Goal: Check status: Check status

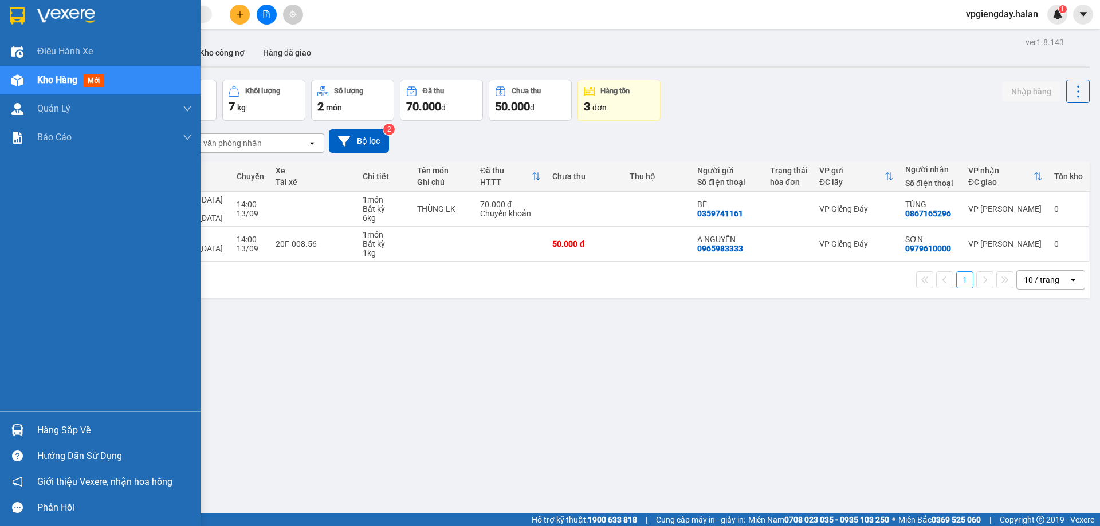
click at [39, 431] on div "Hàng sắp về" at bounding box center [114, 430] width 155 height 17
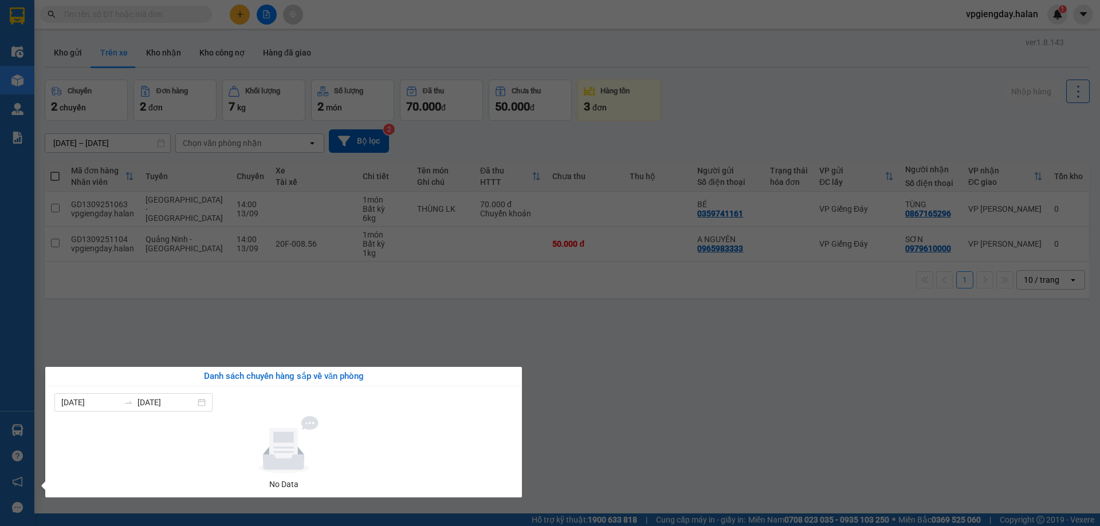
click at [222, 350] on section "Kết quả tìm kiếm ( 0 ) Bộ lọc No Data vpgiengday.halan 1 Điều hành xe Kho hàng …" at bounding box center [550, 263] width 1100 height 526
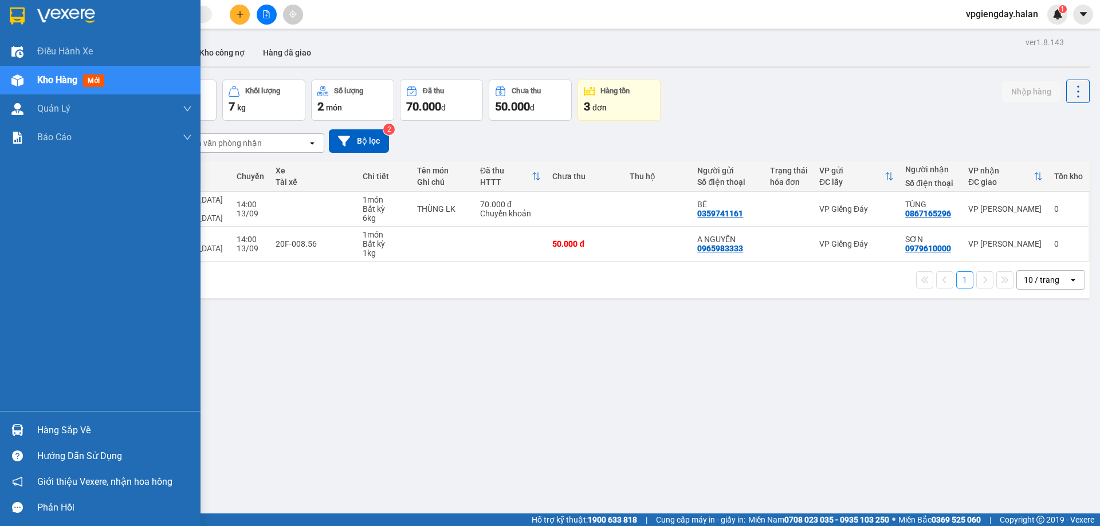
drag, startPoint x: 73, startPoint y: 425, endPoint x: 104, endPoint y: 420, distance: 31.4
click at [74, 426] on div "Hàng sắp về" at bounding box center [114, 430] width 155 height 17
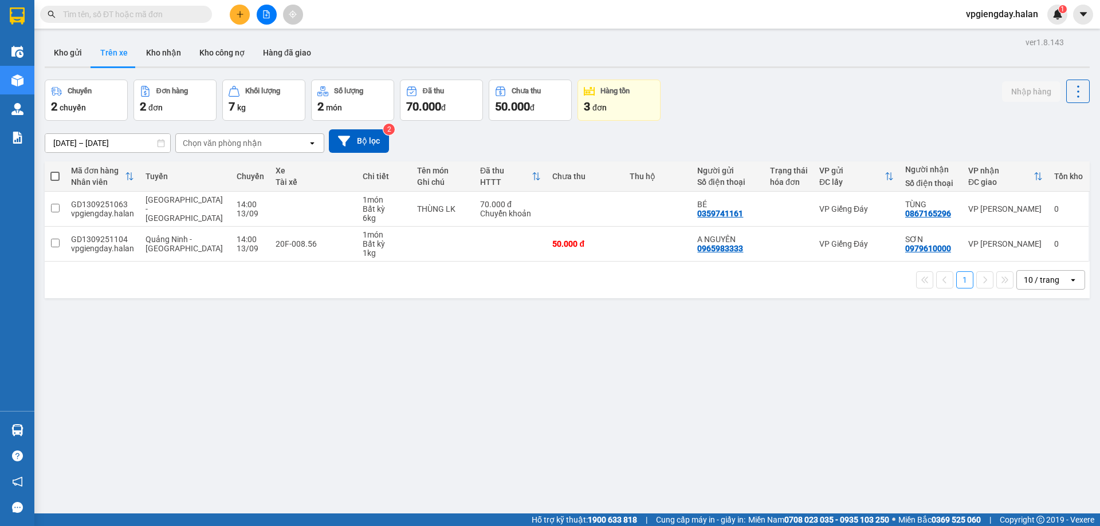
click at [284, 319] on section "Kết quả tìm kiếm ( 0 ) Bộ lọc No Data vpgiengday.halan 1 Điều hành xe Kho hàng …" at bounding box center [550, 263] width 1100 height 526
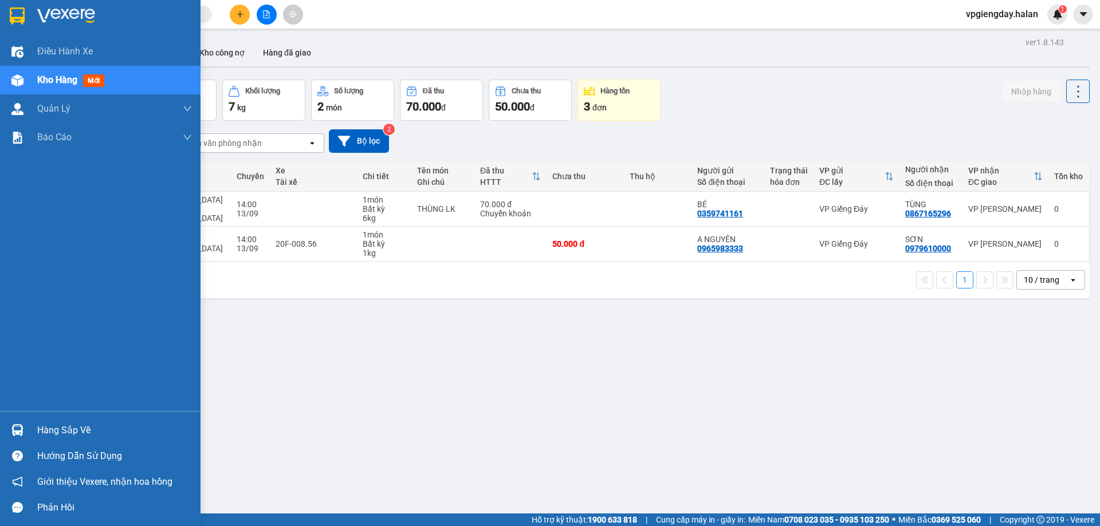
click at [88, 428] on div "Hàng sắp về" at bounding box center [114, 430] width 155 height 17
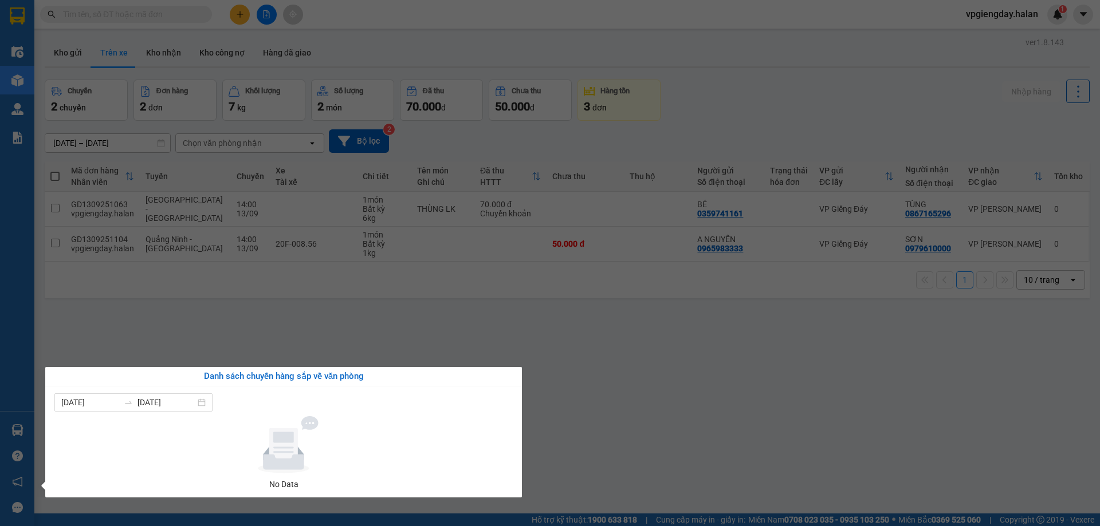
click at [256, 322] on section "Kết quả tìm kiếm ( 0 ) Bộ lọc No Data vpgiengday.halan 1 Điều hành xe Kho hàng …" at bounding box center [550, 263] width 1100 height 526
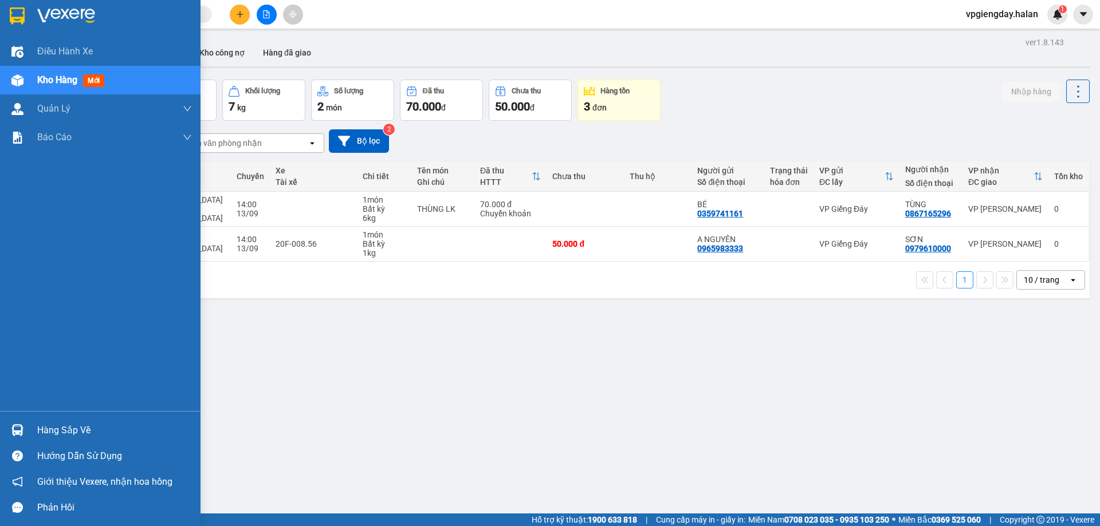
click at [70, 427] on div "Hàng sắp về" at bounding box center [114, 430] width 155 height 17
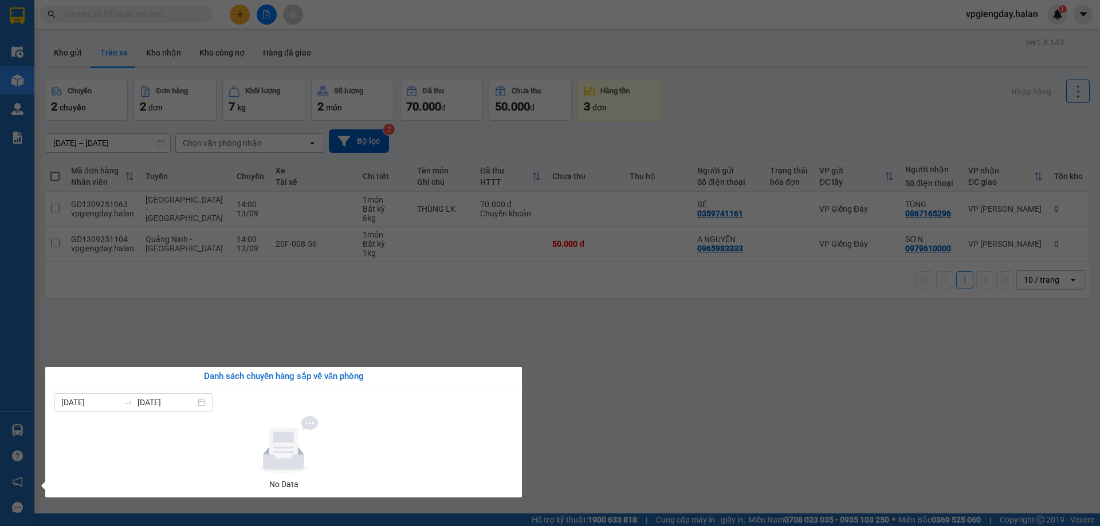
click at [218, 324] on section "Kết quả tìm kiếm ( 0 ) Bộ lọc No Data vpgiengday.halan 1 Điều hành xe Kho hàng …" at bounding box center [550, 263] width 1100 height 526
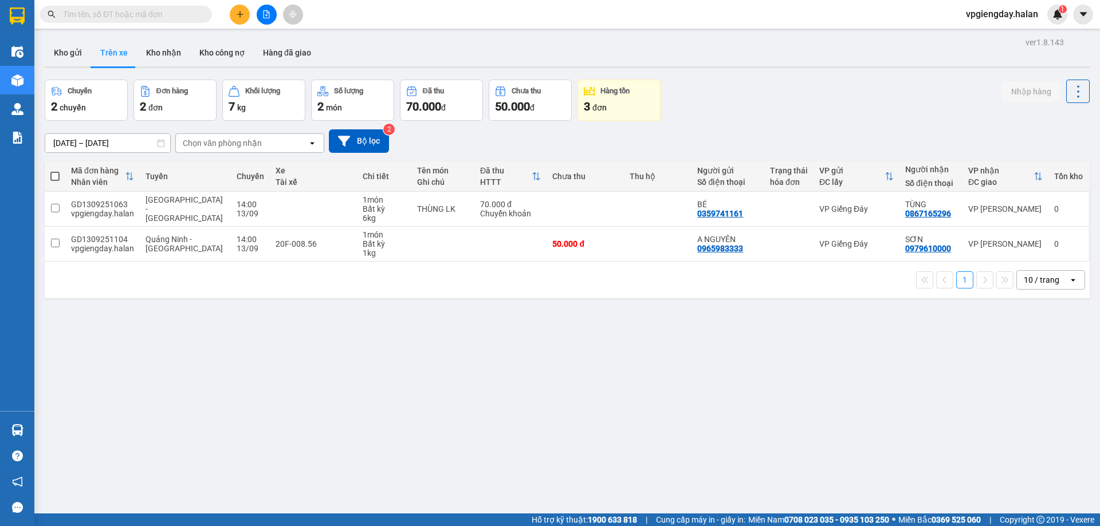
click at [88, 53] on button "Kho gửi" at bounding box center [68, 52] width 46 height 27
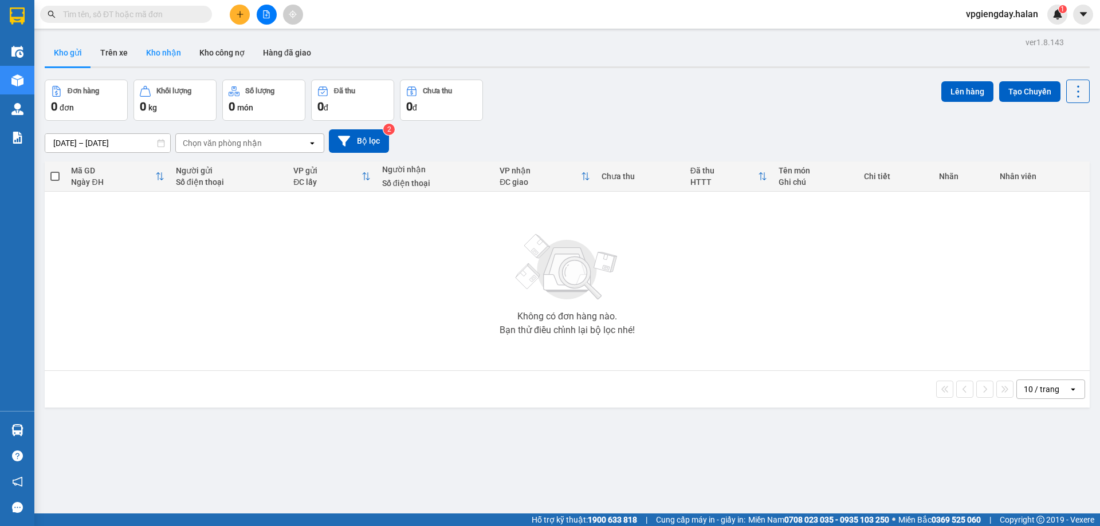
click at [147, 53] on button "Kho nhận" at bounding box center [163, 52] width 53 height 27
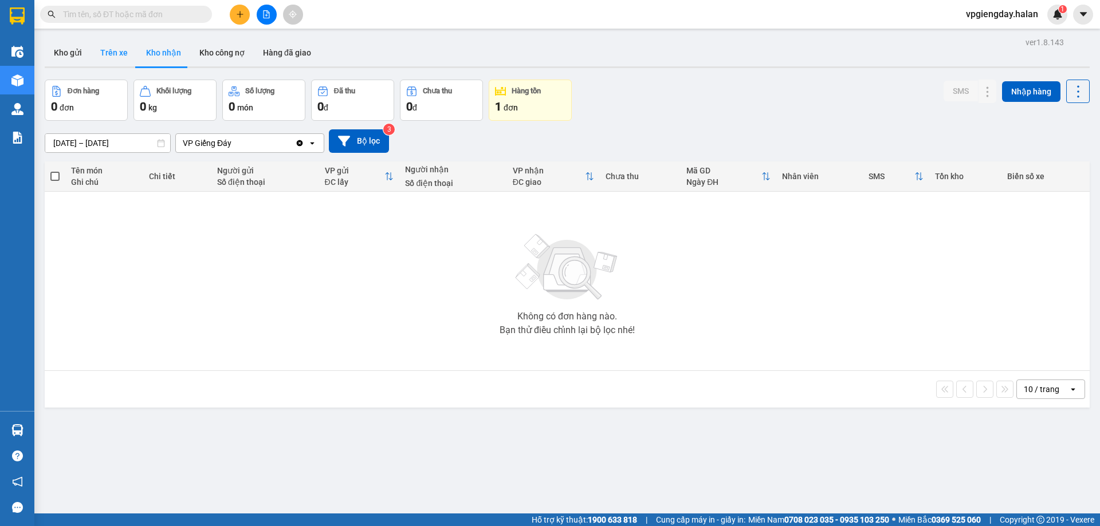
click at [112, 56] on button "Trên xe" at bounding box center [114, 52] width 46 height 27
type input "[DATE] – [DATE]"
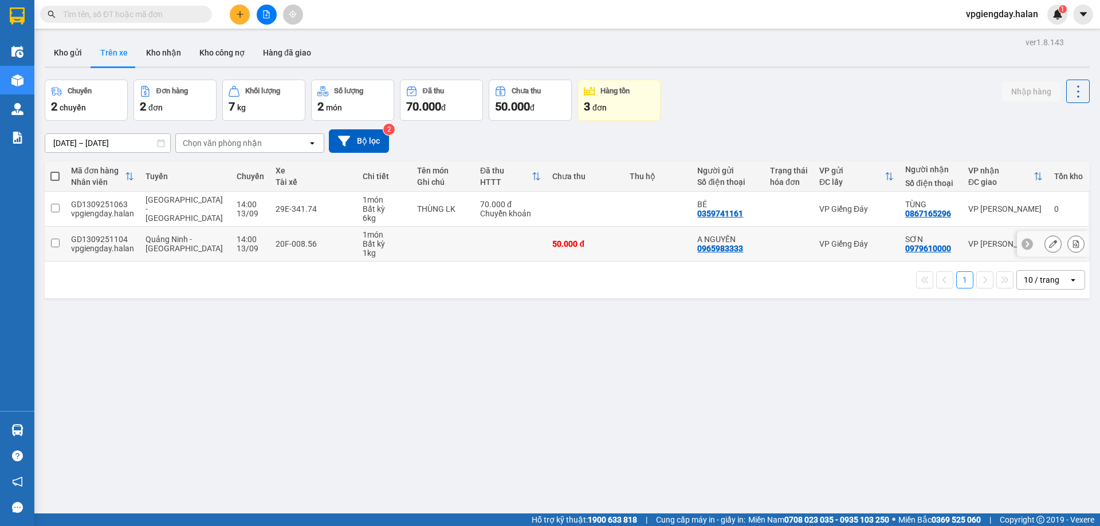
click at [1049, 245] on icon at bounding box center [1053, 244] width 8 height 8
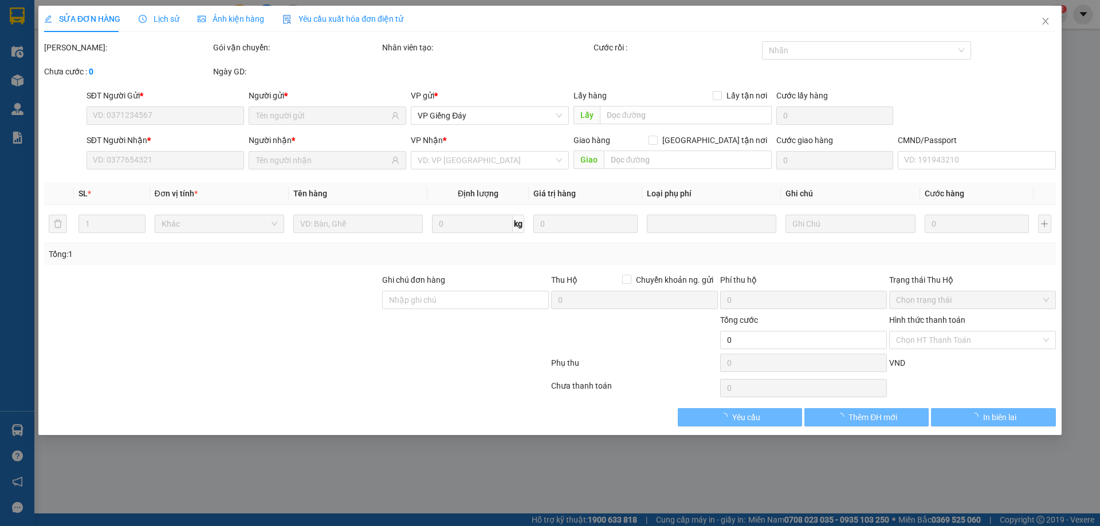
type input "0965983333"
type input "0979610000"
type input "50.000"
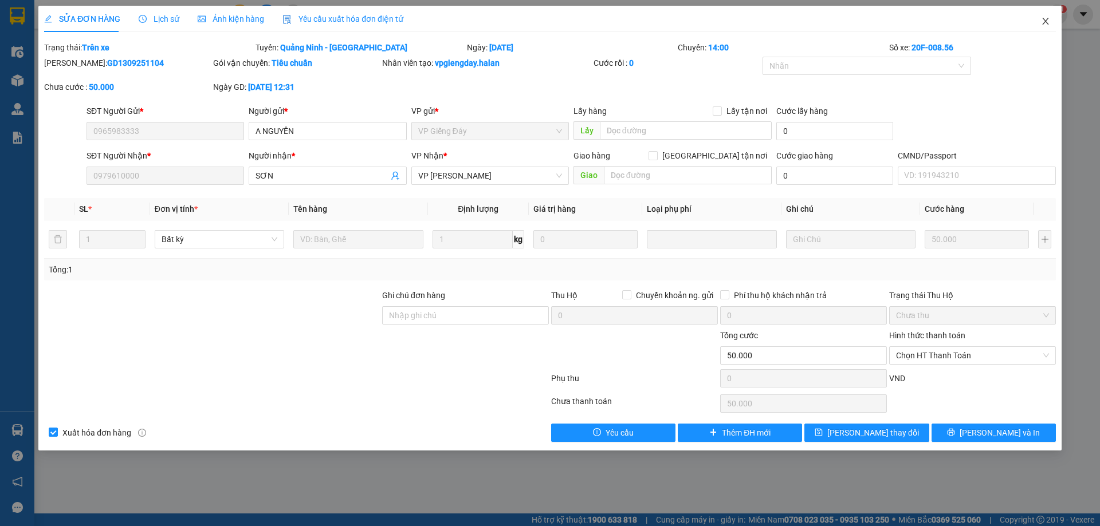
click at [1047, 19] on icon "close" at bounding box center [1045, 21] width 6 height 7
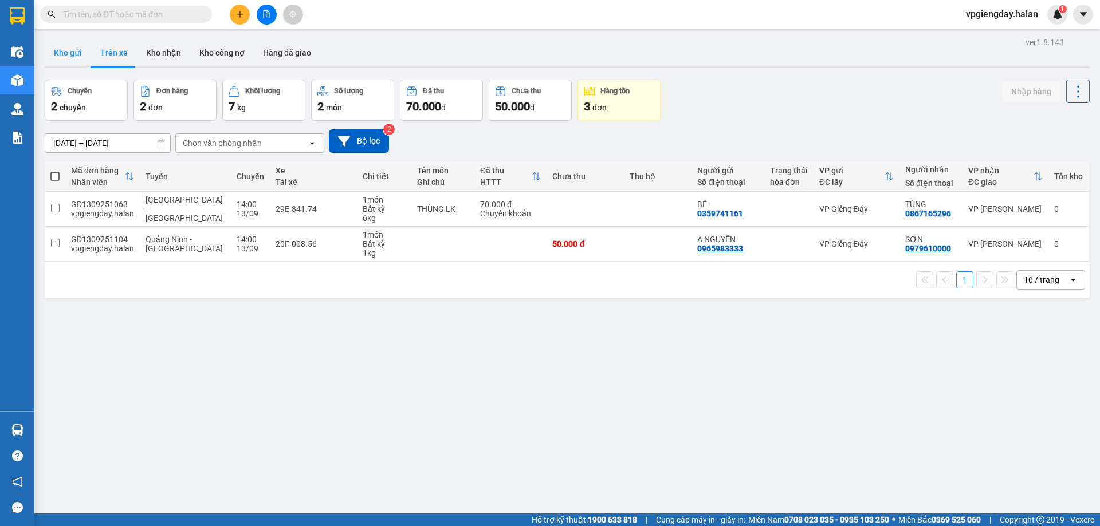
click at [66, 53] on button "Kho gửi" at bounding box center [68, 52] width 46 height 27
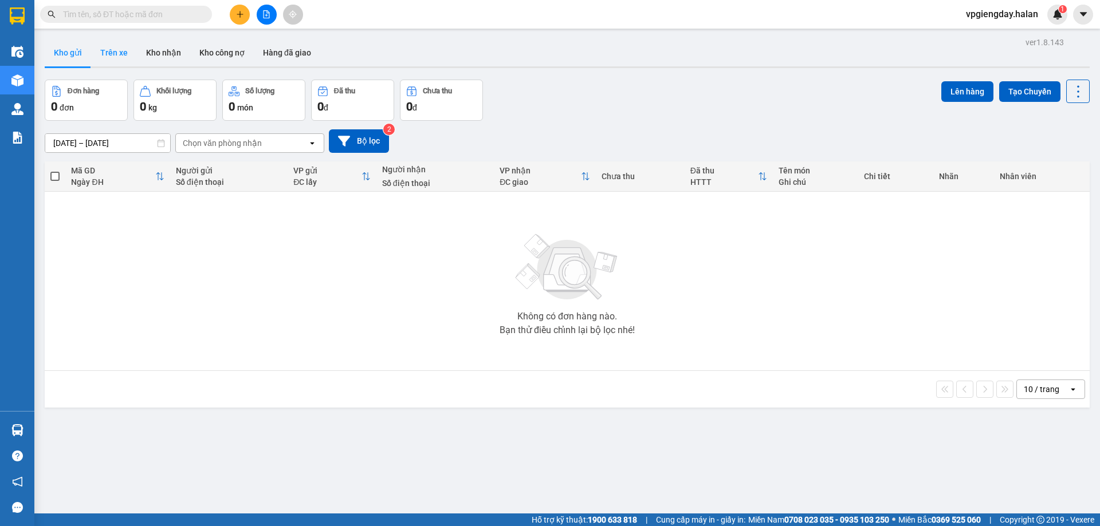
click at [112, 52] on button "Trên xe" at bounding box center [114, 52] width 46 height 27
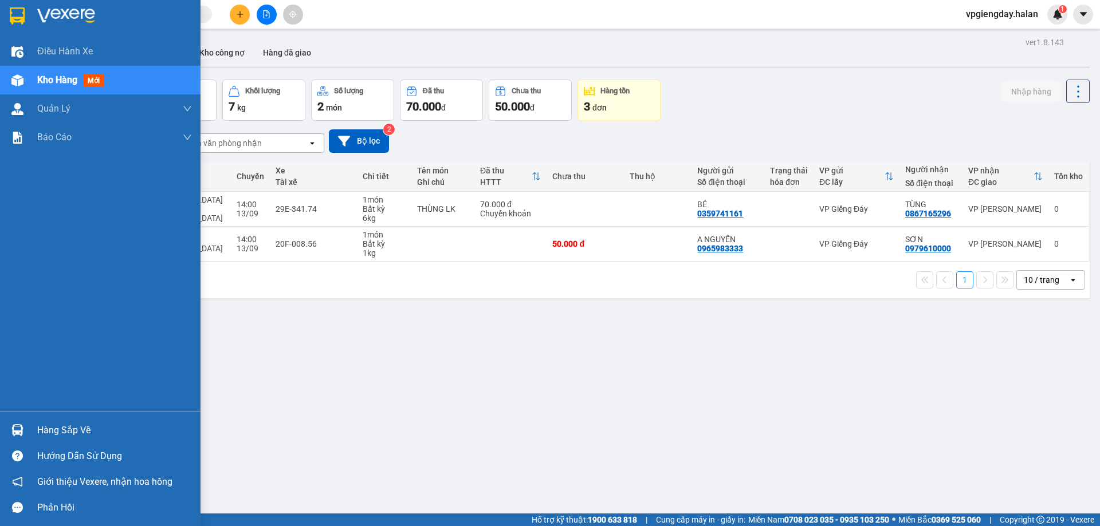
drag, startPoint x: 65, startPoint y: 440, endPoint x: 94, endPoint y: 420, distance: 35.1
click at [66, 440] on div "Hàng sắp về" at bounding box center [100, 430] width 200 height 26
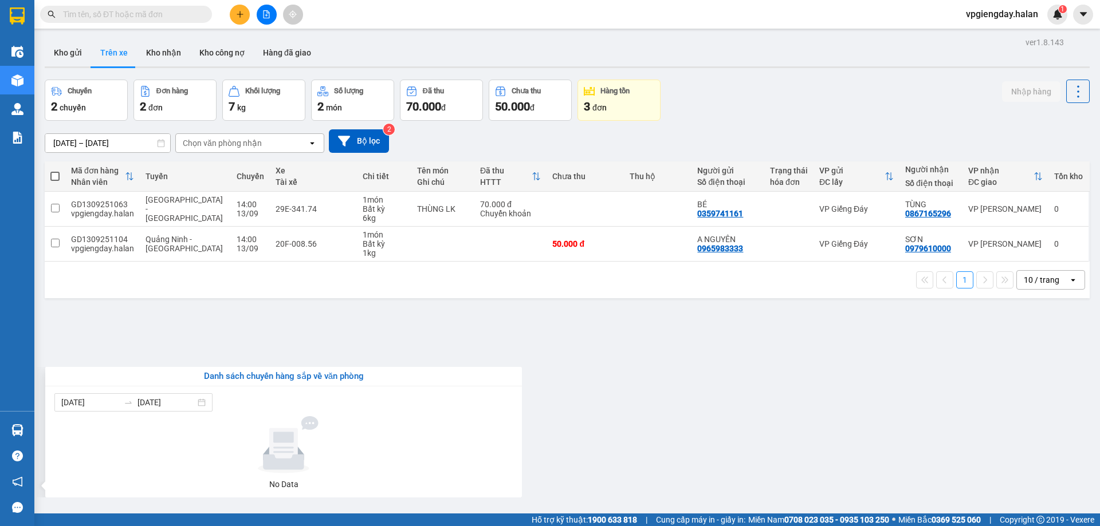
click at [218, 349] on section "Kết quả tìm kiếm ( 0 ) Bộ lọc No Data vpgiengday.halan 1 Điều hành xe Kho hàng …" at bounding box center [550, 263] width 1100 height 526
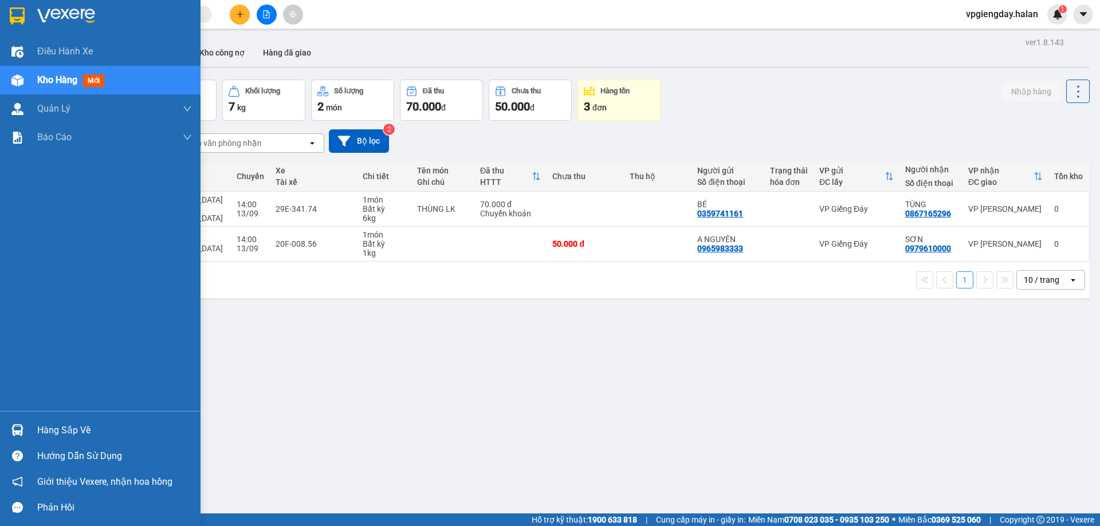
drag, startPoint x: 92, startPoint y: 437, endPoint x: 99, endPoint y: 413, distance: 24.5
click at [92, 436] on div "Hàng sắp về" at bounding box center [114, 430] width 155 height 17
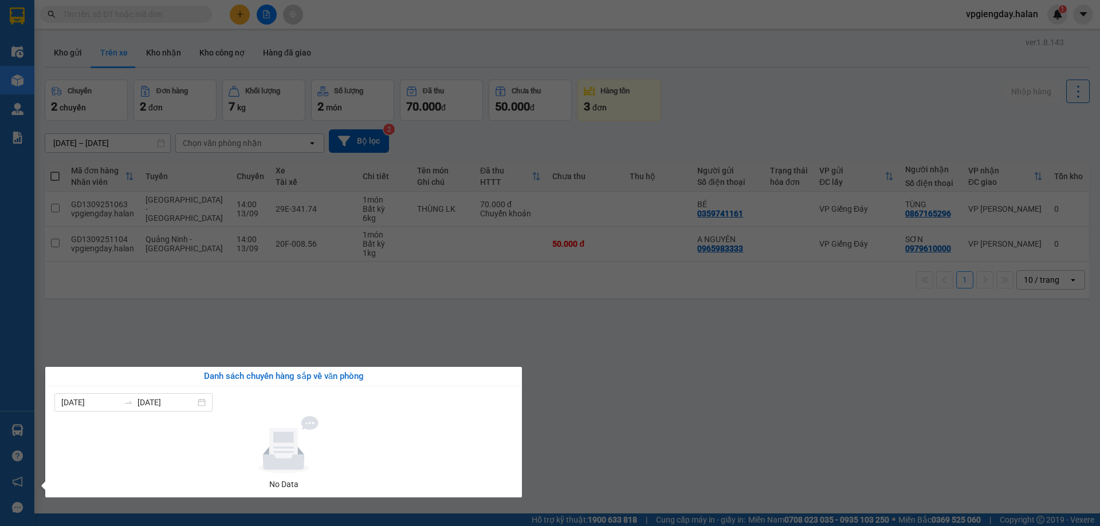
click at [211, 324] on section "Kết quả tìm kiếm ( 0 ) Bộ lọc No Data vpgiengday.halan 1 Điều hành xe Kho hàng …" at bounding box center [550, 263] width 1100 height 526
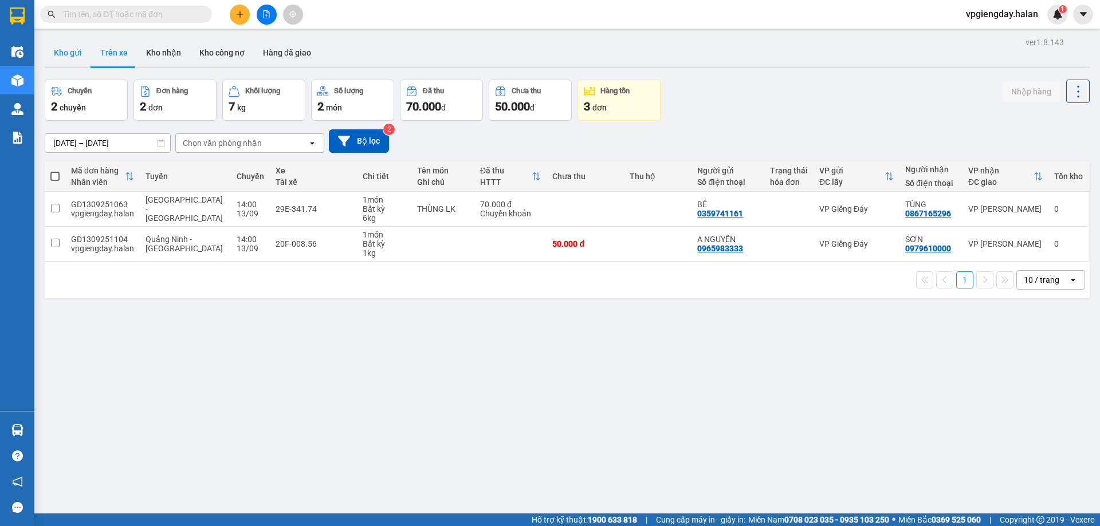
click at [78, 40] on button "Kho gửi" at bounding box center [68, 52] width 46 height 27
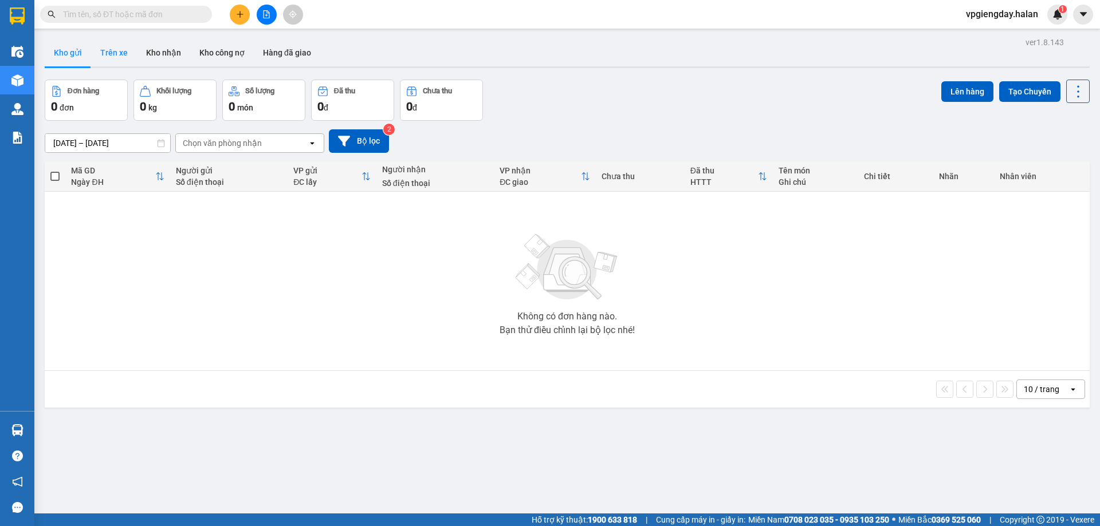
click at [111, 51] on button "Trên xe" at bounding box center [114, 52] width 46 height 27
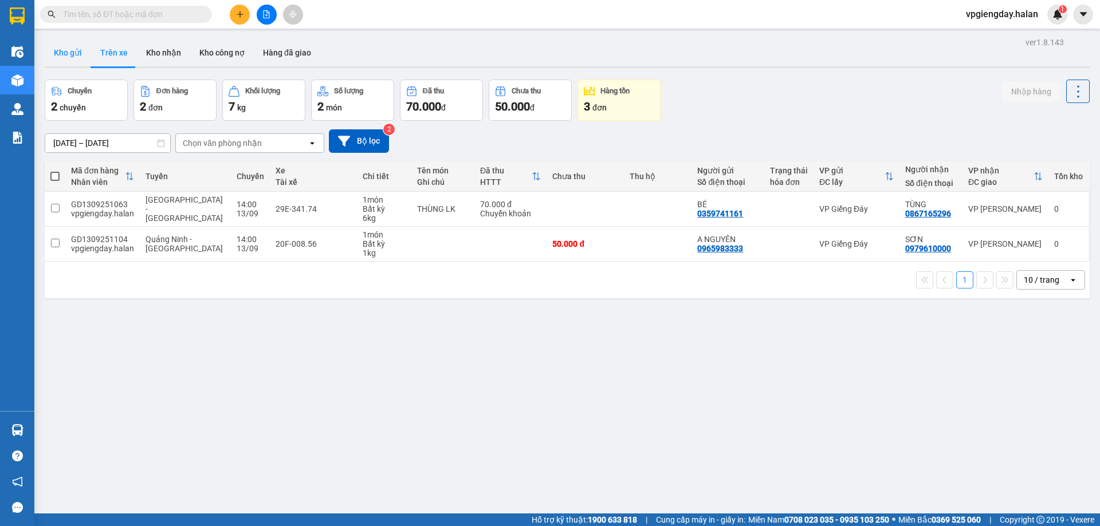
click at [84, 57] on button "Kho gửi" at bounding box center [68, 52] width 46 height 27
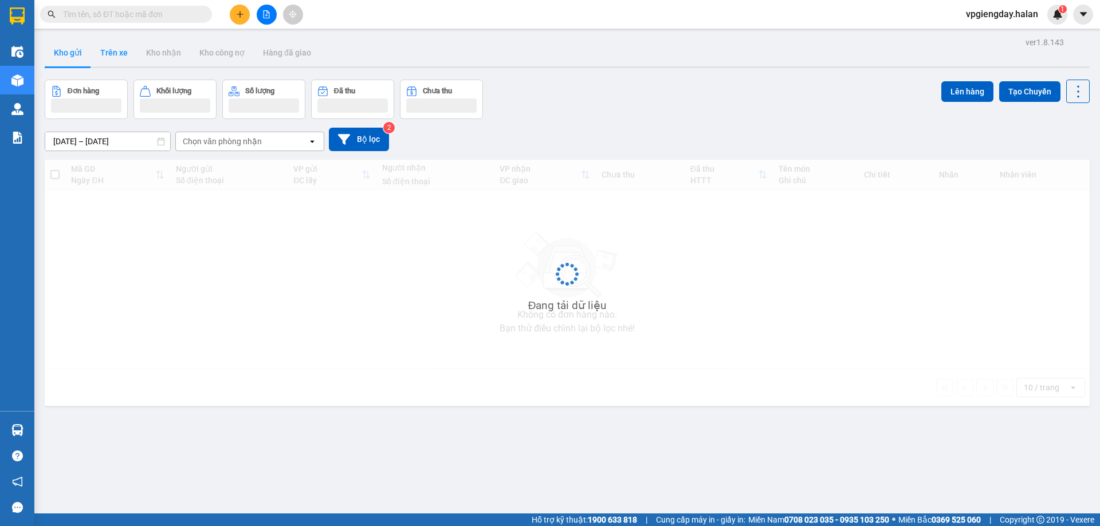
click at [109, 52] on button "Trên xe" at bounding box center [114, 52] width 46 height 27
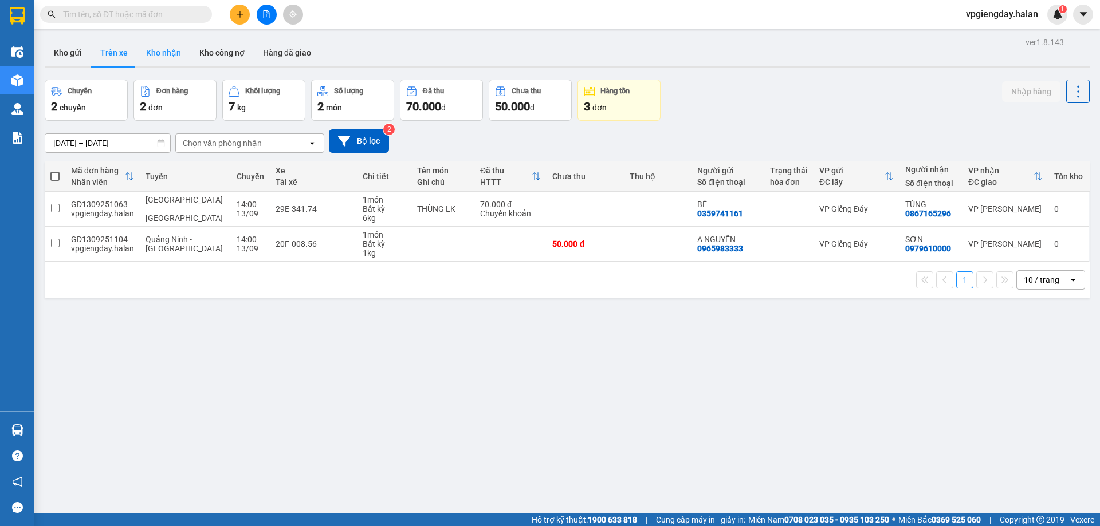
click at [156, 50] on button "Kho nhận" at bounding box center [163, 52] width 53 height 27
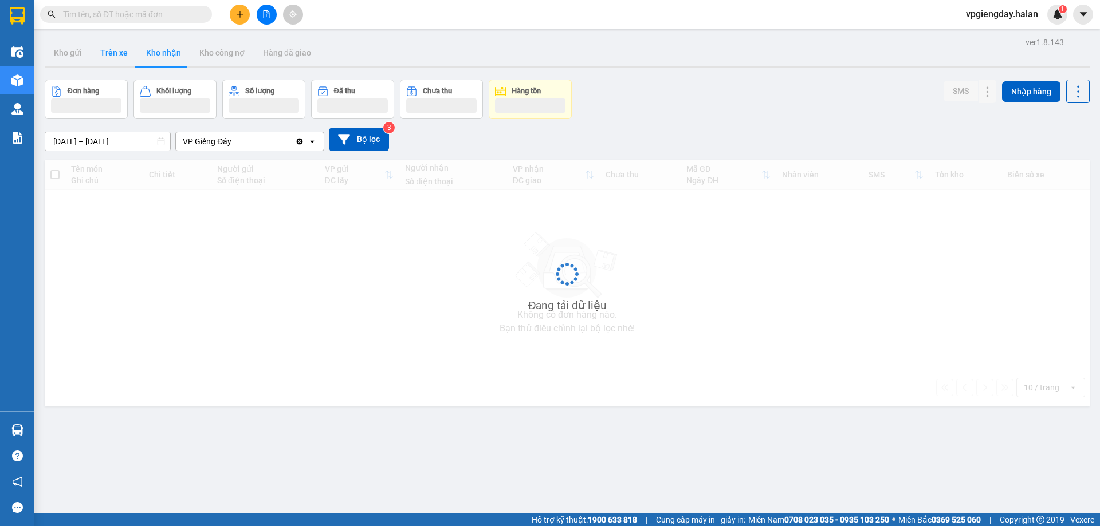
click at [114, 54] on button "Trên xe" at bounding box center [114, 52] width 46 height 27
type input "[DATE] – [DATE]"
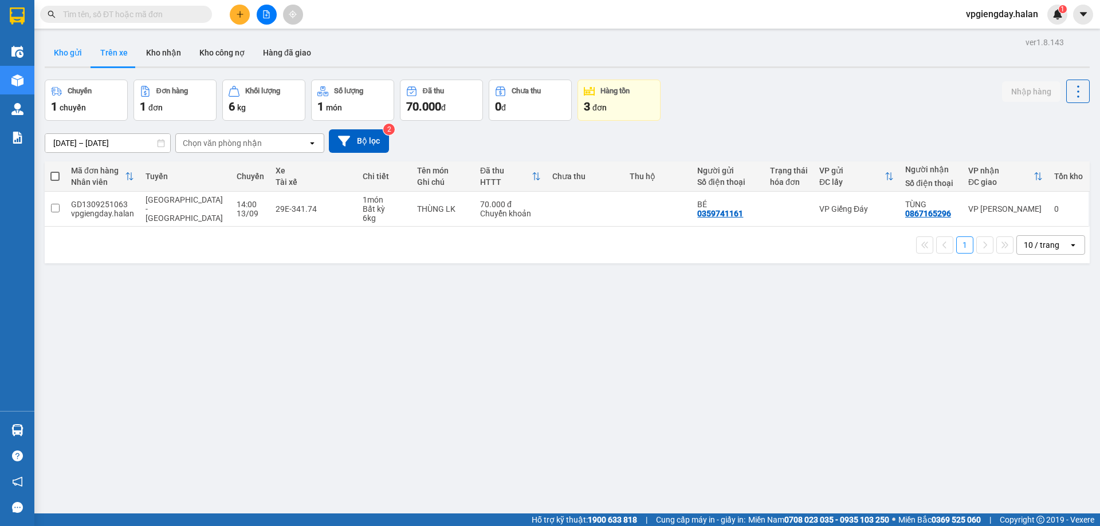
click at [73, 53] on button "Kho gửi" at bounding box center [68, 52] width 46 height 27
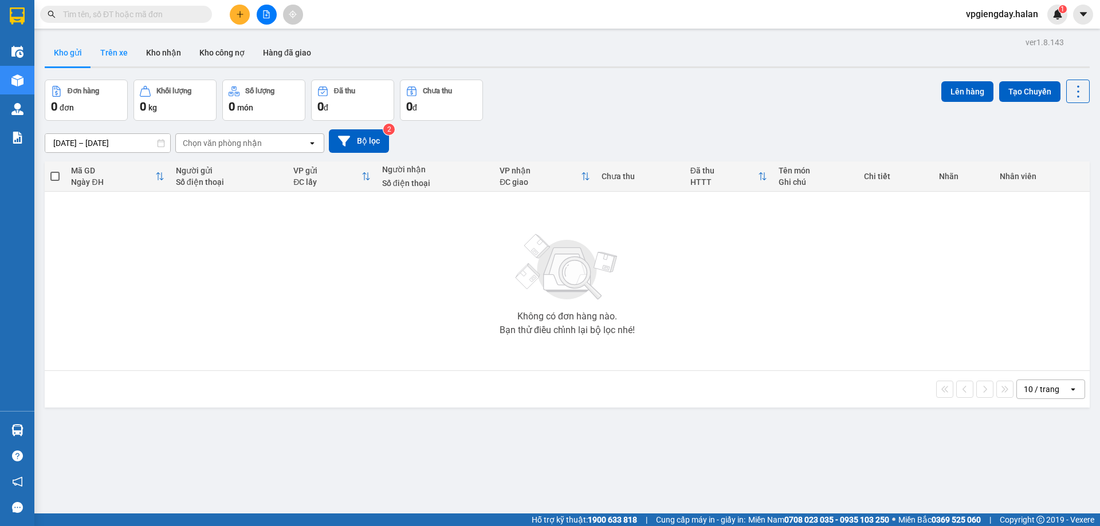
click at [116, 52] on button "Trên xe" at bounding box center [114, 52] width 46 height 27
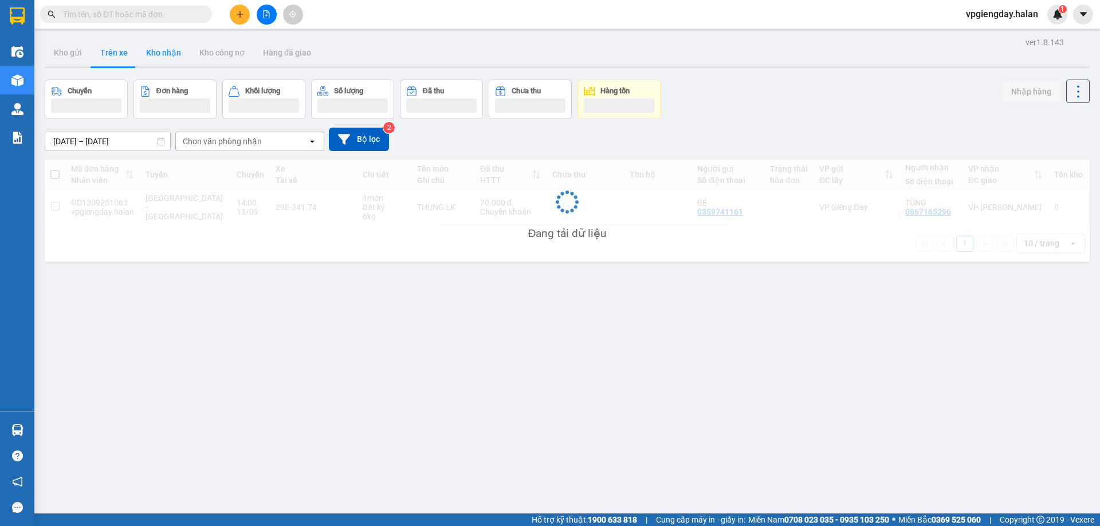
click at [164, 48] on button "Kho nhận" at bounding box center [163, 52] width 53 height 27
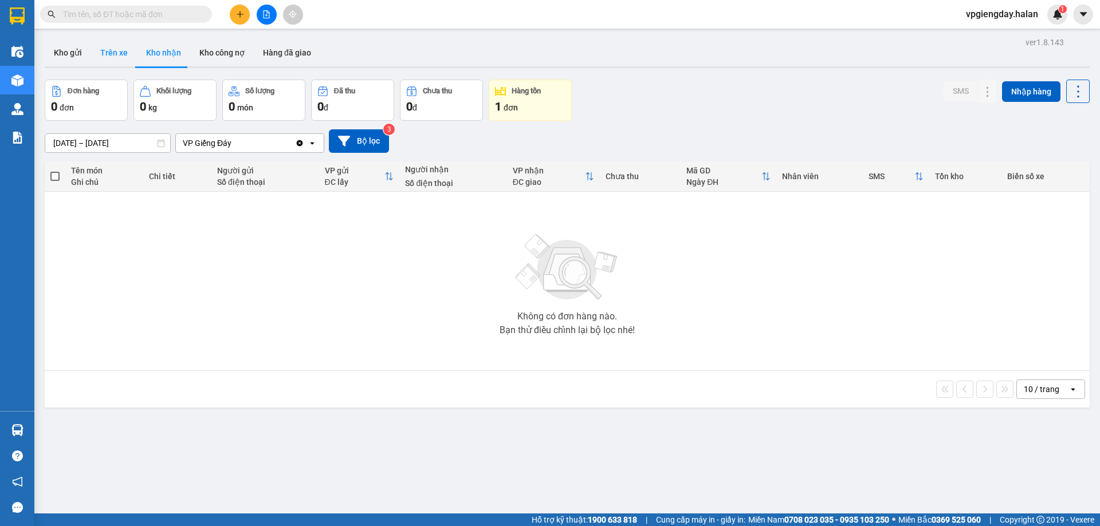
click at [108, 49] on button "Trên xe" at bounding box center [114, 52] width 46 height 27
type input "[DATE] – [DATE]"
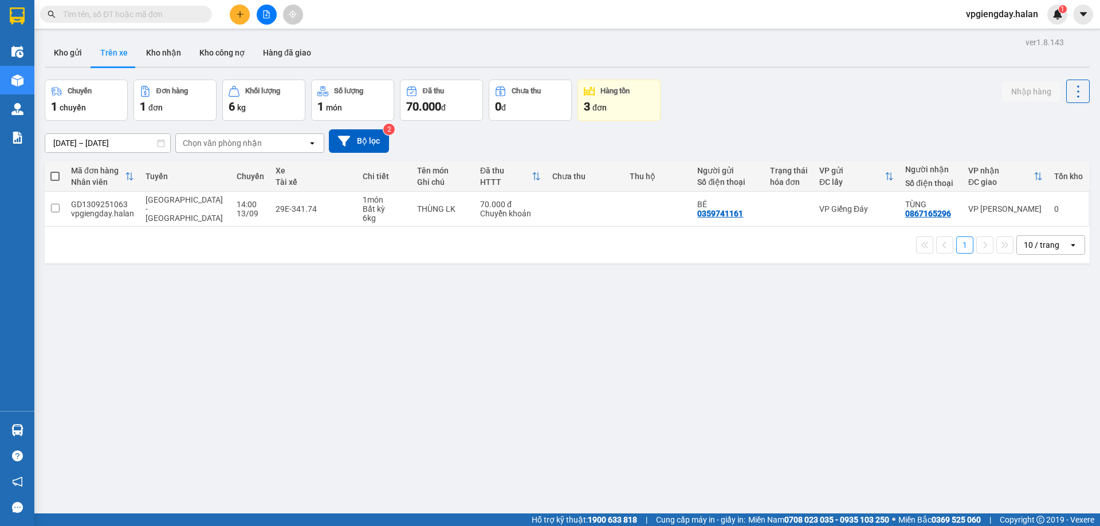
click at [97, 50] on button "Trên xe" at bounding box center [114, 52] width 46 height 27
click at [77, 51] on button "Kho gửi" at bounding box center [68, 52] width 46 height 27
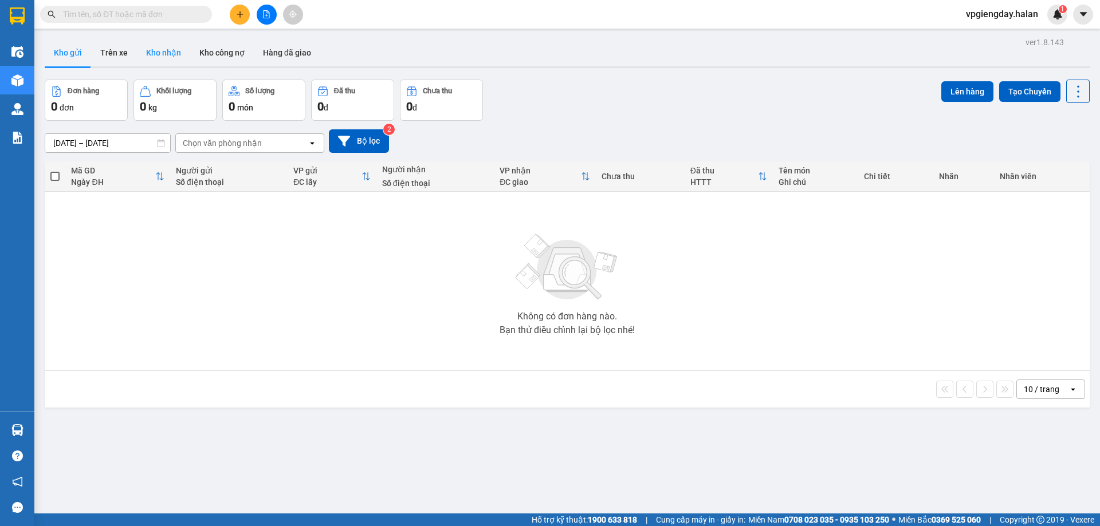
click at [161, 56] on button "Kho nhận" at bounding box center [163, 52] width 53 height 27
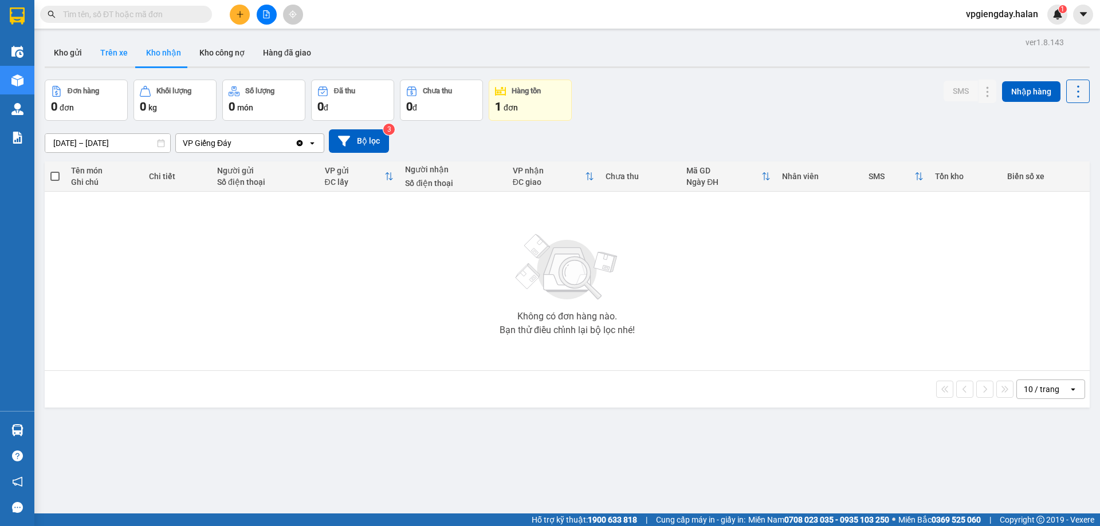
click at [105, 51] on button "Trên xe" at bounding box center [114, 52] width 46 height 27
type input "[DATE] – [DATE]"
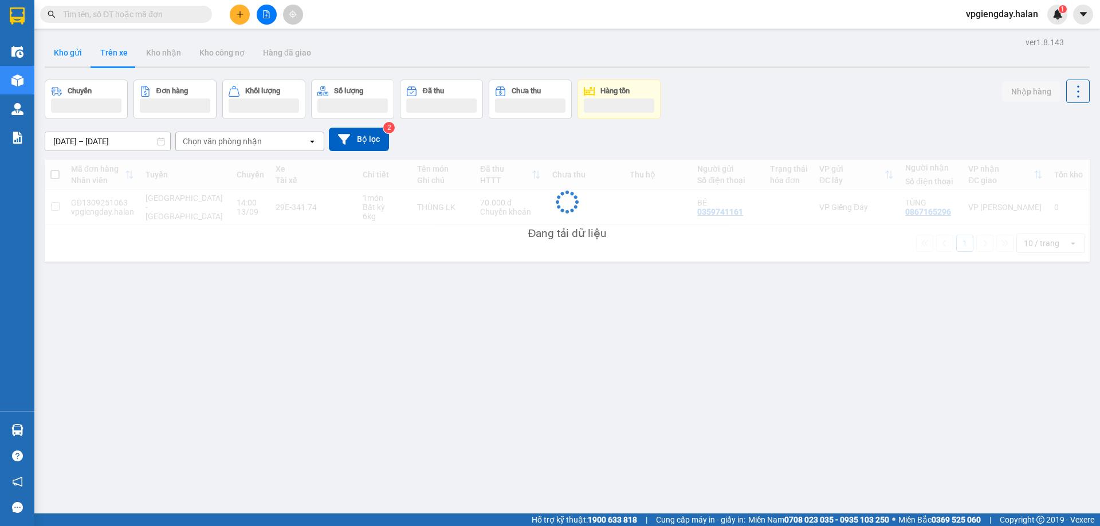
click at [70, 53] on button "Kho gửi" at bounding box center [68, 52] width 46 height 27
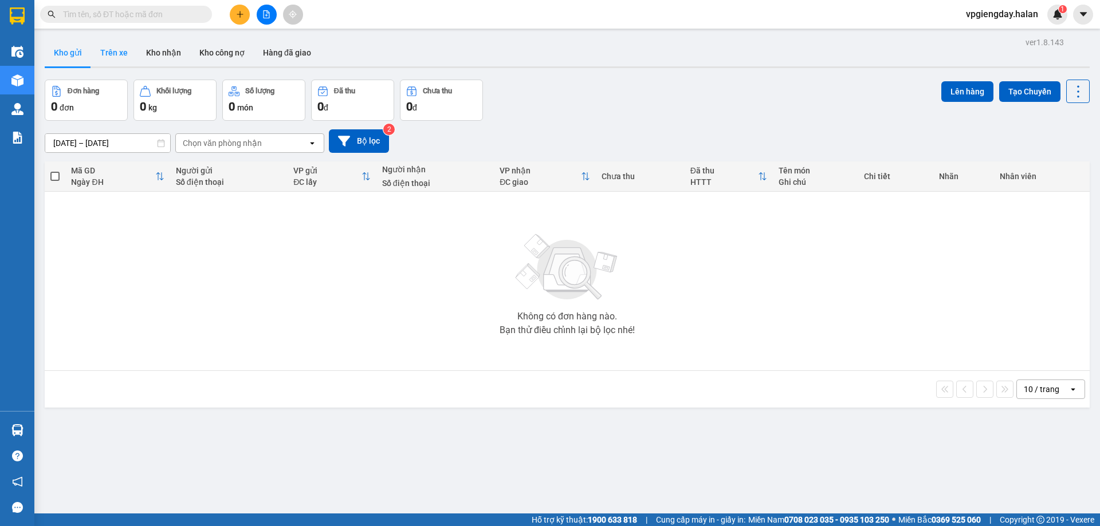
click at [103, 48] on button "Trên xe" at bounding box center [114, 52] width 46 height 27
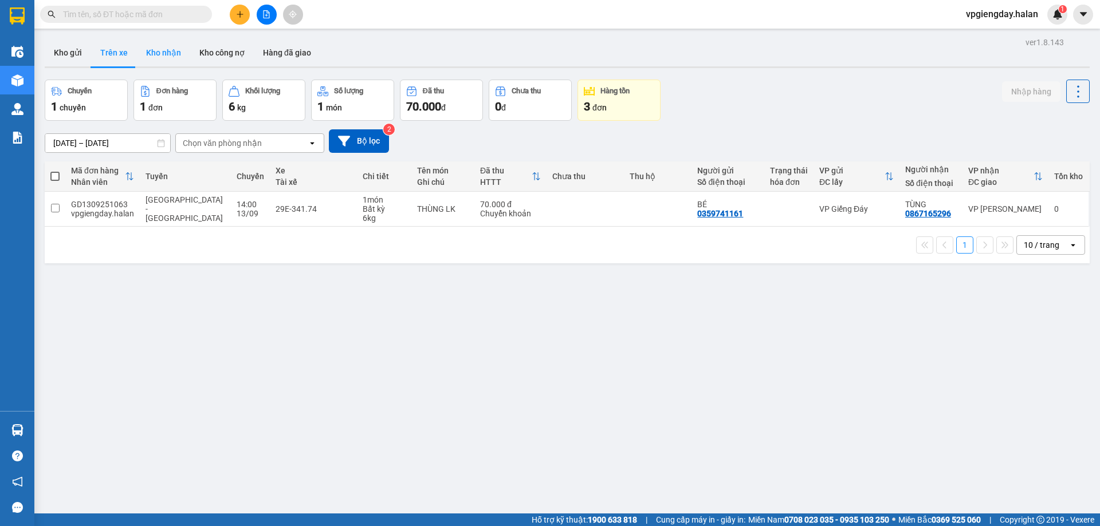
click at [151, 50] on button "Kho nhận" at bounding box center [163, 52] width 53 height 27
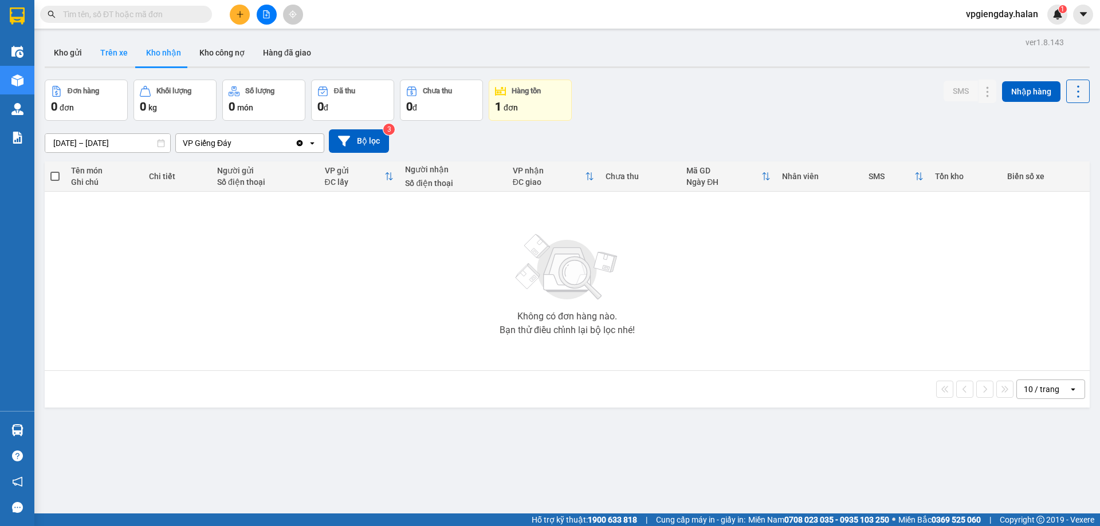
click at [117, 48] on button "Trên xe" at bounding box center [114, 52] width 46 height 27
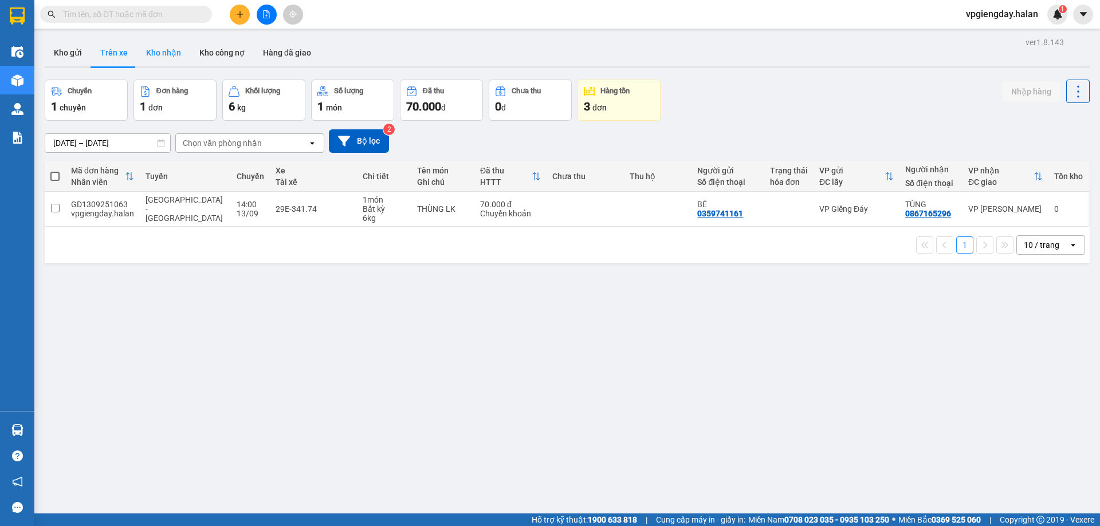
click at [166, 50] on button "Kho nhận" at bounding box center [163, 52] width 53 height 27
type input "[DATE] – [DATE]"
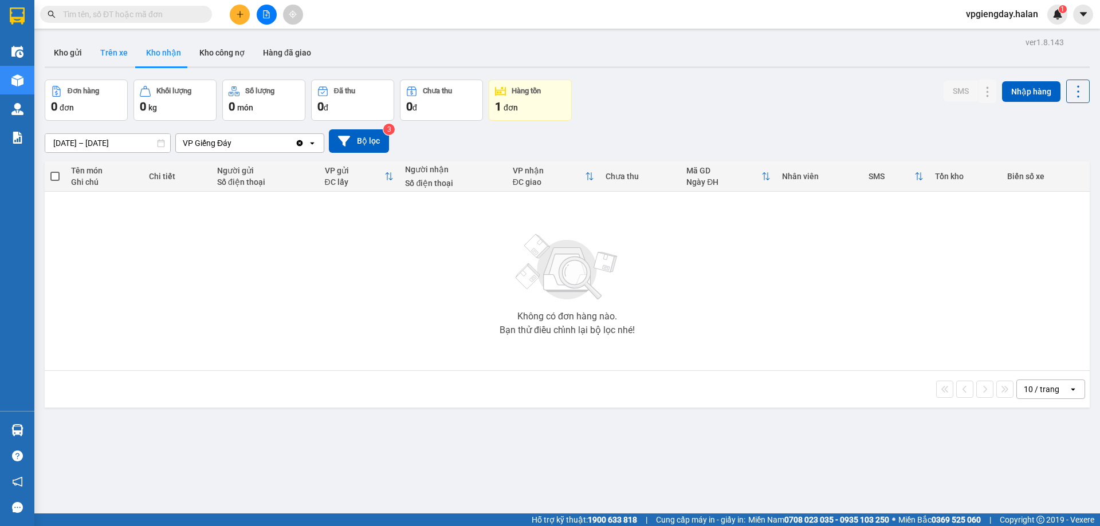
click at [100, 46] on button "Trên xe" at bounding box center [114, 52] width 46 height 27
type input "[DATE] – [DATE]"
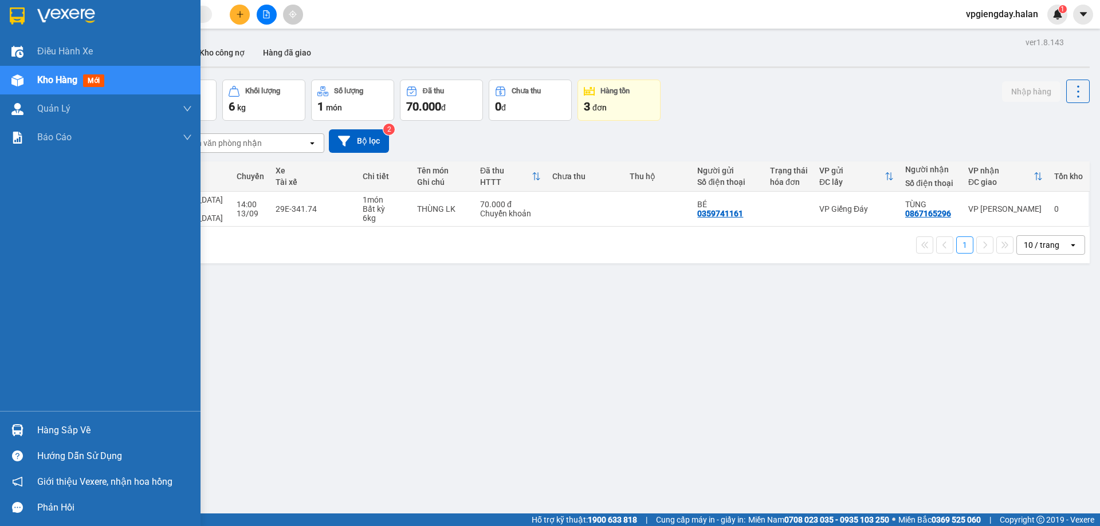
click at [81, 421] on div "Hàng sắp về" at bounding box center [100, 430] width 200 height 26
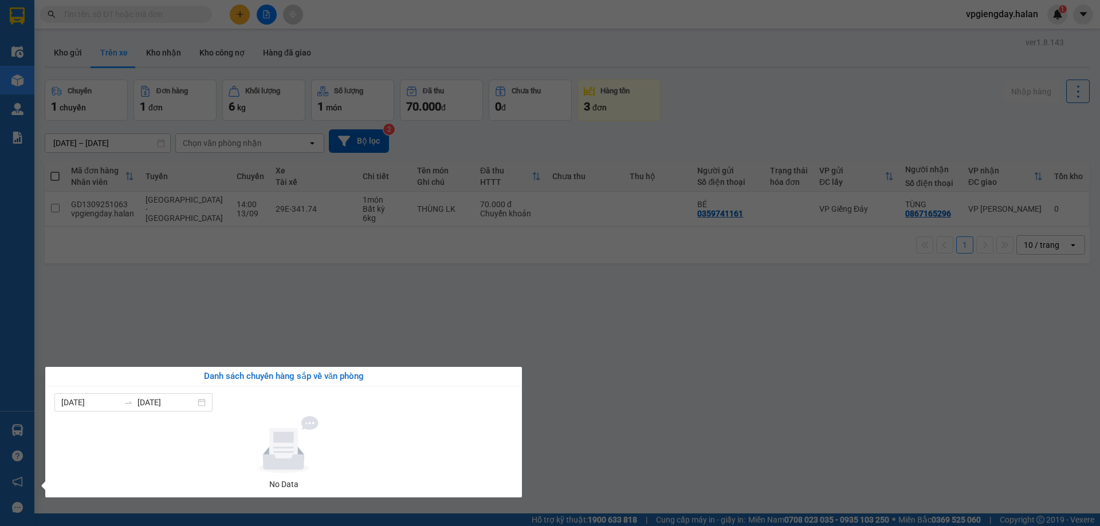
click at [222, 312] on section "Kết quả tìm kiếm ( 0 ) Bộ lọc No Data vpgiengday.halan 1 Điều hành xe Kho hàng …" at bounding box center [550, 263] width 1100 height 526
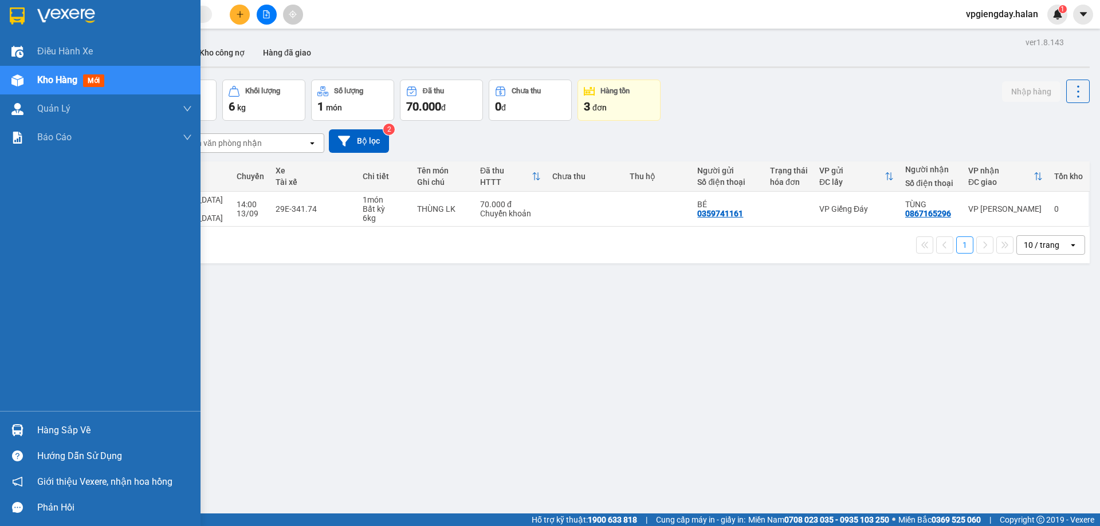
click at [86, 422] on div "Hàng sắp về" at bounding box center [114, 430] width 155 height 17
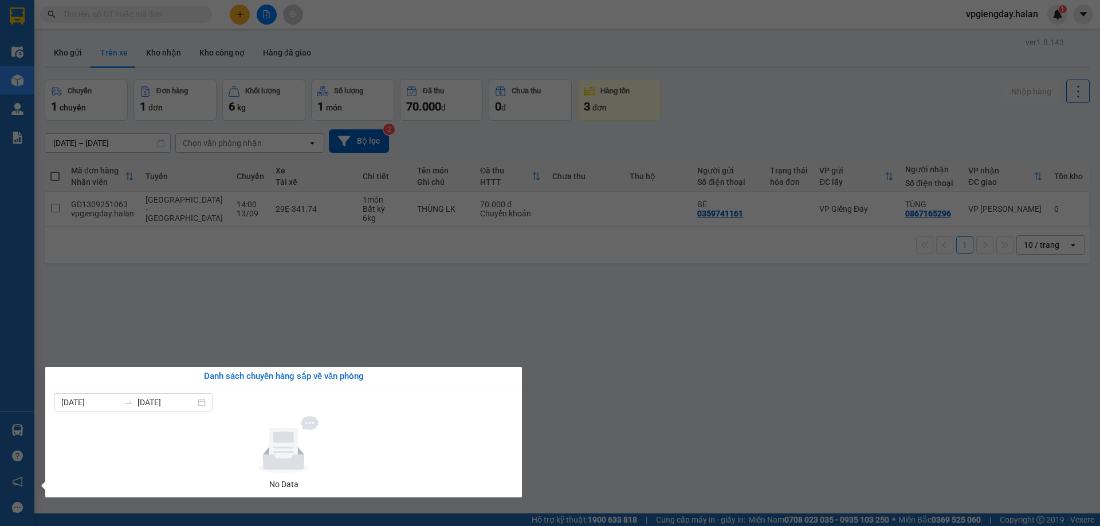
click at [310, 325] on section "Kết quả tìm kiếm ( 0 ) Bộ lọc No Data vpgiengday.halan 1 Điều hành xe Kho hàng …" at bounding box center [550, 263] width 1100 height 526
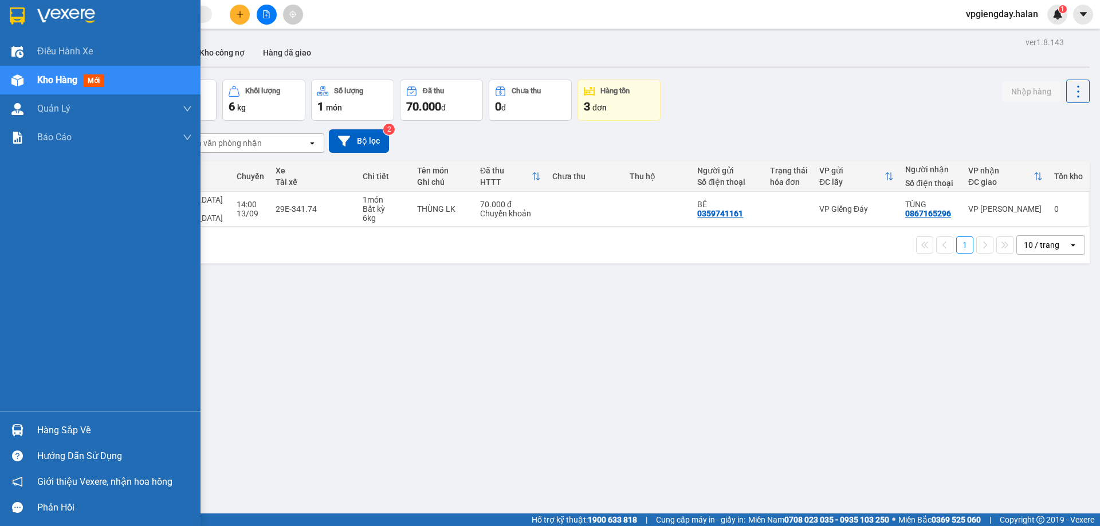
click at [113, 432] on div "Hàng sắp về" at bounding box center [114, 430] width 155 height 17
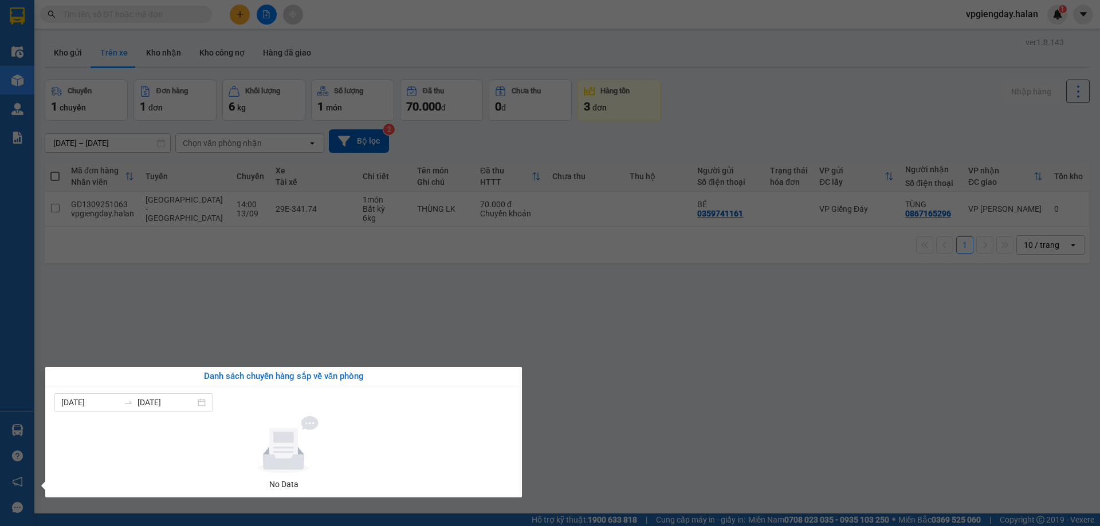
click at [251, 344] on section "Kết quả tìm kiếm ( 0 ) Bộ lọc No Data vpgiengday.halan 1 Điều hành xe Kho hàng …" at bounding box center [550, 263] width 1100 height 526
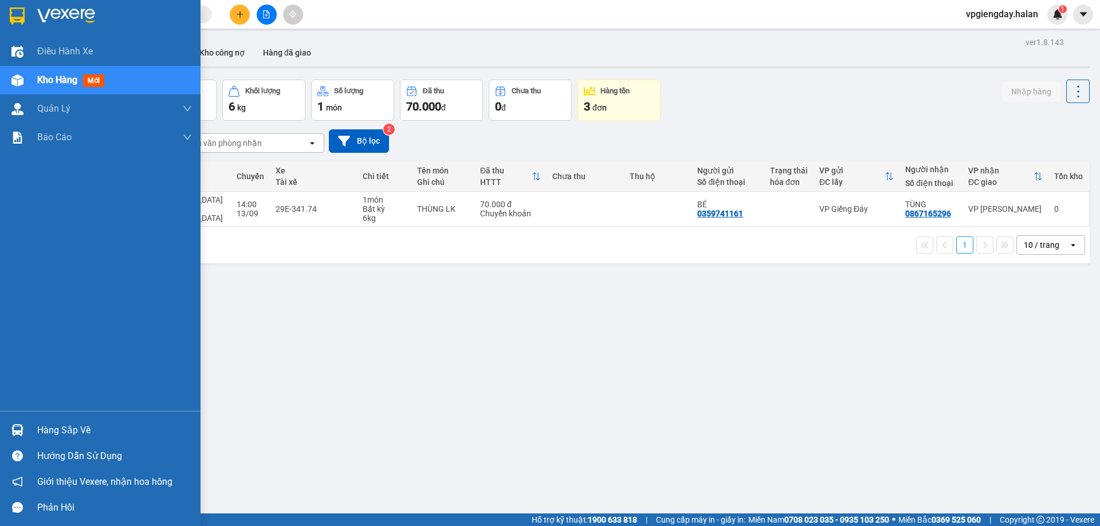
click at [85, 428] on div "Hàng sắp về" at bounding box center [114, 430] width 155 height 17
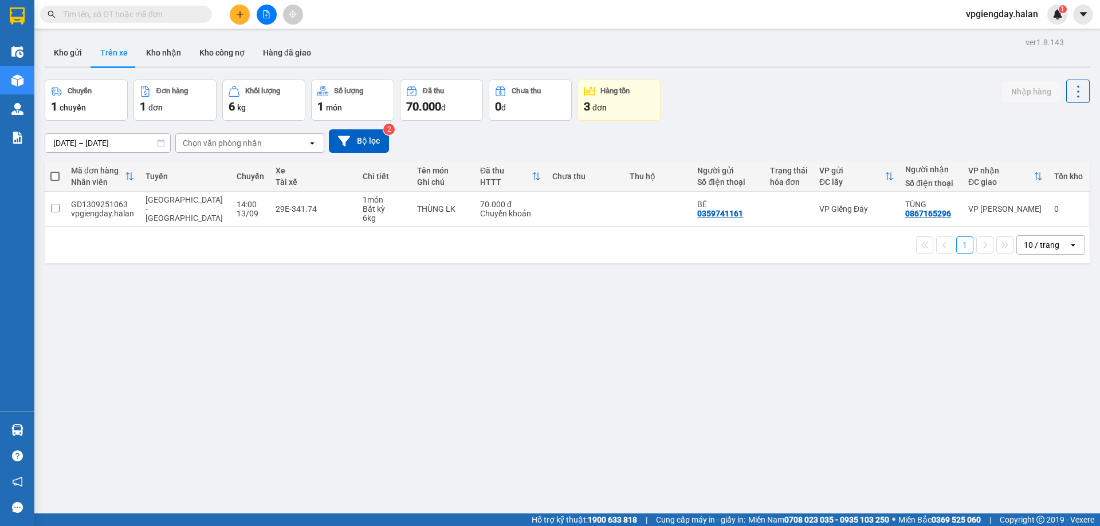
click at [277, 266] on section "Kết quả tìm kiếm ( 0 ) Bộ lọc No Data vpgiengday.halan 1 Điều hành xe Kho hàng …" at bounding box center [550, 263] width 1100 height 526
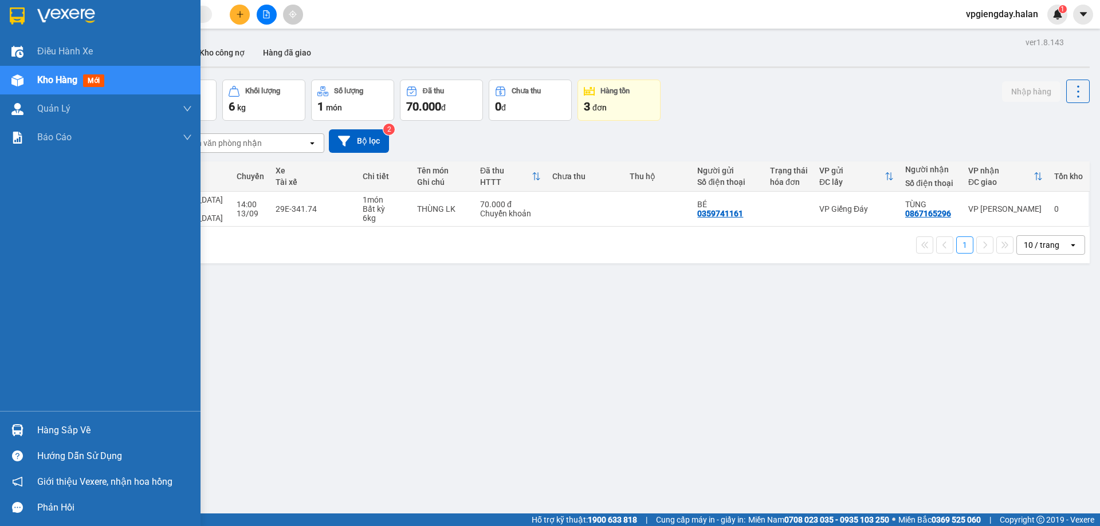
click at [66, 425] on div "Hàng sắp về" at bounding box center [114, 430] width 155 height 17
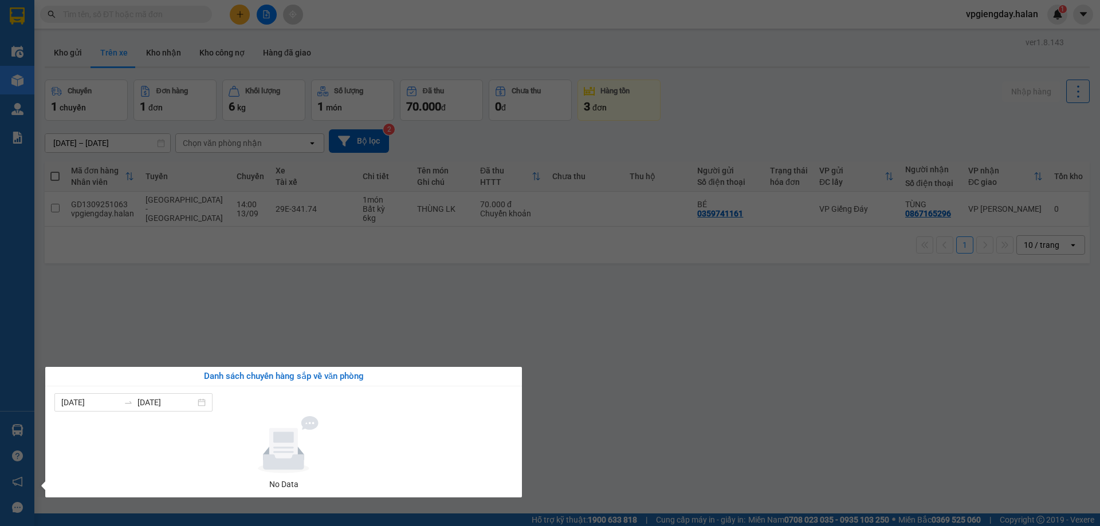
click at [206, 337] on section "Kết quả tìm kiếm ( 0 ) Bộ lọc No Data vpgiengday.halan 1 Điều hành xe Kho hàng …" at bounding box center [550, 263] width 1100 height 526
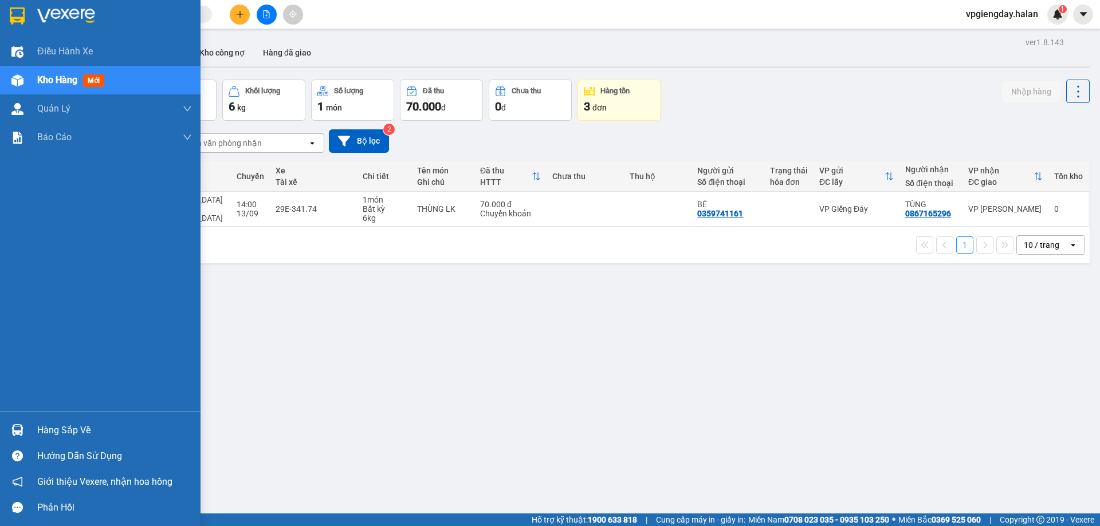
click at [57, 422] on div "Hàng sắp về" at bounding box center [114, 430] width 155 height 17
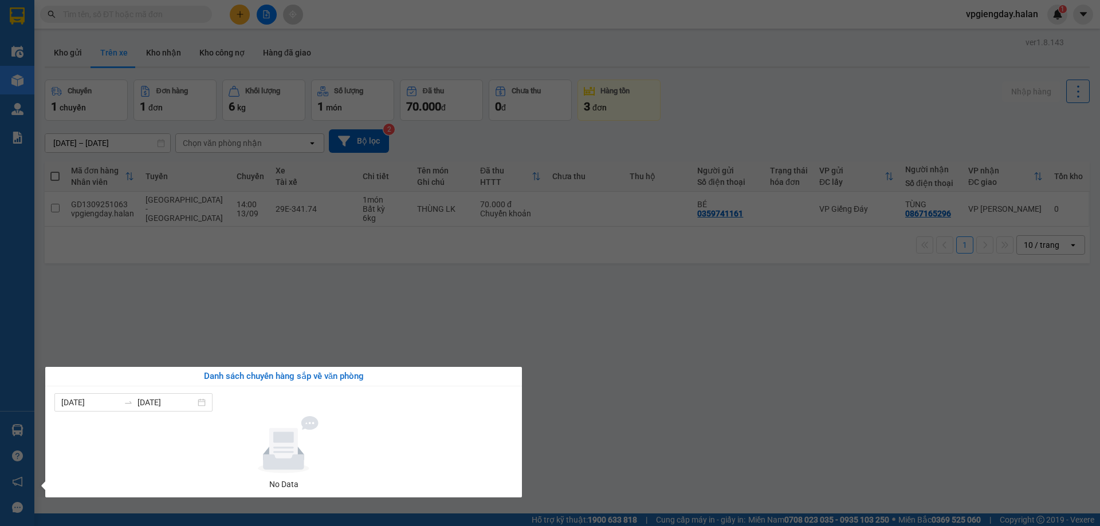
click at [269, 295] on section "Kết quả tìm kiếm ( 0 ) Bộ lọc No Data vpgiengday.halan 1 Điều hành xe Kho hàng …" at bounding box center [550, 263] width 1100 height 526
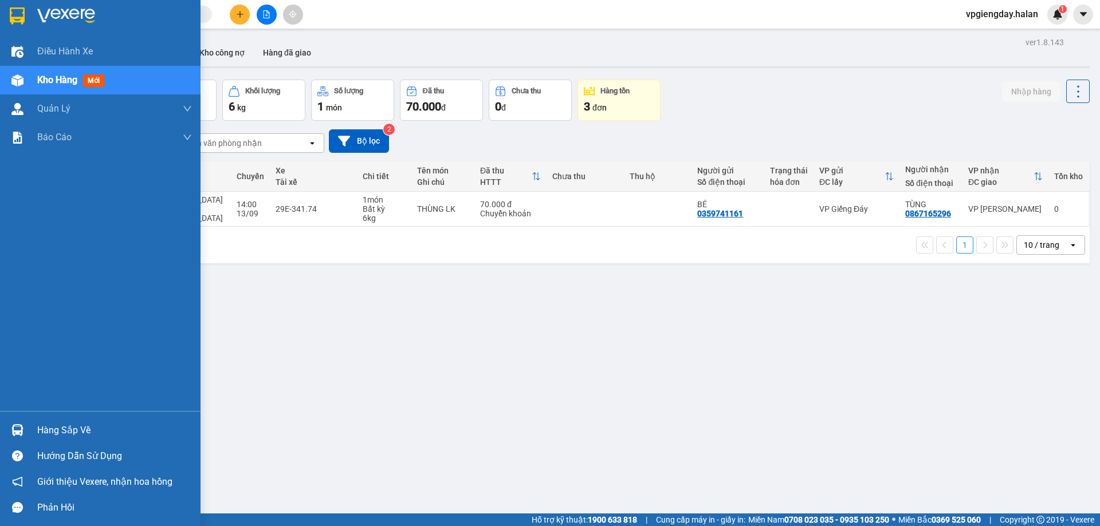
click at [79, 430] on div "Hàng sắp về" at bounding box center [114, 430] width 155 height 17
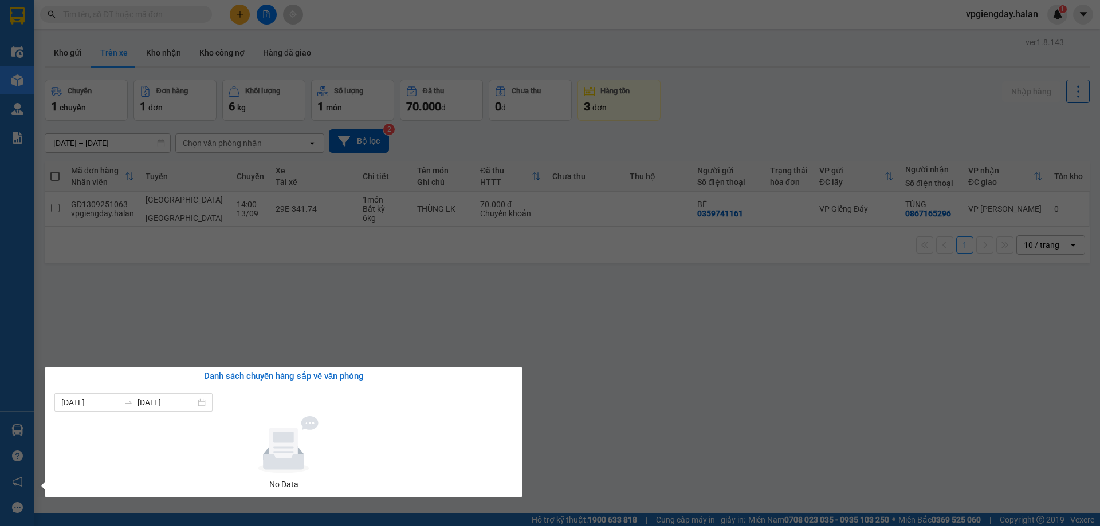
click at [177, 284] on section "Kết quả tìm kiếm ( 0 ) Bộ lọc No Data vpgiengday.halan 1 Điều hành xe Kho hàng …" at bounding box center [550, 263] width 1100 height 526
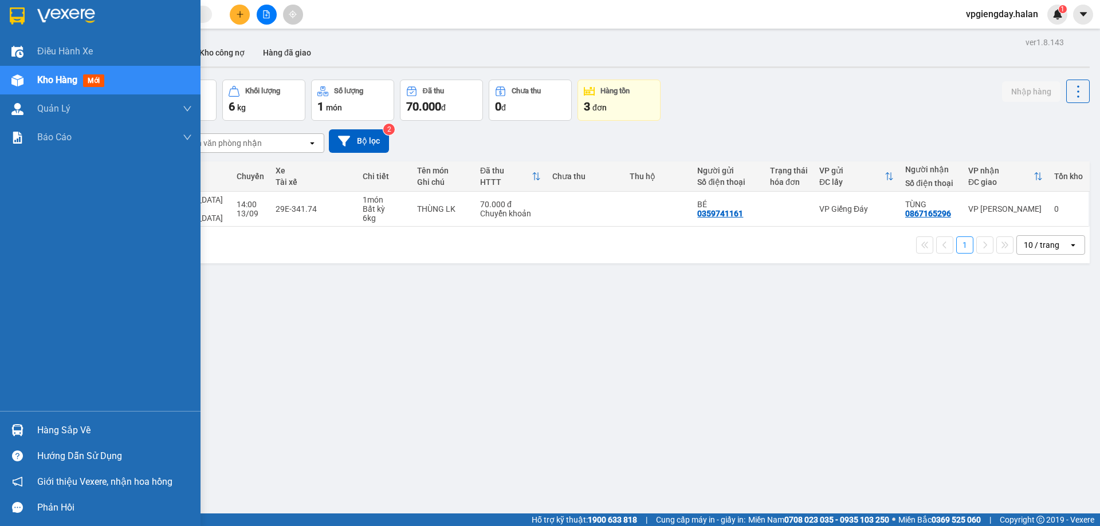
click at [54, 426] on div "Hàng sắp về" at bounding box center [114, 430] width 155 height 17
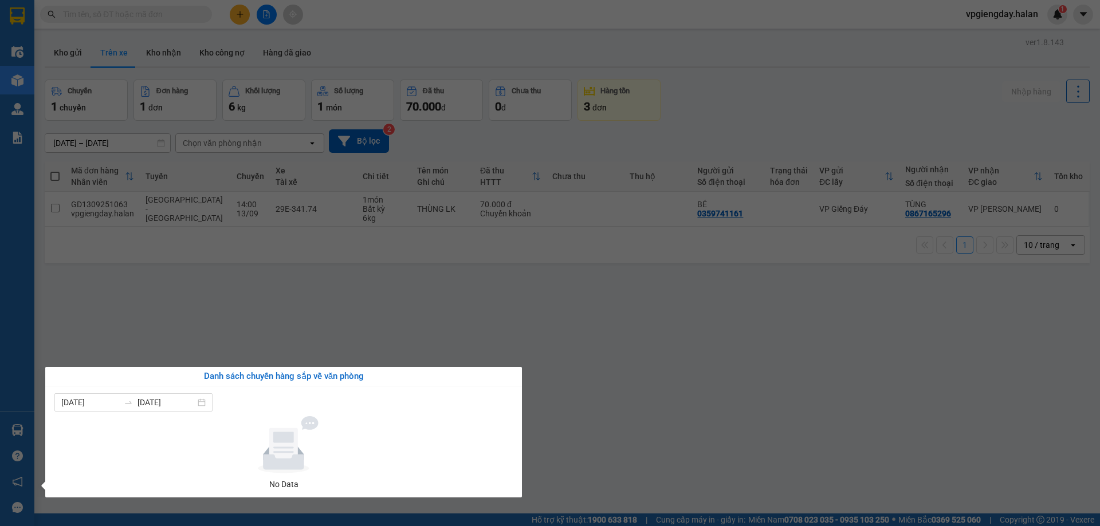
click at [178, 326] on section "Kết quả tìm kiếm ( 0 ) Bộ lọc No Data vpgiengday.halan 1 Điều hành xe Kho hàng …" at bounding box center [550, 263] width 1100 height 526
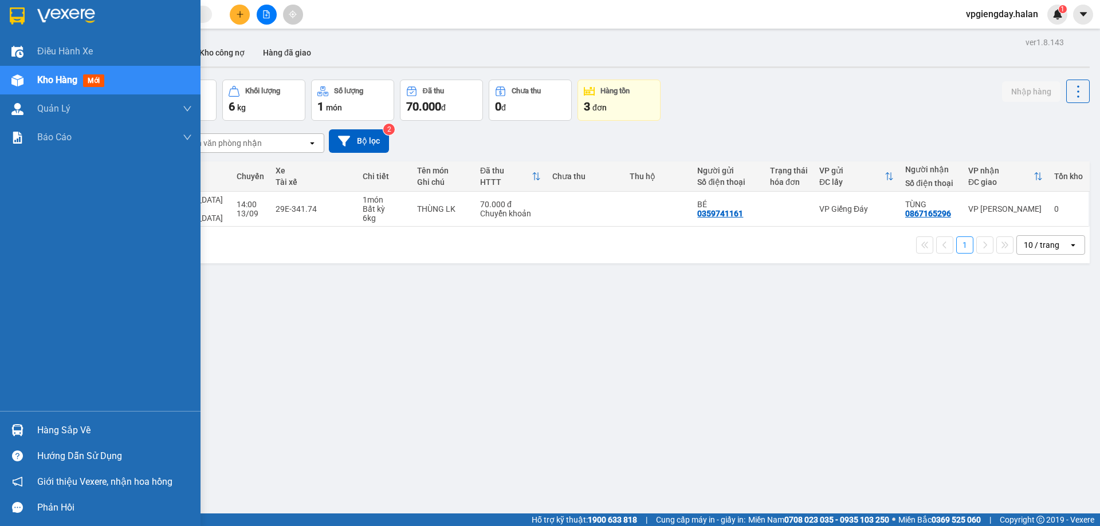
click at [78, 430] on div "Hàng sắp về" at bounding box center [114, 430] width 155 height 17
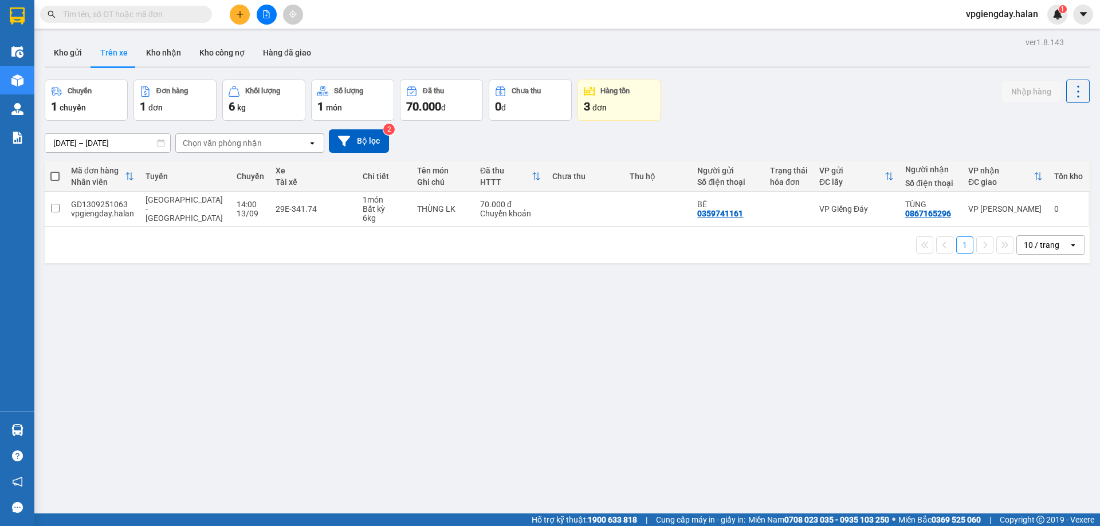
drag, startPoint x: 165, startPoint y: 328, endPoint x: 169, endPoint y: 334, distance: 7.0
click at [165, 328] on section "Kết quả tìm kiếm ( 0 ) Bộ lọc No Data vpgiengday.halan 1 Điều hành xe Kho hàng …" at bounding box center [550, 263] width 1100 height 526
click at [68, 46] on button "Kho gửi" at bounding box center [68, 52] width 46 height 27
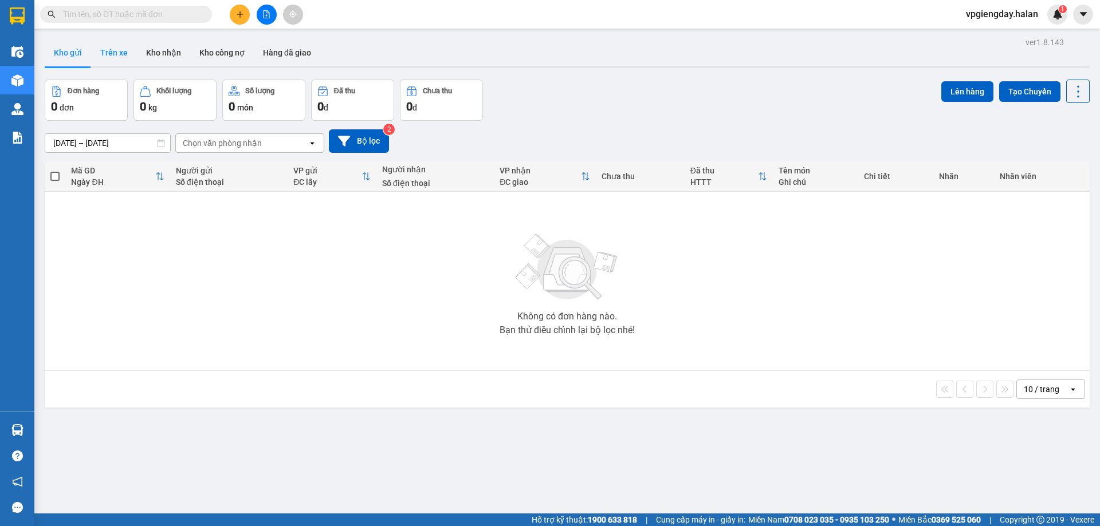
click at [108, 52] on button "Trên xe" at bounding box center [114, 52] width 46 height 27
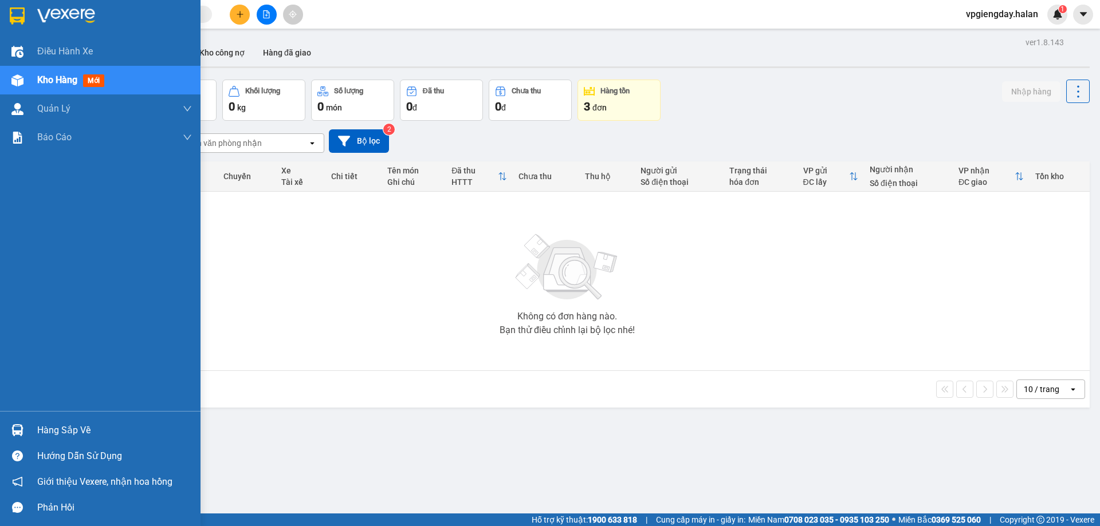
click at [74, 437] on div "Hàng sắp về" at bounding box center [114, 430] width 155 height 17
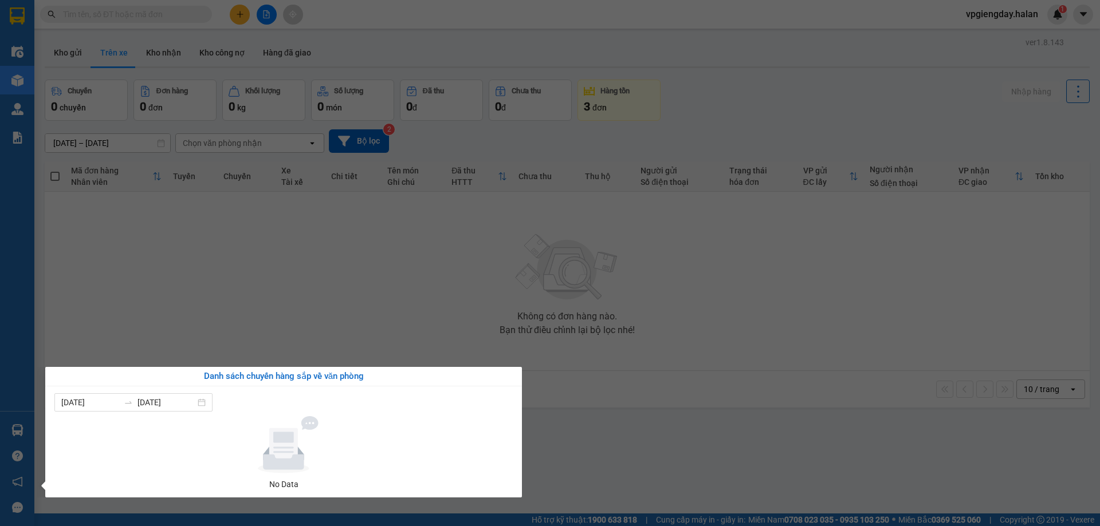
click at [342, 283] on section "Kết quả tìm kiếm ( 0 ) Bộ lọc No Data vpgiengday.halan 1 Điều hành xe Kho hàng …" at bounding box center [550, 263] width 1100 height 526
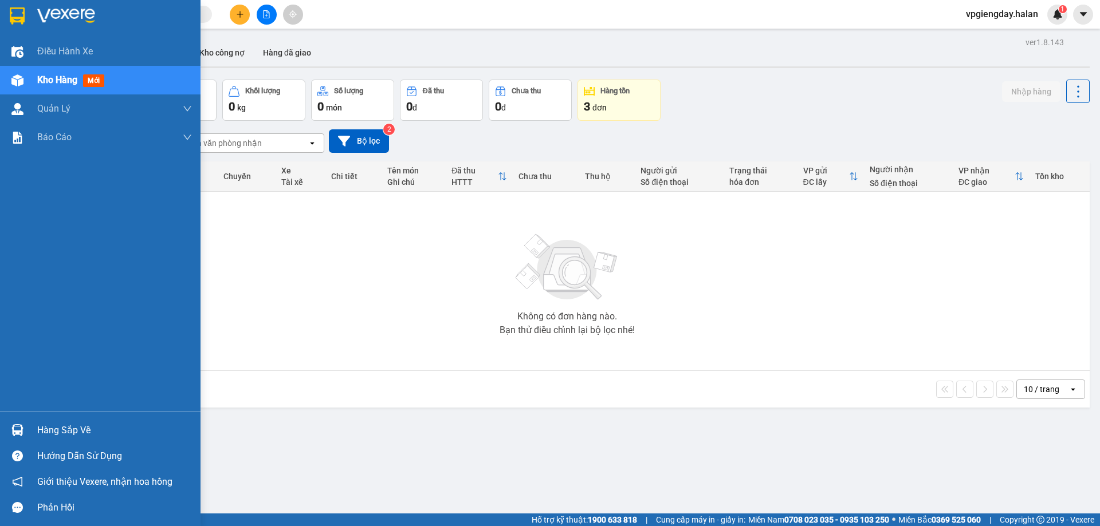
click at [88, 422] on div "Hàng sắp về" at bounding box center [114, 430] width 155 height 17
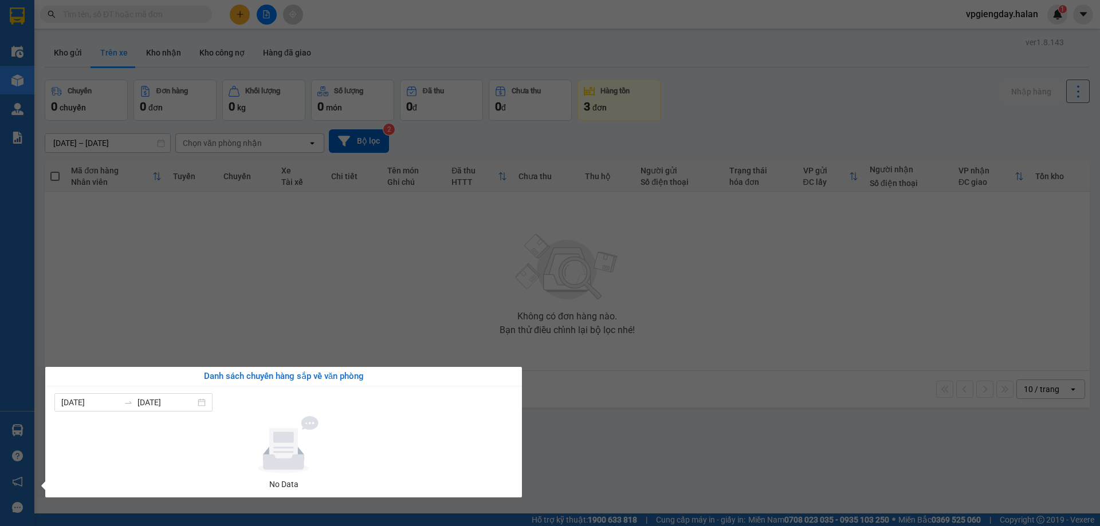
click at [214, 302] on section "Kết quả tìm kiếm ( 0 ) Bộ lọc No Data vpgiengday.halan 1 Điều hành xe Kho hàng …" at bounding box center [550, 263] width 1100 height 526
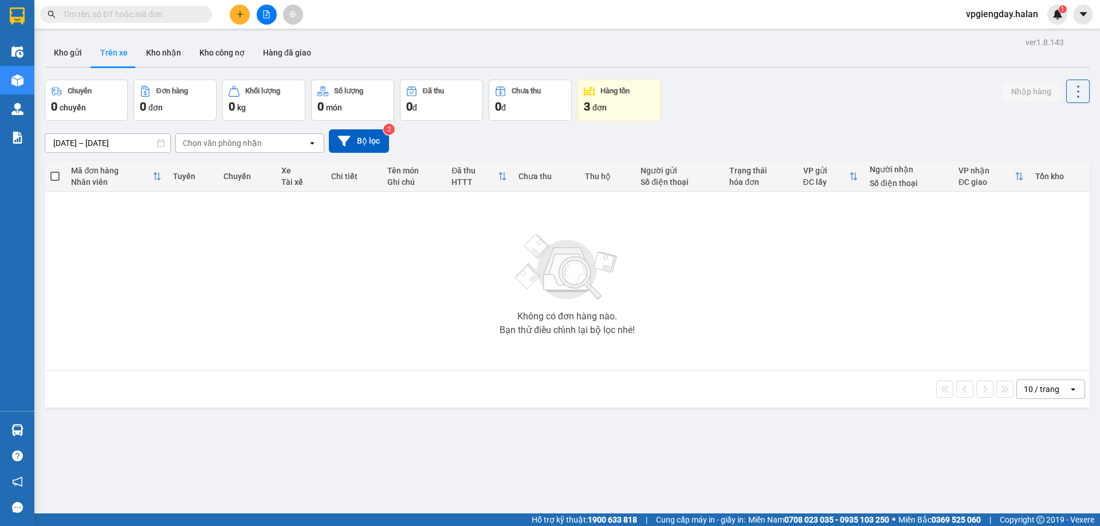
click at [94, 522] on div "Hỗ trợ kỹ thuật: 1900 633 818 | Cung cấp máy in - giấy in: [GEOGRAPHIC_DATA] 07…" at bounding box center [547, 520] width 1094 height 13
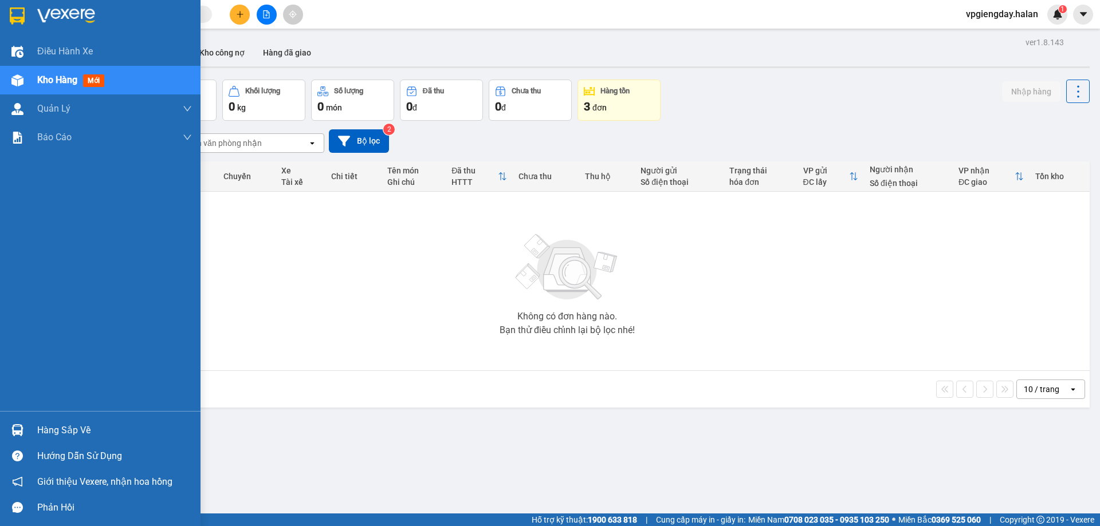
drag, startPoint x: 73, startPoint y: 424, endPoint x: 118, endPoint y: 350, distance: 86.6
click at [74, 428] on div "Hàng sắp về" at bounding box center [114, 430] width 155 height 17
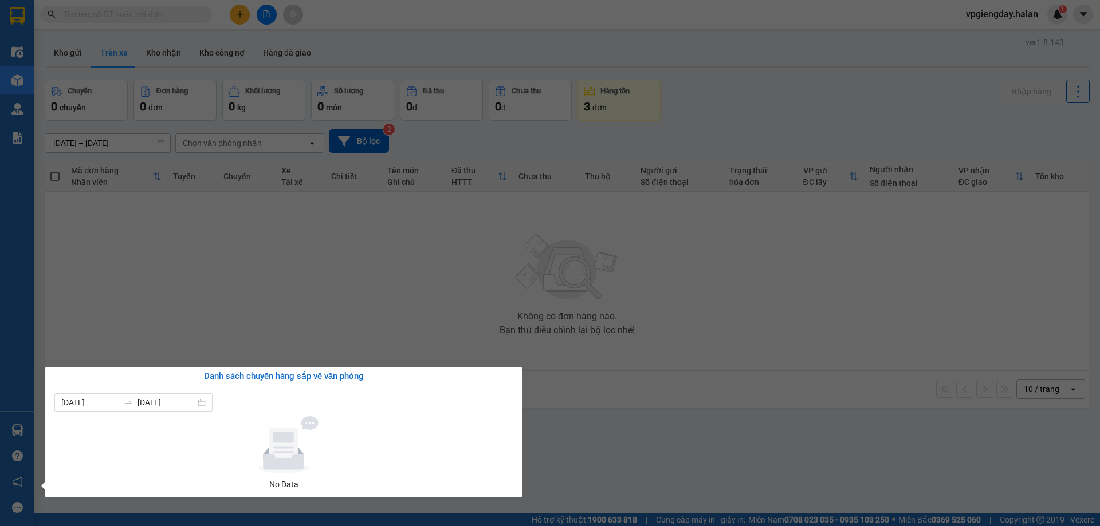
drag, startPoint x: 290, startPoint y: 297, endPoint x: 0, endPoint y: 428, distance: 318.1
click at [289, 297] on section "Kết quả tìm kiếm ( 0 ) Bộ lọc No Data vpgiengday.halan 1 Điều hành xe Kho hàng …" at bounding box center [550, 263] width 1100 height 526
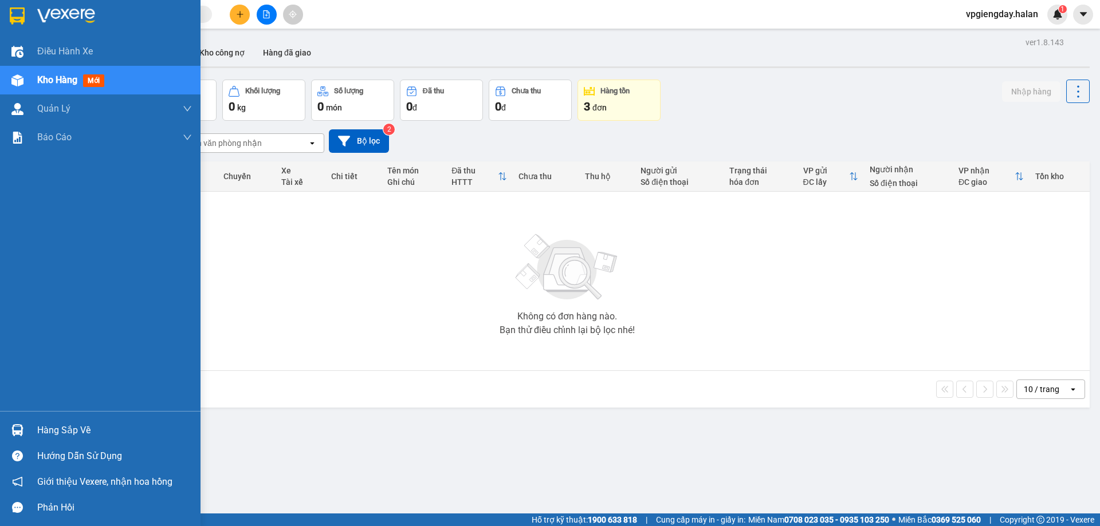
click at [113, 422] on div "Hàng sắp về" at bounding box center [114, 430] width 155 height 17
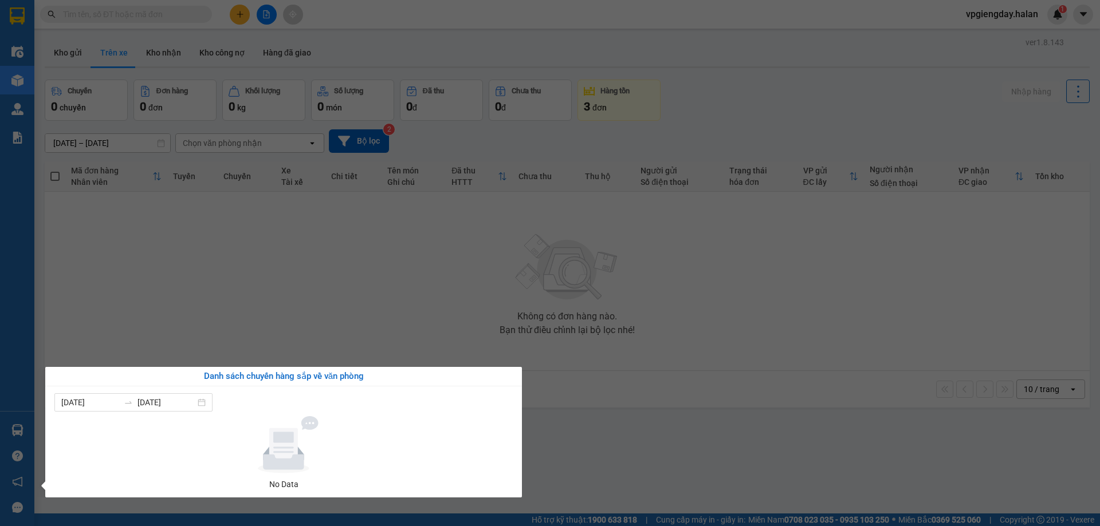
click at [284, 294] on section "Kết quả tìm kiếm ( 0 ) Bộ lọc No Data vpgiengday.halan 1 Điều hành xe Kho hàng …" at bounding box center [550, 263] width 1100 height 526
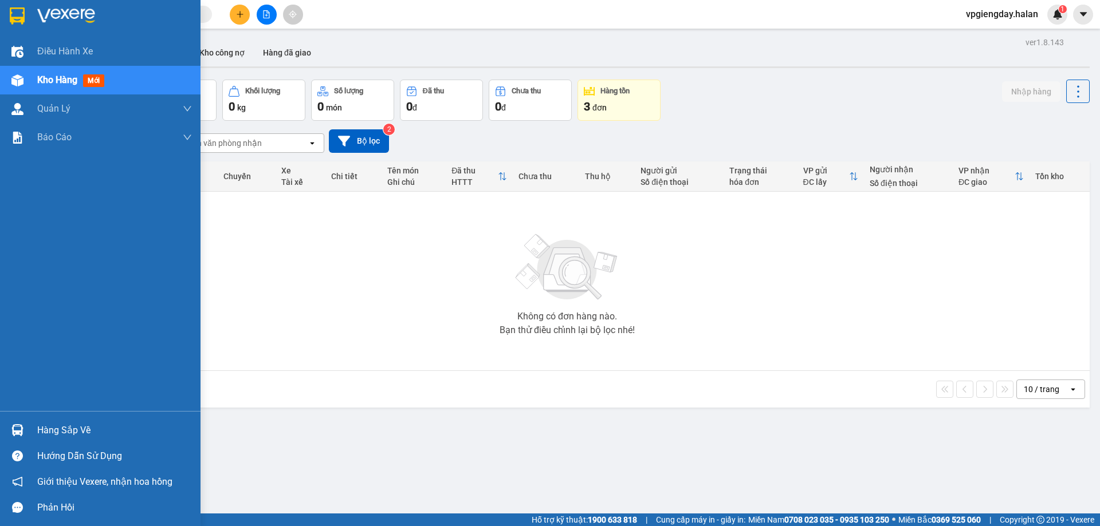
click at [66, 434] on div "Hàng sắp về" at bounding box center [114, 430] width 155 height 17
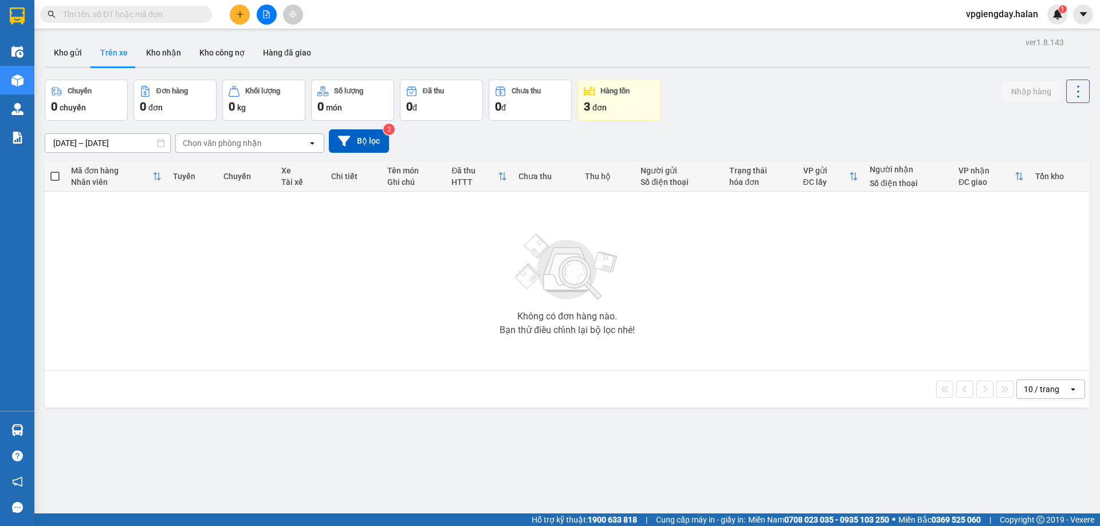
click at [265, 282] on section "Kết quả tìm kiếm ( 0 ) Bộ lọc No Data vpgiengday.halan 1 Điều hành xe Kho hàng …" at bounding box center [550, 263] width 1100 height 526
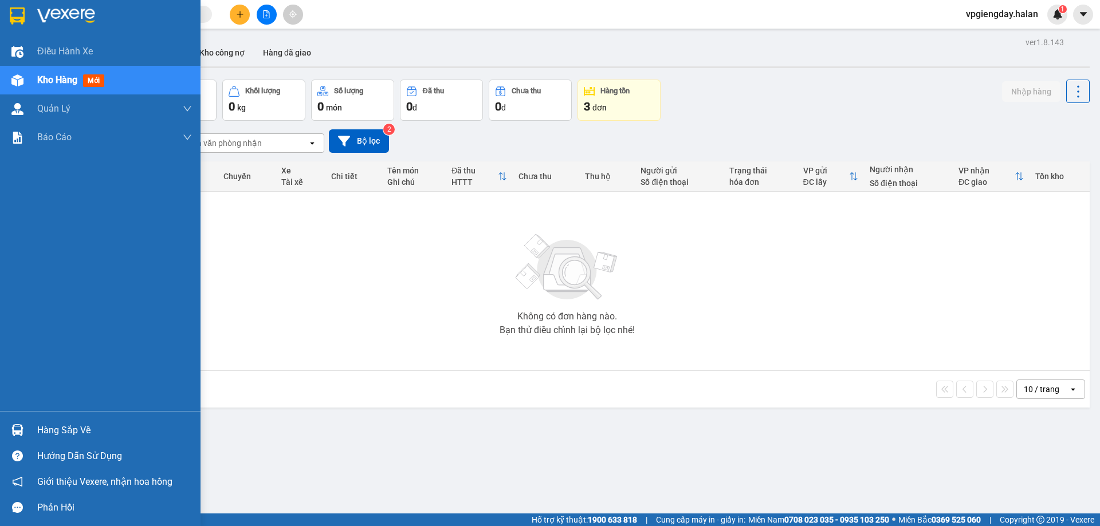
drag, startPoint x: 67, startPoint y: 430, endPoint x: 167, endPoint y: 386, distance: 109.0
click at [67, 431] on div "Hàng sắp về" at bounding box center [114, 430] width 155 height 17
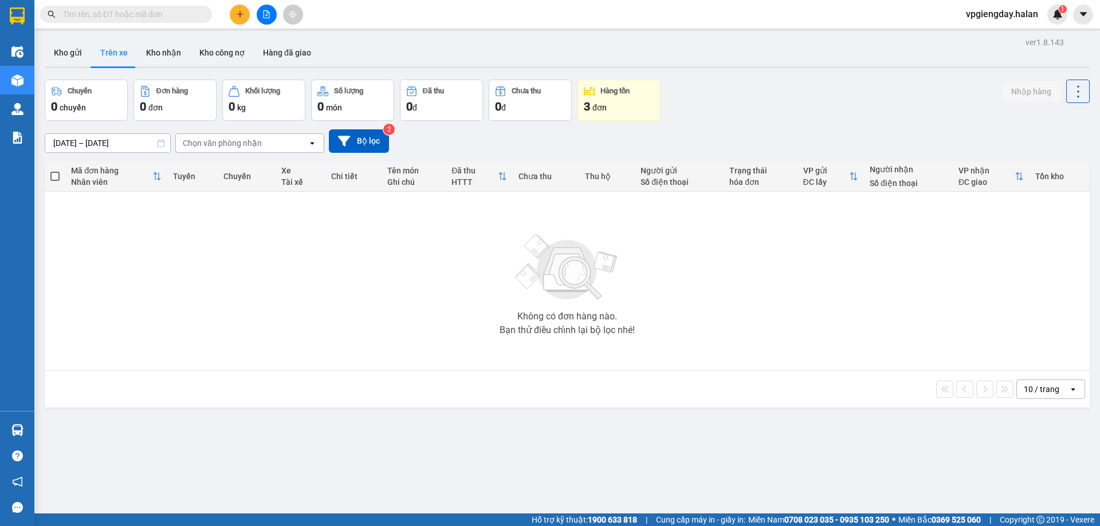
drag, startPoint x: 318, startPoint y: 304, endPoint x: 0, endPoint y: 426, distance: 340.8
click at [275, 308] on section "Kết quả tìm kiếm ( 0 ) Bộ lọc No Data vpgiengday.halan 1 Điều hành xe Kho hàng …" at bounding box center [550, 263] width 1100 height 526
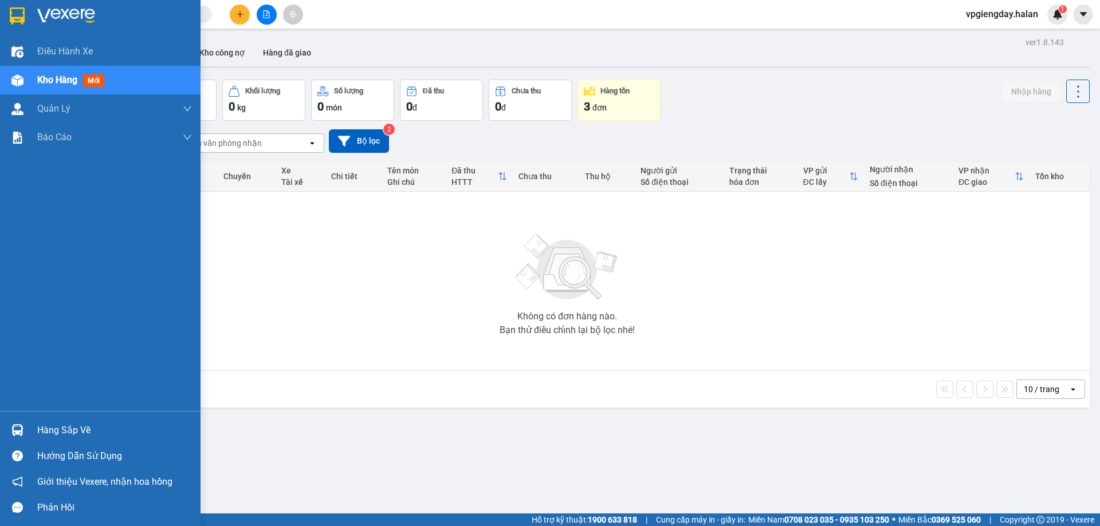
click at [81, 434] on div "Hàng sắp về" at bounding box center [114, 430] width 155 height 17
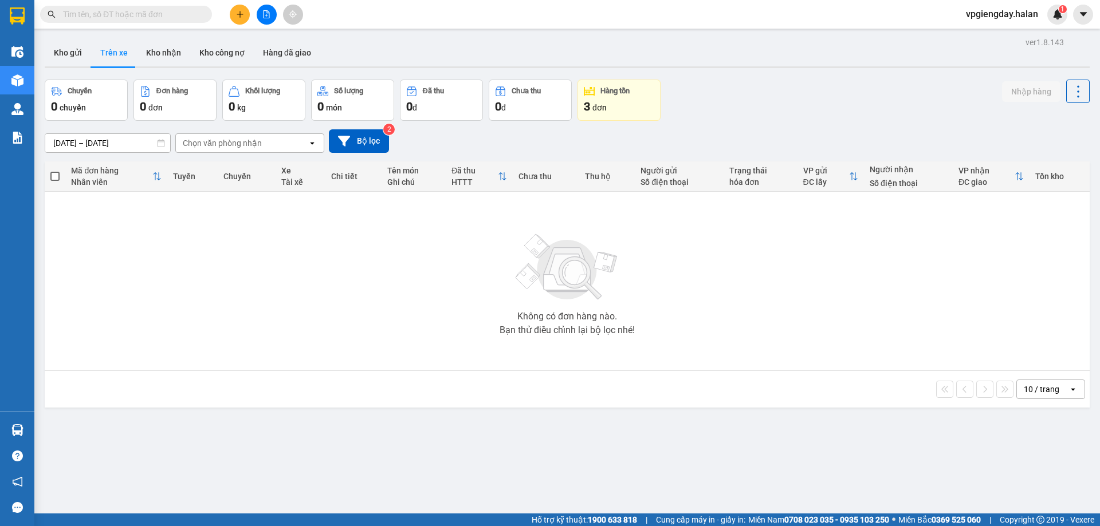
click at [249, 333] on section "Kết quả tìm kiếm ( 0 ) Bộ lọc No Data vpgiengday.halan 1 Điều hành xe Kho hàng …" at bounding box center [550, 263] width 1100 height 526
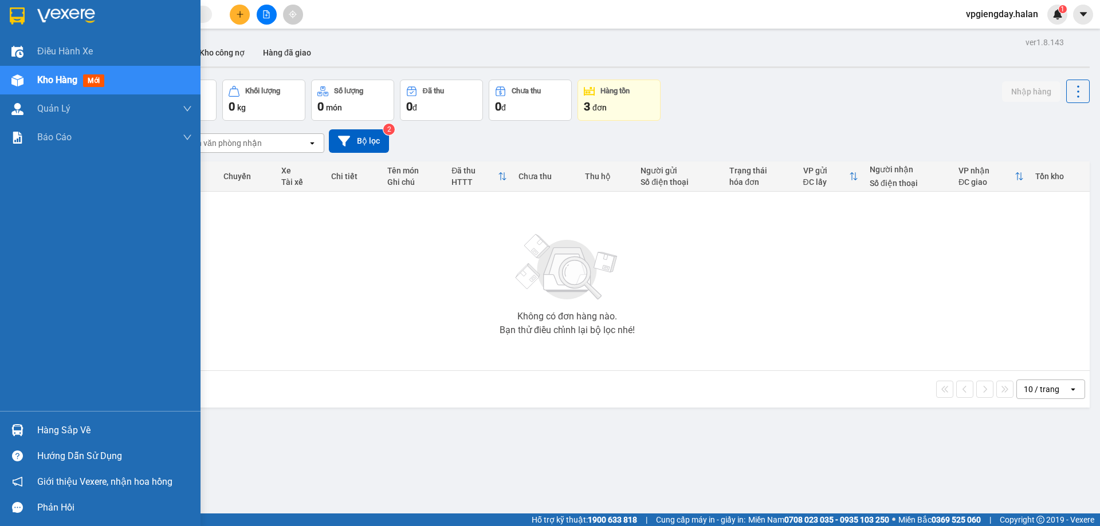
click at [69, 427] on div "Hàng sắp về" at bounding box center [114, 430] width 155 height 17
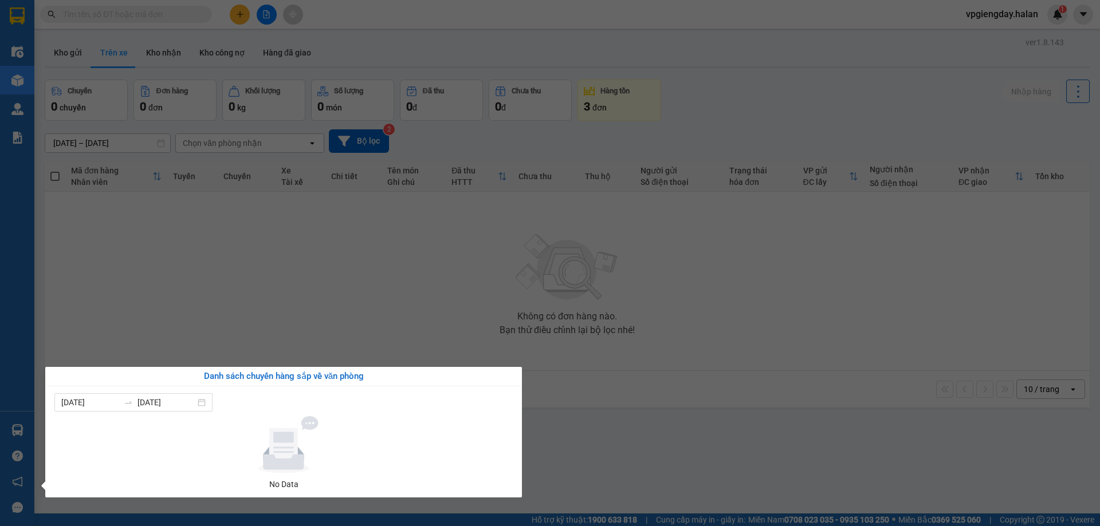
click at [205, 314] on section "Kết quả tìm kiếm ( 0 ) Bộ lọc No Data vpgiengday.halan 1 Điều hành xe Kho hàng …" at bounding box center [550, 263] width 1100 height 526
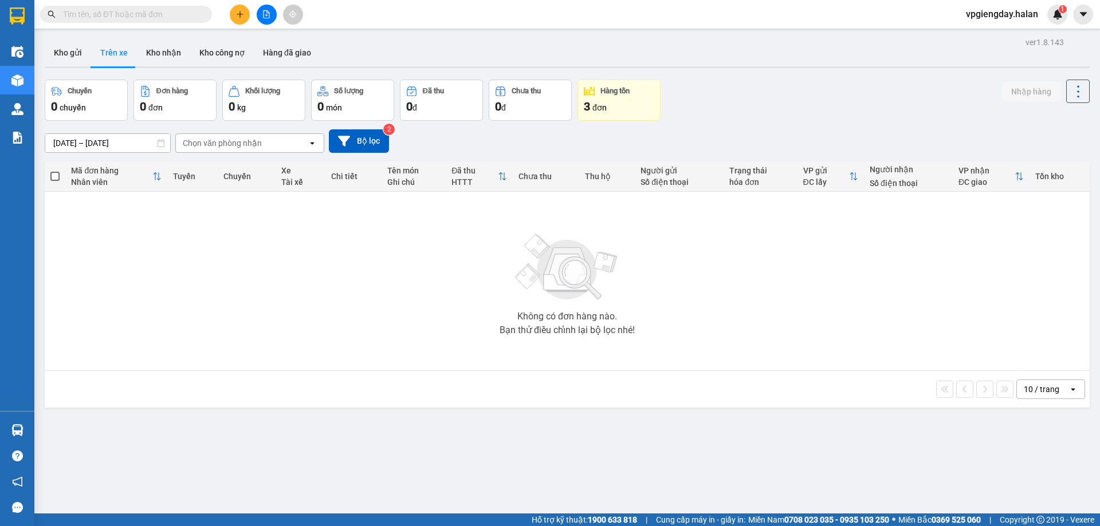
click at [335, 318] on div "Không có đơn hàng nào. Bạn thử điều chỉnh lại bộ lọc nhé!" at bounding box center [566, 281] width 1033 height 172
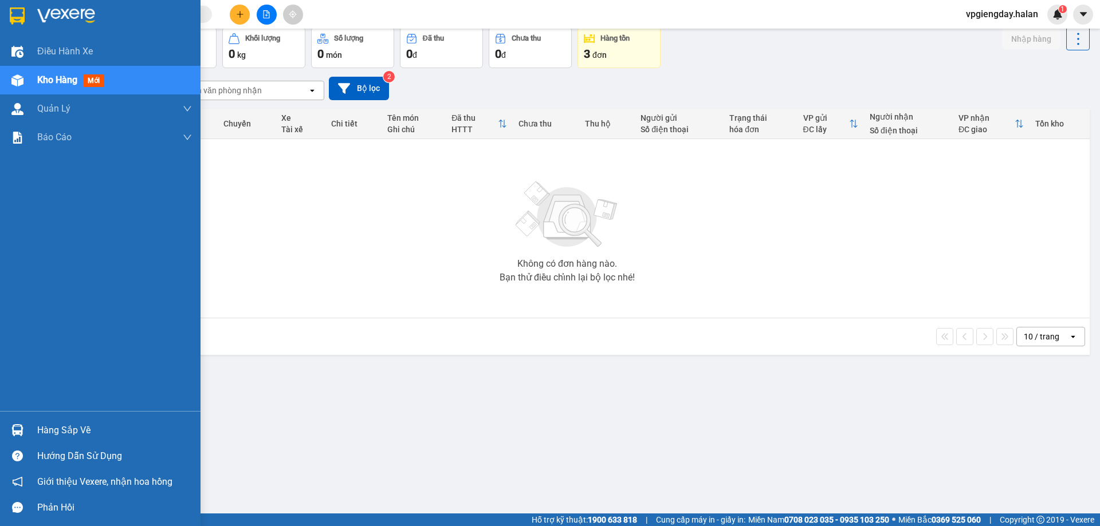
click at [58, 422] on div "Hàng sắp về" at bounding box center [114, 430] width 155 height 17
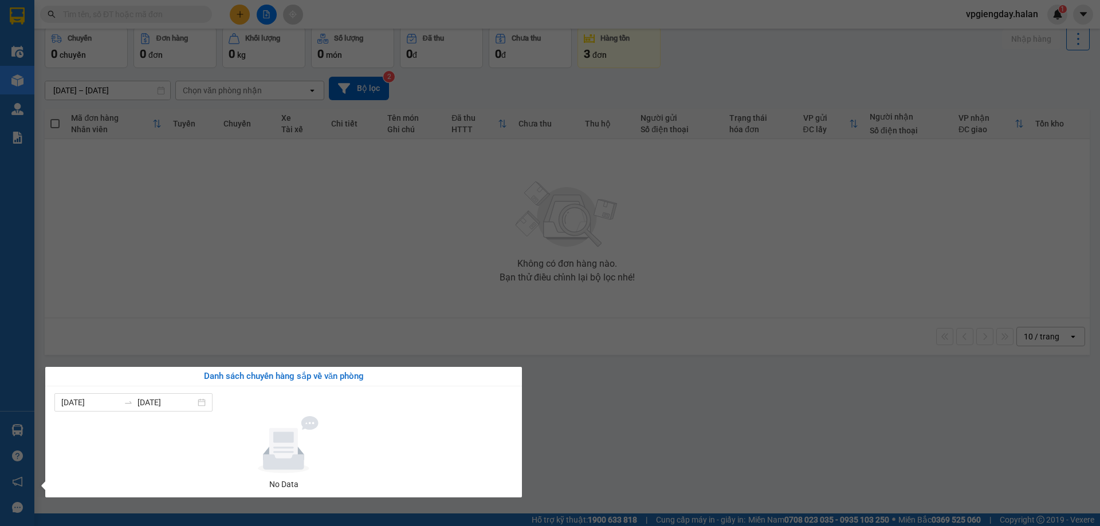
click at [258, 343] on section "Kết quả tìm kiếm ( 0 ) Bộ lọc No Data vpgiengday.halan 1 Điều hành xe Kho hàng …" at bounding box center [550, 263] width 1100 height 526
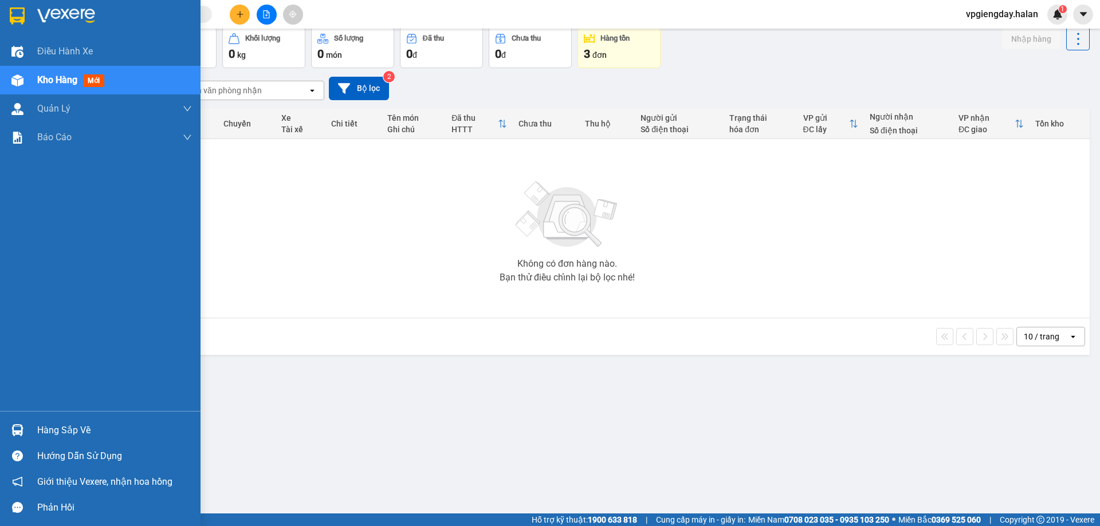
click at [46, 426] on div "Hàng sắp về" at bounding box center [114, 430] width 155 height 17
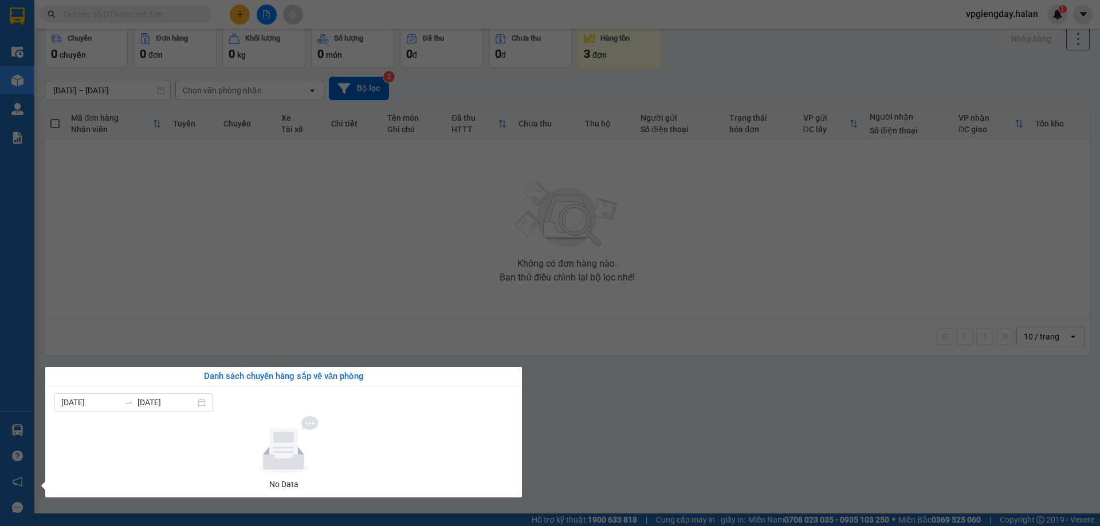
click at [249, 271] on section "Kết quả tìm kiếm ( 0 ) Bộ lọc No Data vpgiengday.halan 1 Điều hành xe Kho hàng …" at bounding box center [550, 263] width 1100 height 526
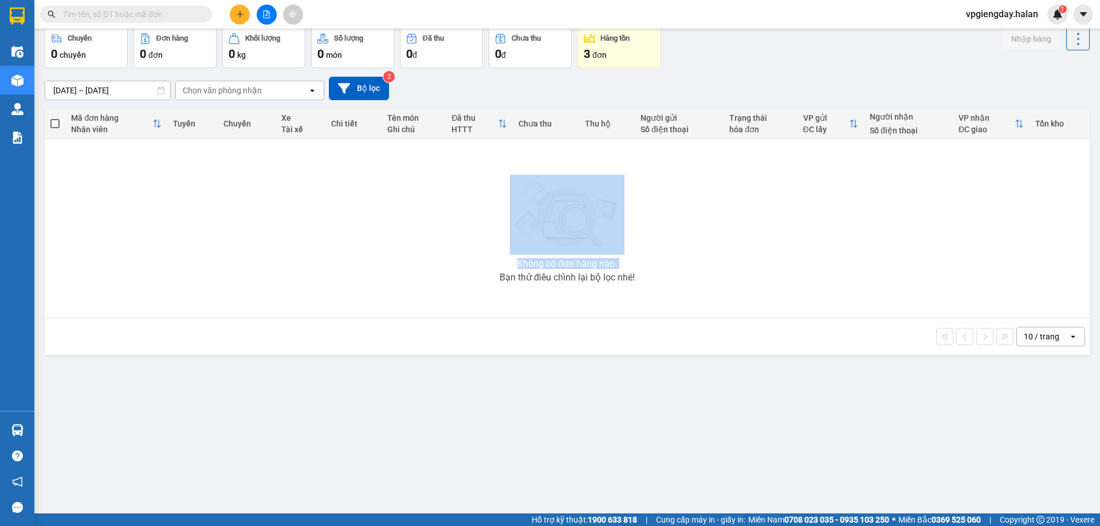
drag, startPoint x: 366, startPoint y: 227, endPoint x: 521, endPoint y: 203, distance: 157.0
click at [521, 203] on div "Không có đơn hàng nào. Bạn thử điều chỉnh lại bộ lọc nhé!" at bounding box center [566, 229] width 1033 height 172
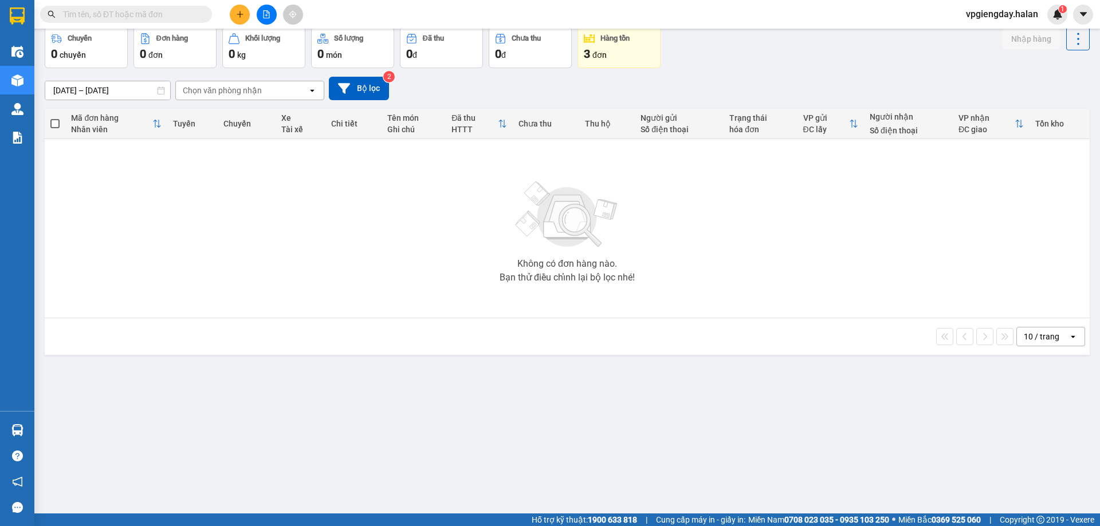
click at [883, 280] on div "Không có đơn hàng nào. Bạn thử điều chỉnh lại bộ lọc nhé!" at bounding box center [566, 229] width 1033 height 172
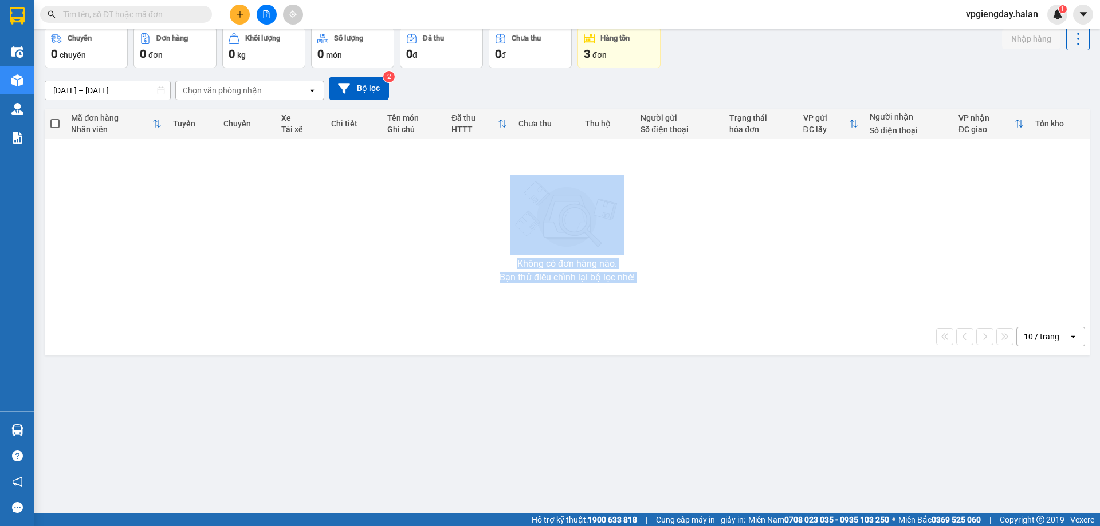
drag, startPoint x: 266, startPoint y: 202, endPoint x: 649, endPoint y: 320, distance: 401.4
click at [649, 320] on div "Mã đơn hàng Nhân viên Tuyến Chuyến Xe Tài xế Chi tiết Tên món Ghi chú Đã thu HT…" at bounding box center [567, 232] width 1045 height 246
click at [649, 320] on div "10 / trang open" at bounding box center [567, 336] width 1045 height 37
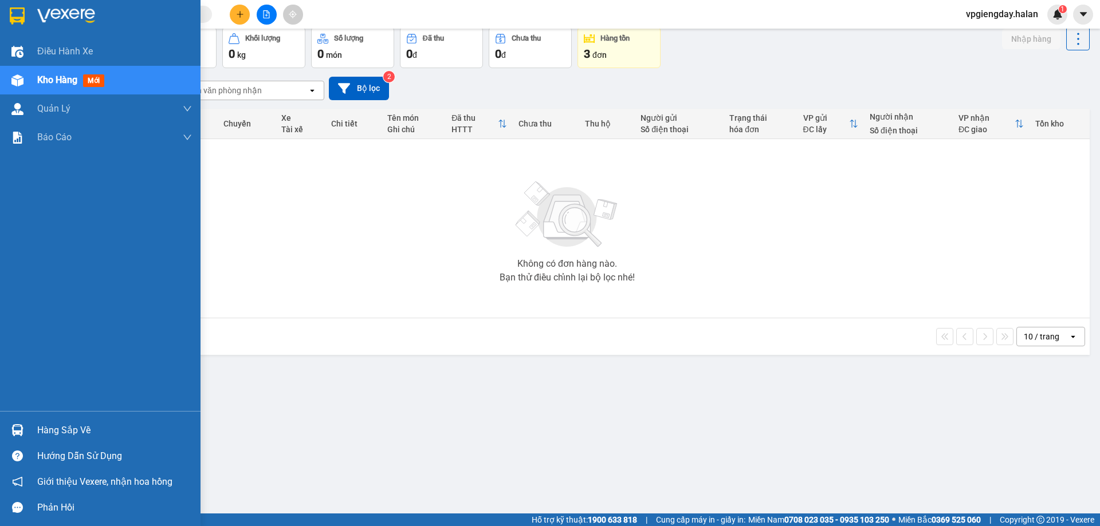
drag, startPoint x: 50, startPoint y: 427, endPoint x: 210, endPoint y: 306, distance: 200.7
click at [58, 425] on div "Hàng sắp về" at bounding box center [114, 430] width 155 height 17
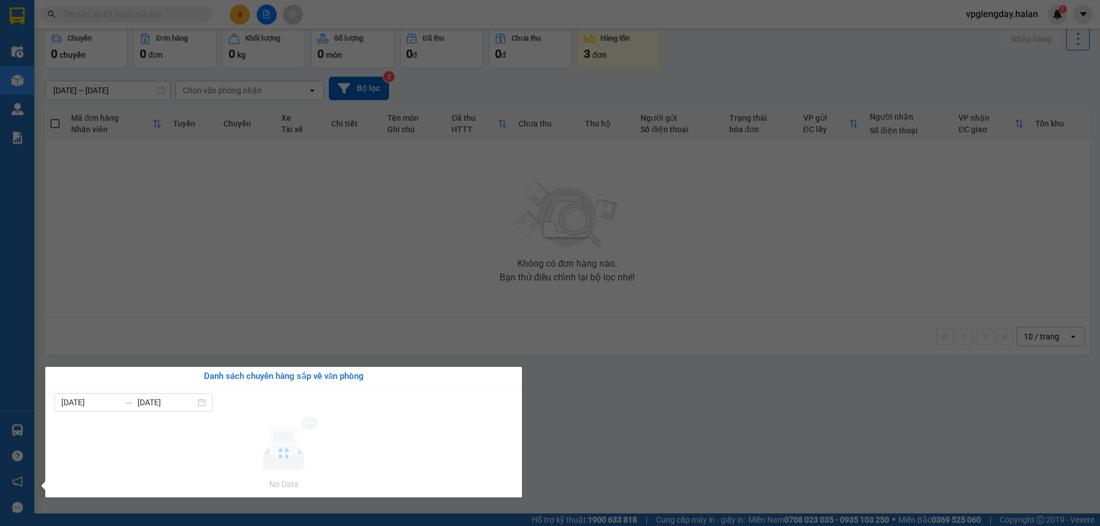
click at [210, 305] on section "Kết quả tìm kiếm ( 0 ) Bộ lọc No Data vpgiengday.halan 1 Điều hành xe Kho hàng …" at bounding box center [550, 263] width 1100 height 526
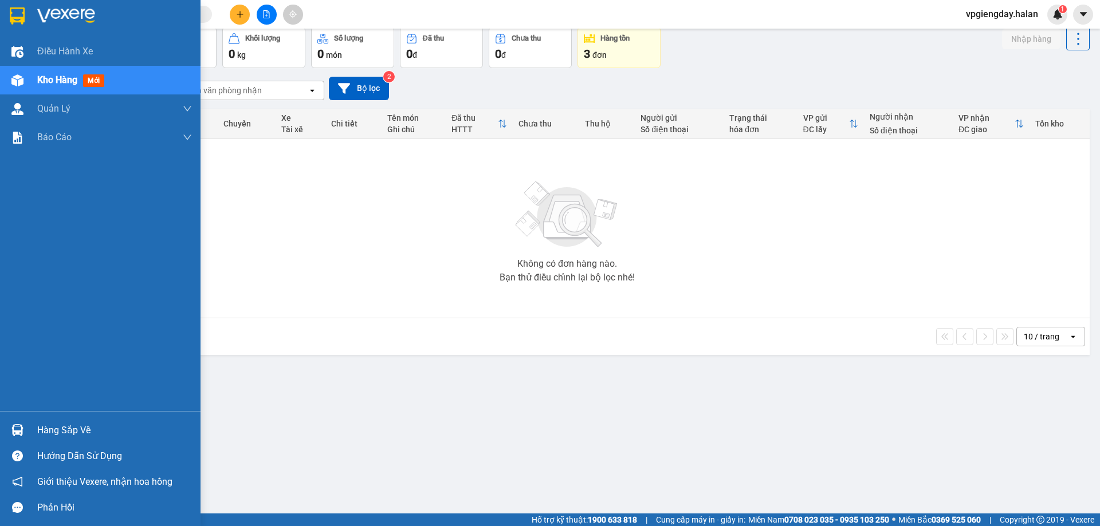
click at [68, 413] on div "Hàng sắp về Hướng dẫn sử dụng Giới thiệu Vexere, nhận hoa hồng Phản hồi" at bounding box center [100, 465] width 200 height 109
click at [68, 424] on div "Hàng sắp về" at bounding box center [114, 430] width 155 height 17
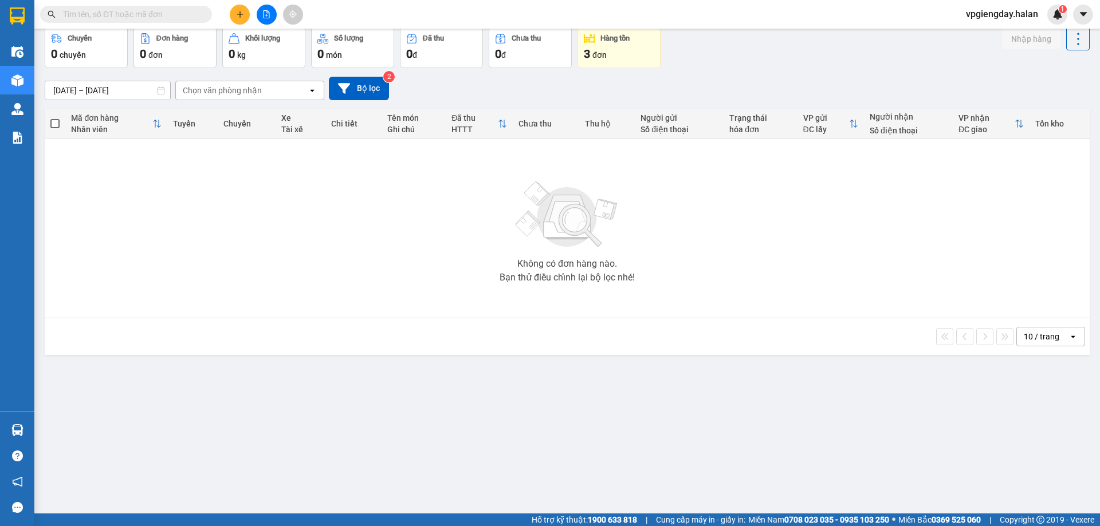
click at [216, 266] on section "Kết quả tìm kiếm ( 0 ) Bộ lọc No Data vpgiengday.halan 1 Điều hành xe Kho hàng …" at bounding box center [550, 263] width 1100 height 526
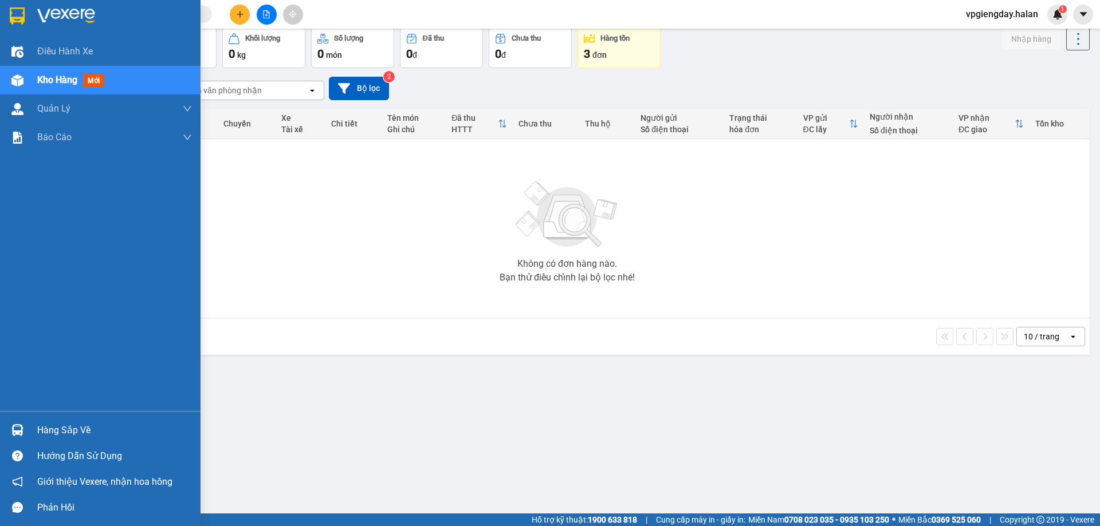
click at [46, 434] on div "Hàng sắp về" at bounding box center [114, 430] width 155 height 17
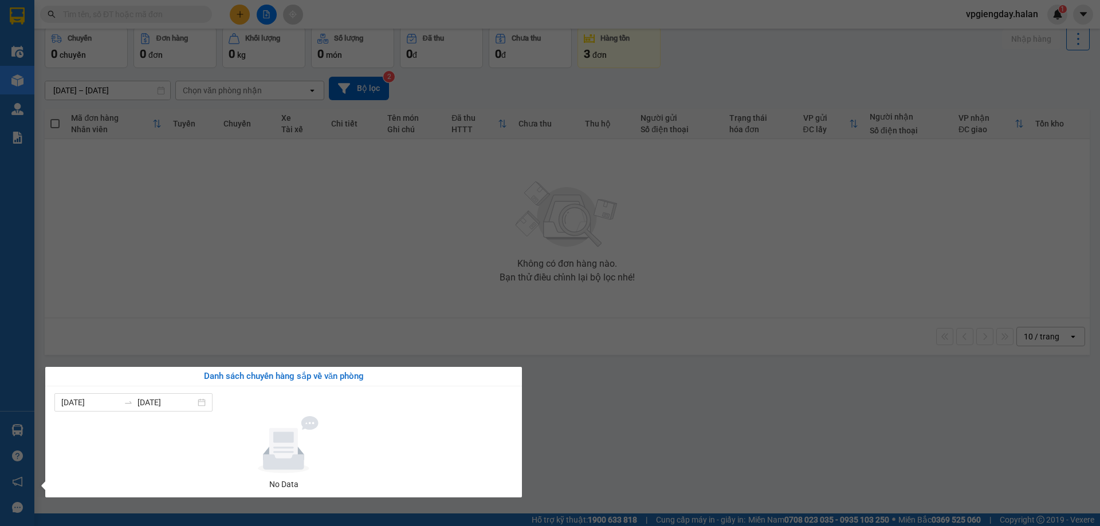
click at [241, 313] on section "Kết quả tìm kiếm ( 0 ) Bộ lọc No Data vpgiengday.halan 1 Điều hành xe Kho hàng …" at bounding box center [550, 263] width 1100 height 526
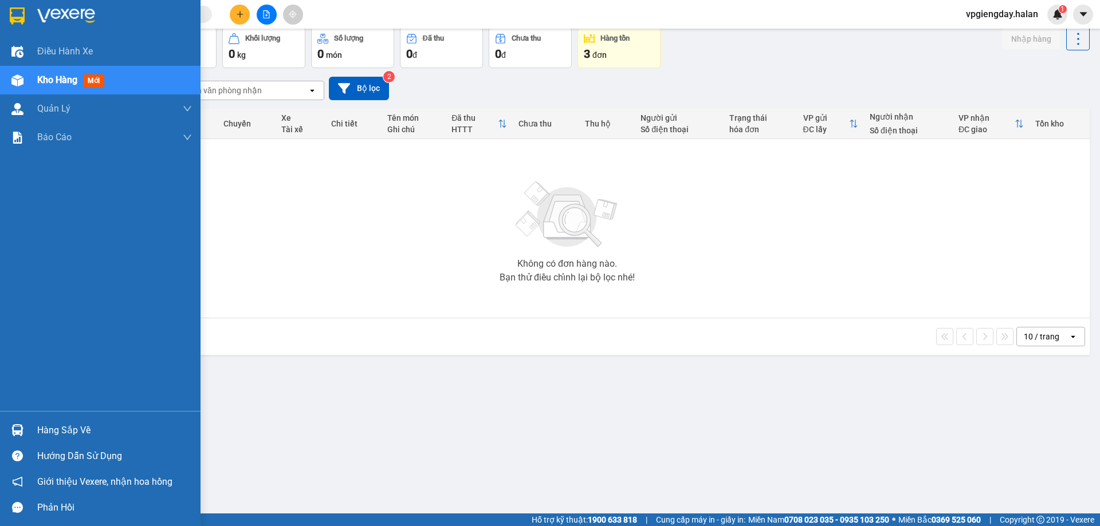
click at [67, 436] on div "Hàng sắp về" at bounding box center [114, 430] width 155 height 17
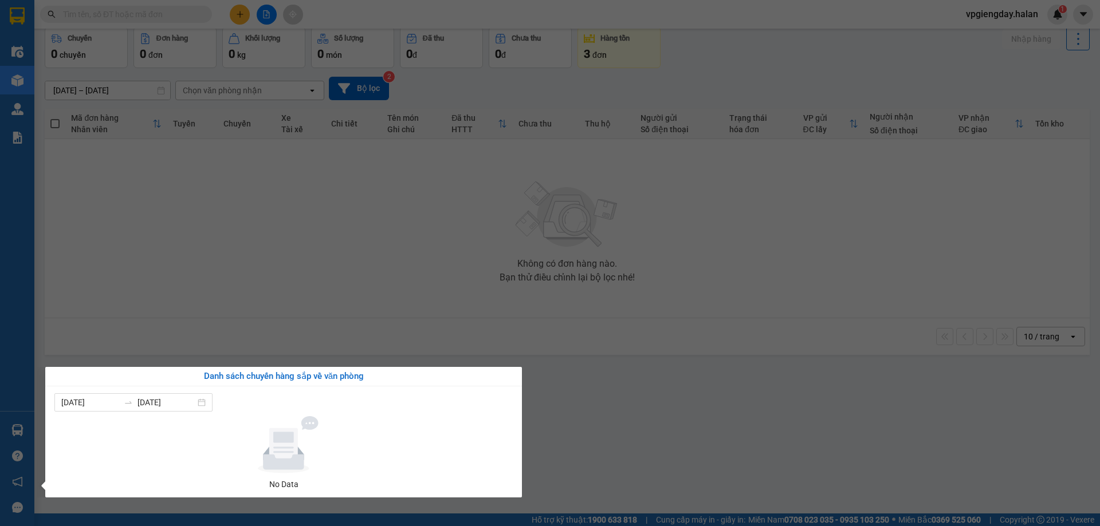
click at [249, 318] on section "Kết quả tìm kiếm ( 0 ) Bộ lọc No Data vpgiengday.halan 1 Điều hành xe Kho hàng …" at bounding box center [550, 263] width 1100 height 526
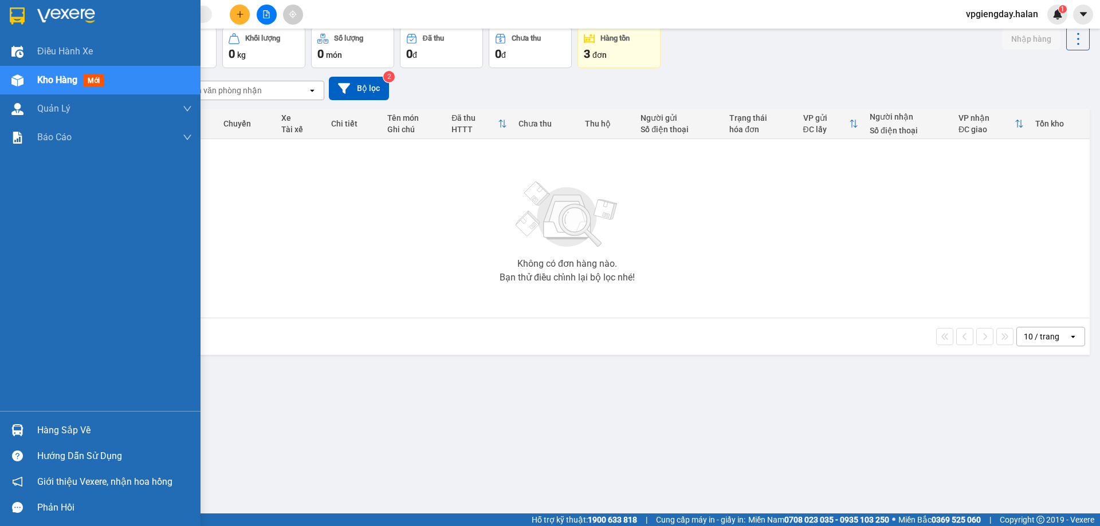
click at [64, 432] on div "Hàng sắp về" at bounding box center [114, 430] width 155 height 17
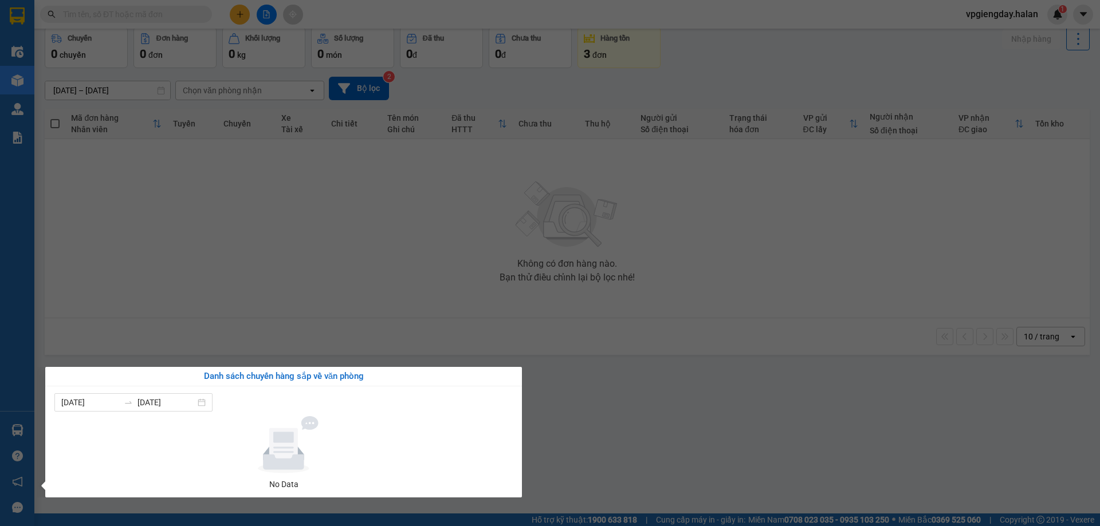
click at [295, 282] on section "Kết quả tìm kiếm ( 0 ) Bộ lọc No Data vpgiengday.halan 1 Điều hành xe Kho hàng …" at bounding box center [550, 263] width 1100 height 526
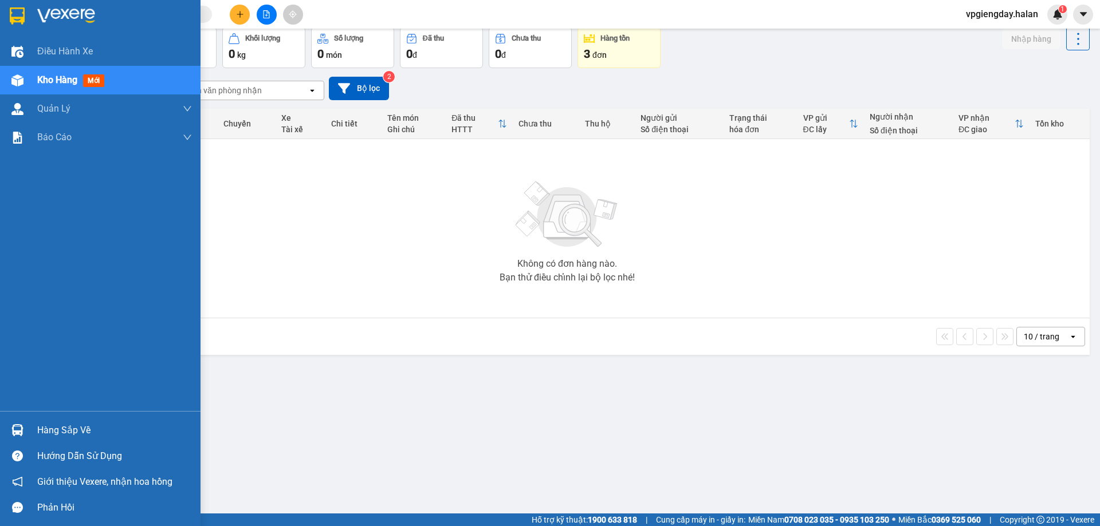
drag, startPoint x: 62, startPoint y: 431, endPoint x: 43, endPoint y: 441, distance: 21.3
click at [65, 429] on div "Hàng sắp về" at bounding box center [114, 430] width 155 height 17
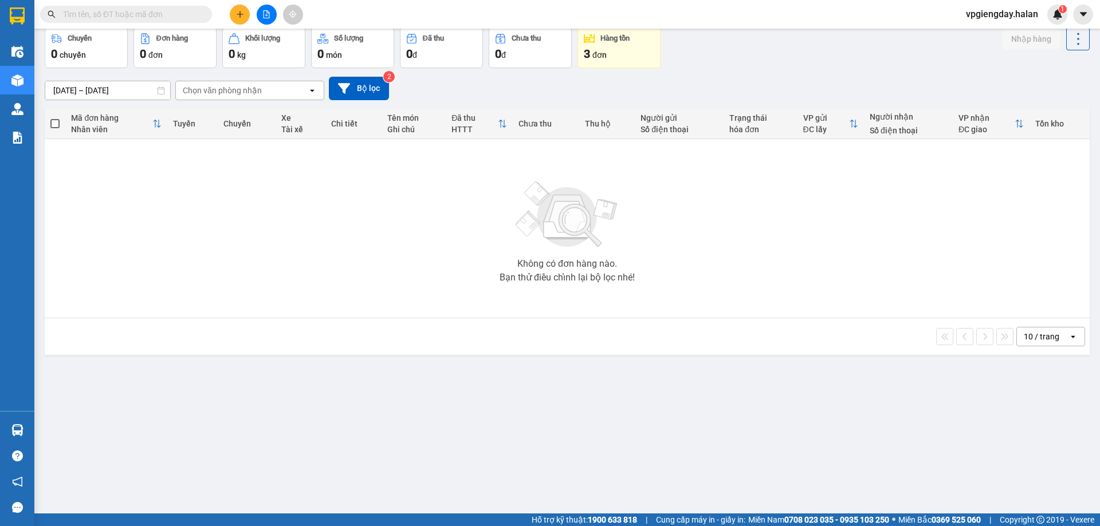
click at [302, 258] on section "Kết quả tìm kiếm ( 0 ) Bộ lọc No Data vpgiengday.halan 1 Điều hành xe Kho hàng …" at bounding box center [550, 263] width 1100 height 526
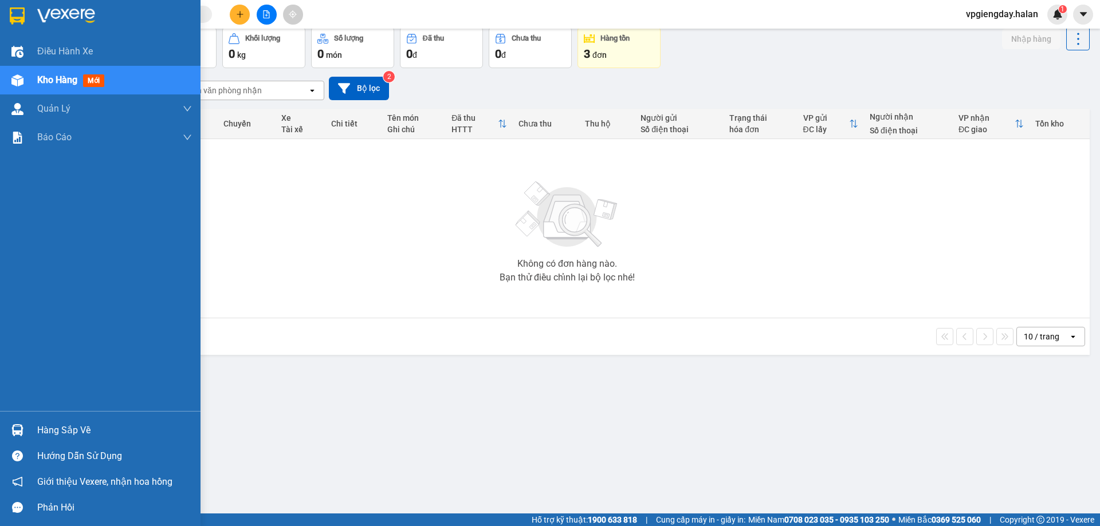
click at [78, 438] on div "Hàng sắp về" at bounding box center [114, 430] width 155 height 17
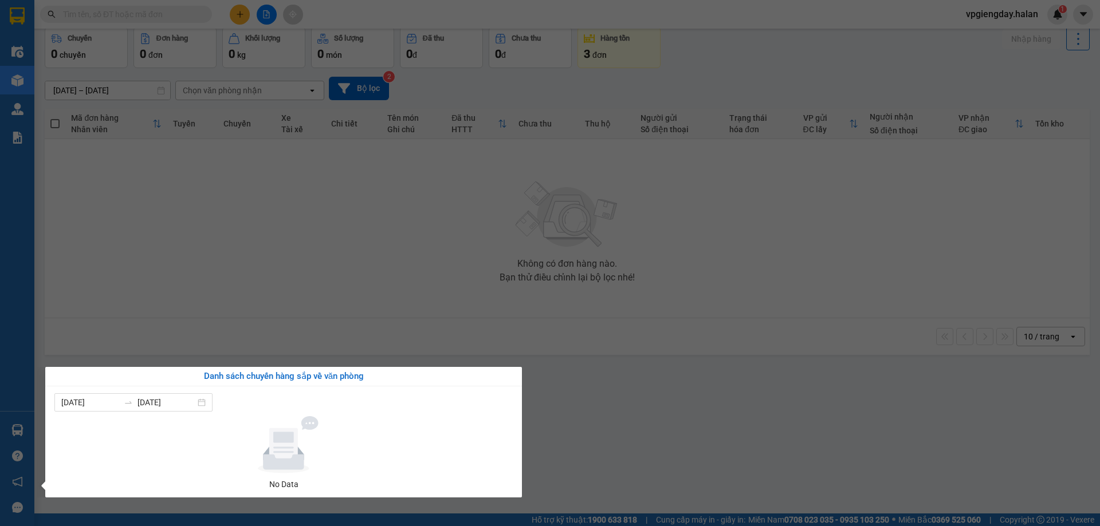
click at [338, 316] on section "Kết quả tìm kiếm ( 0 ) Bộ lọc No Data vpgiengday.halan 1 Điều hành xe Kho hàng …" at bounding box center [550, 263] width 1100 height 526
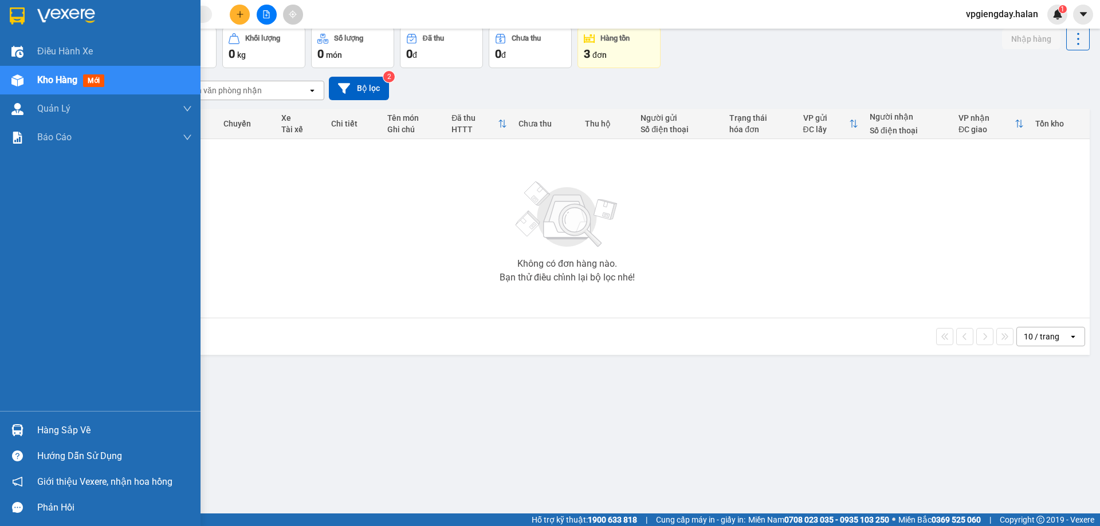
click at [78, 434] on div "Hàng sắp về" at bounding box center [114, 430] width 155 height 17
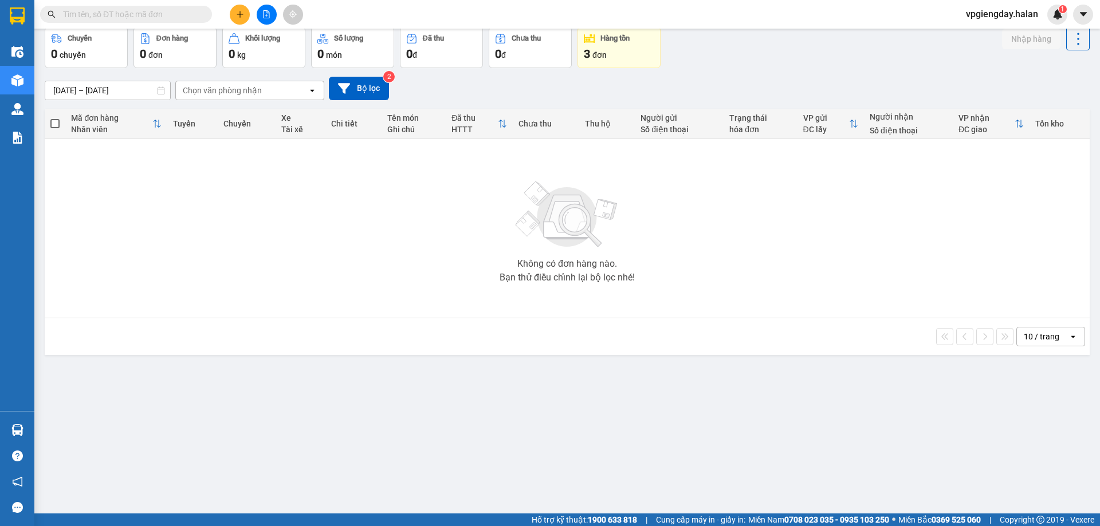
click at [333, 309] on section "Kết quả tìm kiếm ( 0 ) Bộ lọc No Data vpgiengday.halan 1 Điều hành xe Kho hàng …" at bounding box center [550, 263] width 1100 height 526
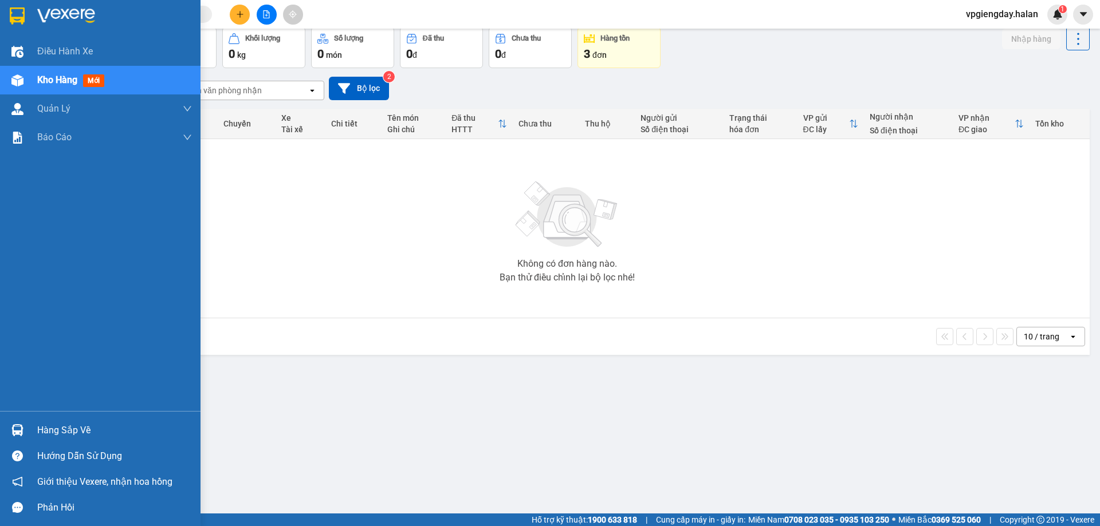
click at [75, 428] on div "Hàng sắp về" at bounding box center [114, 430] width 155 height 17
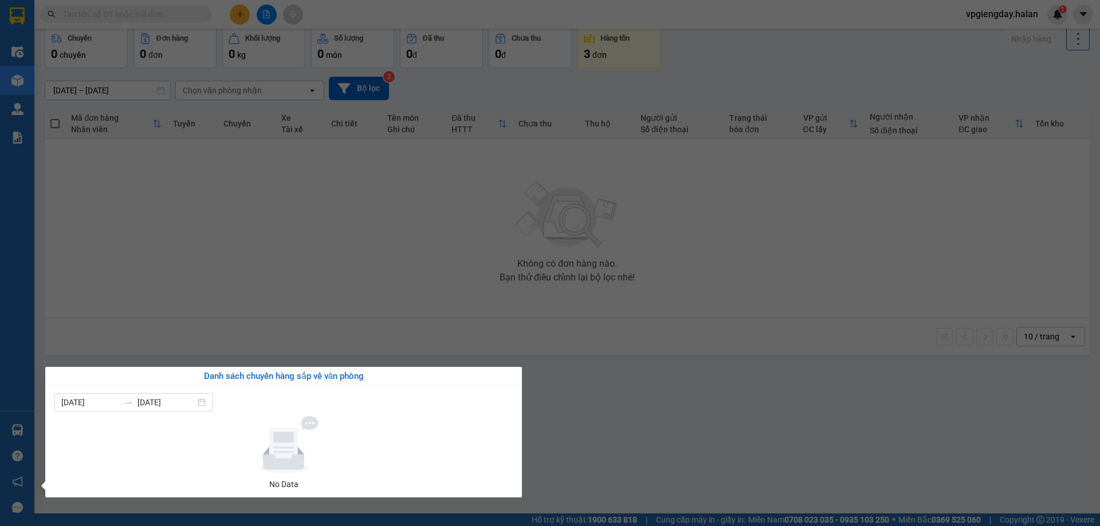
drag, startPoint x: 165, startPoint y: 291, endPoint x: 121, endPoint y: 382, distance: 100.7
click at [167, 291] on section "Kết quả tìm kiếm ( 0 ) Bộ lọc No Data vpgiengday.halan 1 Điều hành xe Kho hàng …" at bounding box center [550, 263] width 1100 height 526
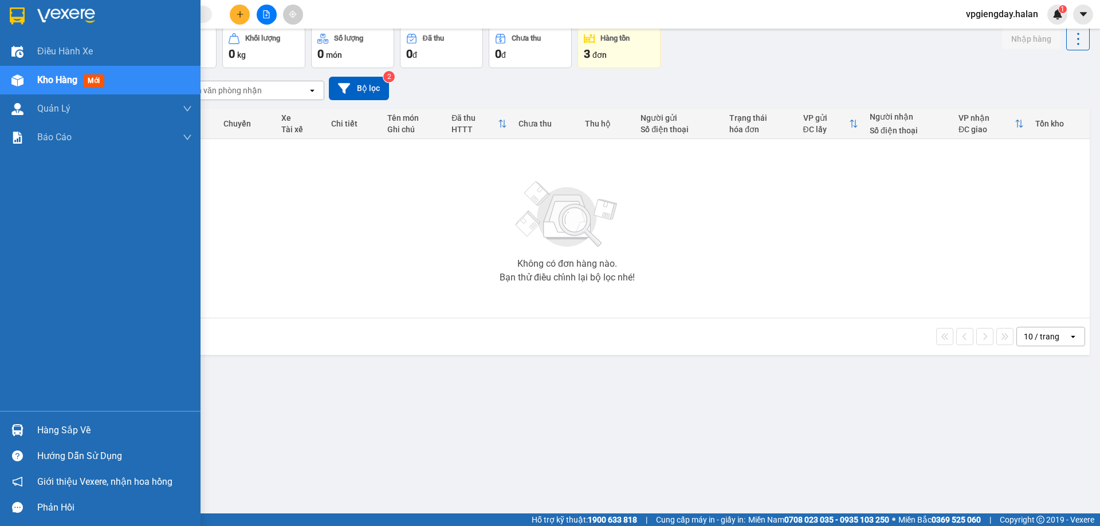
click at [62, 421] on div "Hàng sắp về" at bounding box center [100, 430] width 200 height 26
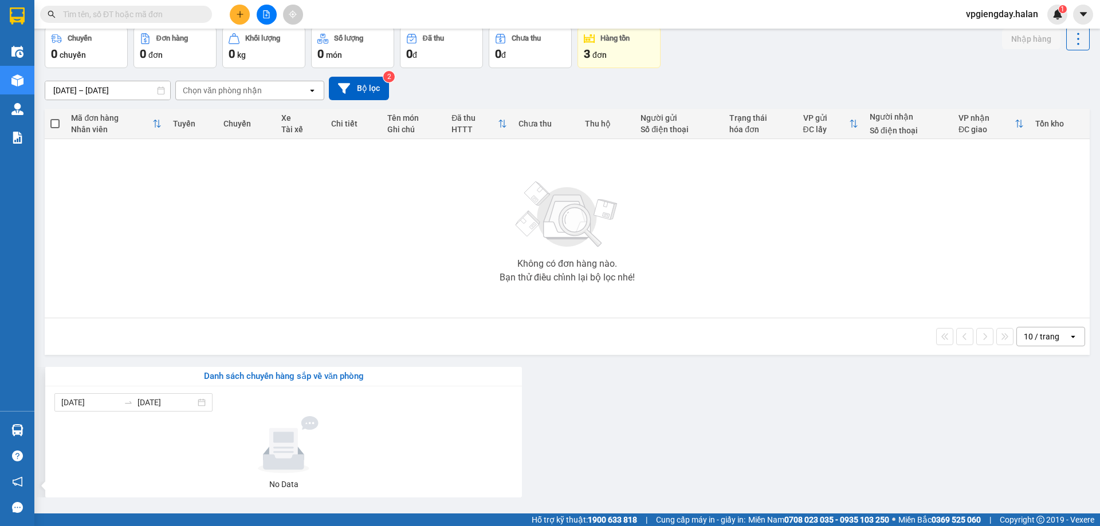
click at [235, 224] on section "Kết quả tìm kiếm ( 0 ) Bộ lọc No Data vpgiengday.halan 1 Điều hành xe Kho hàng …" at bounding box center [550, 263] width 1100 height 526
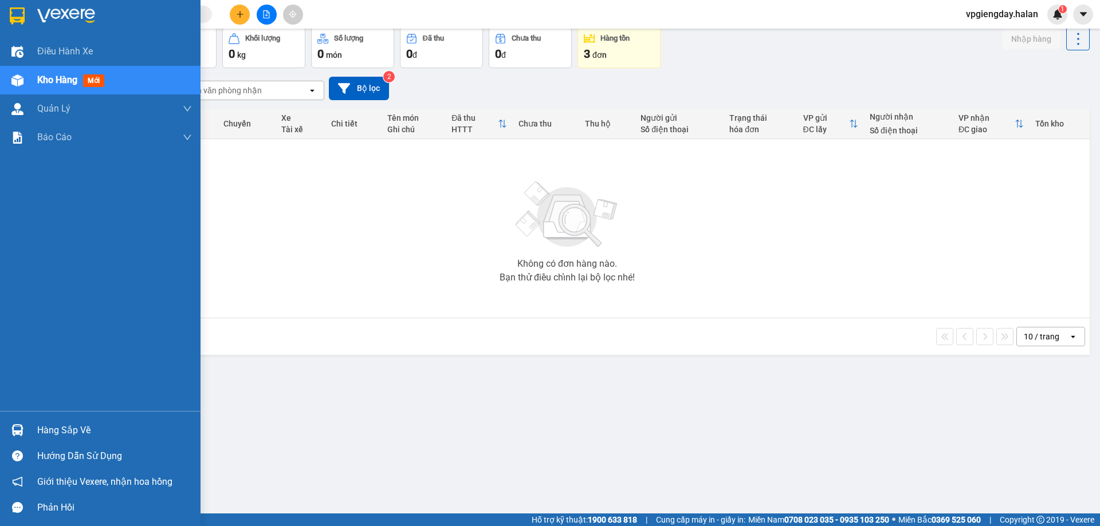
click at [75, 419] on div "Hàng sắp về" at bounding box center [100, 430] width 200 height 26
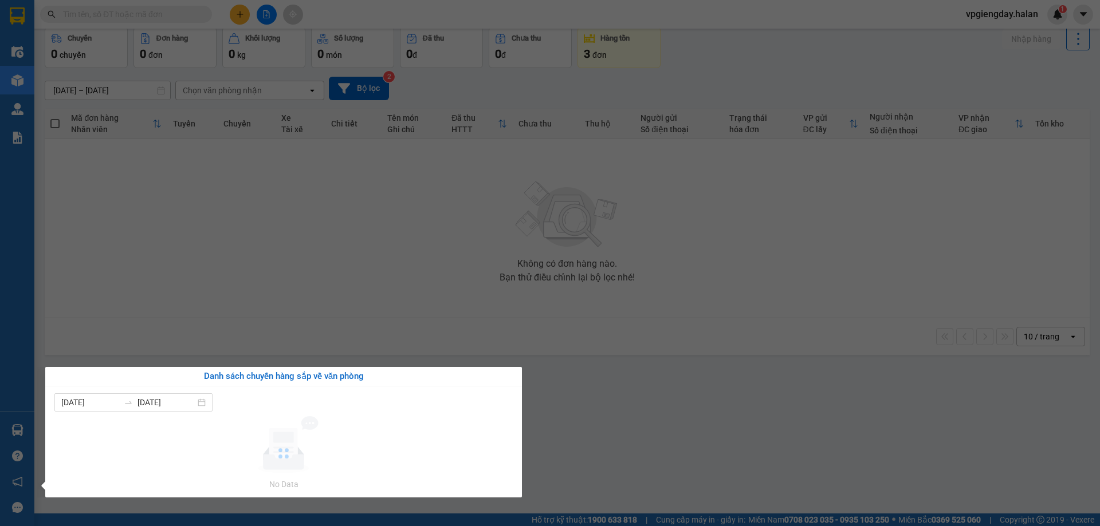
click at [220, 242] on section "Kết quả tìm kiếm ( 0 ) Bộ lọc No Data vpgiengday.halan 1 Điều hành xe Kho hàng …" at bounding box center [550, 263] width 1100 height 526
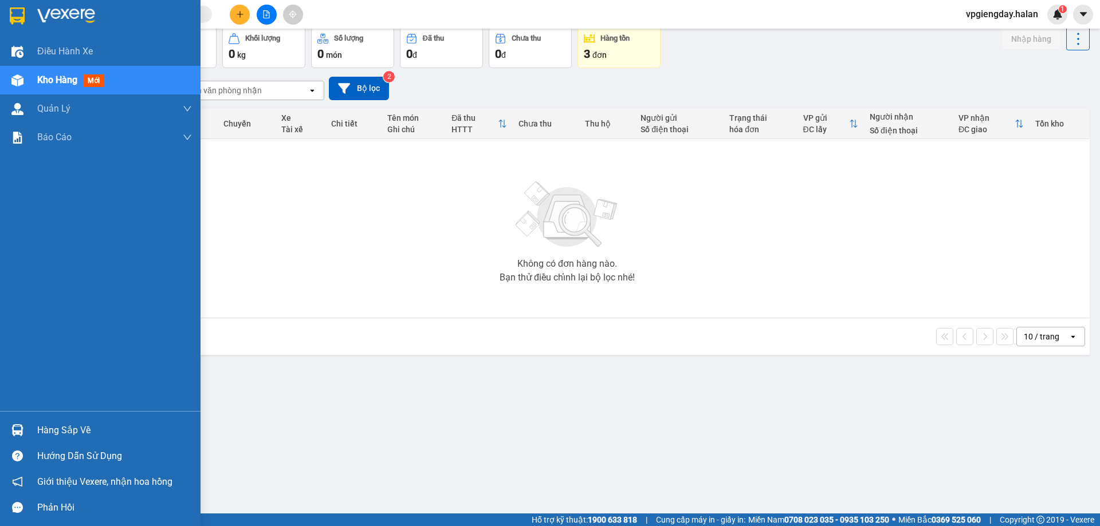
click at [49, 416] on div "Hàng sắp về Hướng dẫn sử dụng Giới thiệu Vexere, nhận hoa hồng Phản hồi" at bounding box center [100, 465] width 200 height 109
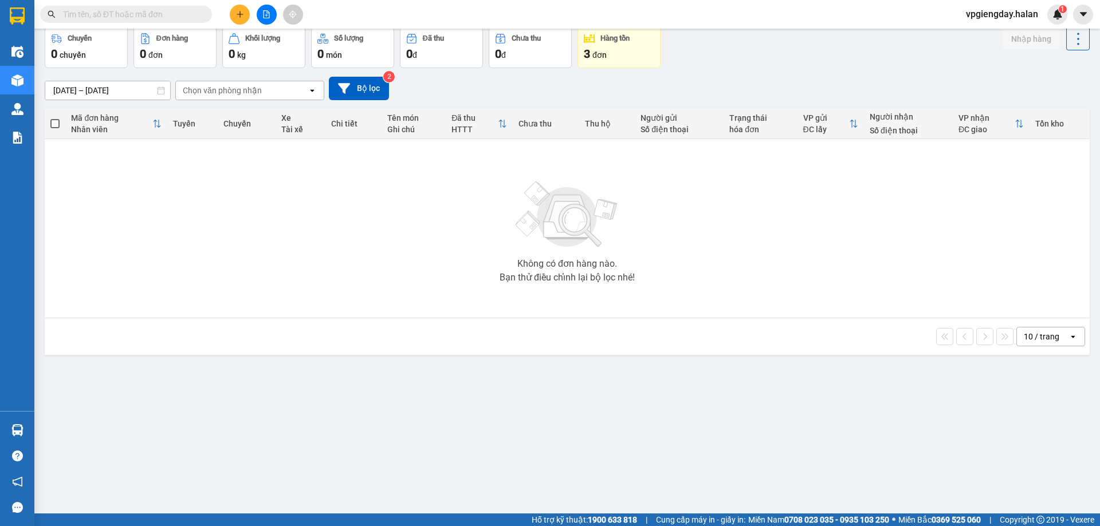
click at [284, 214] on div "Không có đơn hàng nào. Bạn thử điều chỉnh lại bộ lọc nhé!" at bounding box center [566, 229] width 1033 height 172
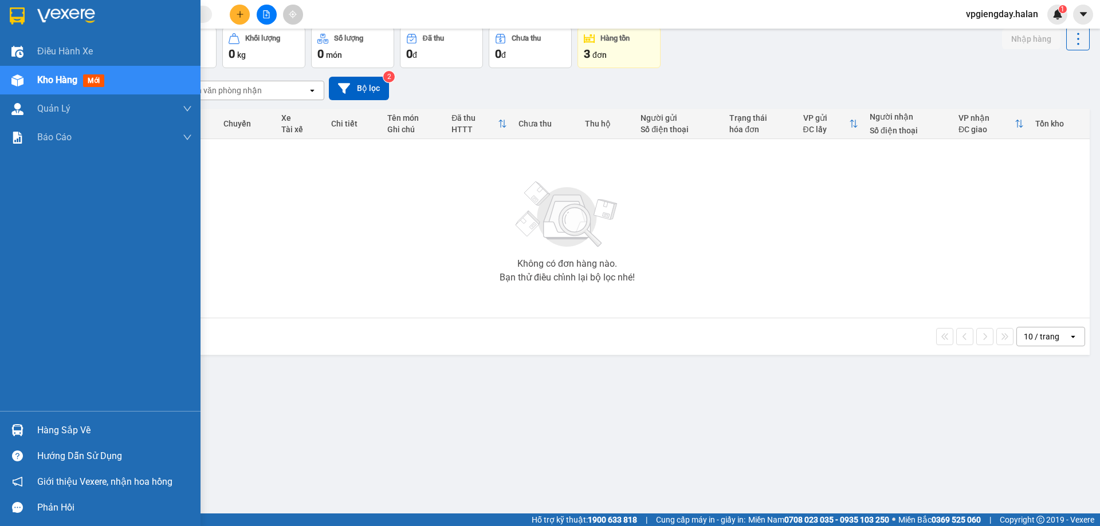
drag, startPoint x: 53, startPoint y: 428, endPoint x: 70, endPoint y: 410, distance: 25.5
click at [56, 426] on div "Hàng sắp về" at bounding box center [114, 430] width 155 height 17
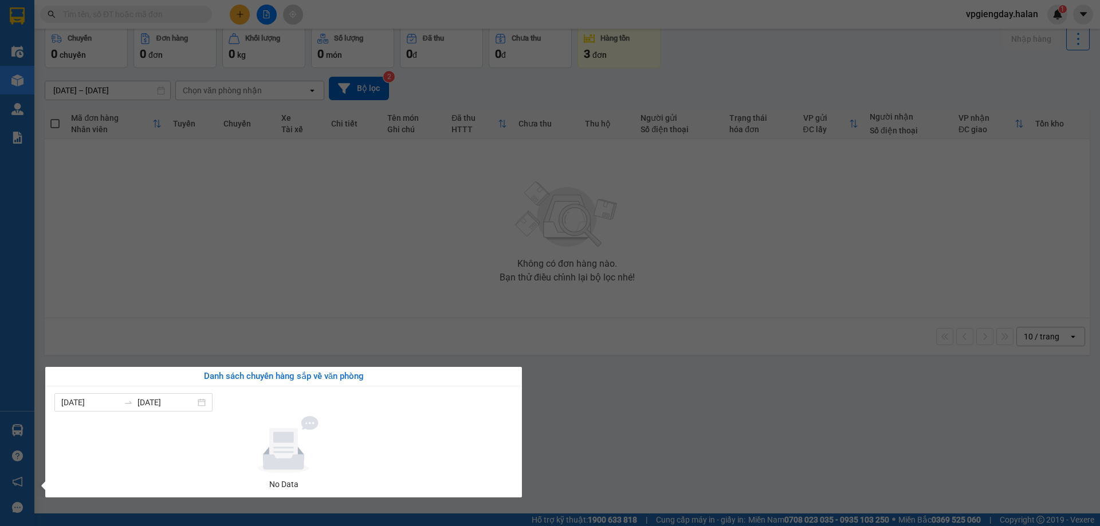
click at [199, 245] on section "Kết quả tìm kiếm ( 0 ) Bộ lọc No Data vpgiengday.halan 1 Điều hành xe Kho hàng …" at bounding box center [550, 263] width 1100 height 526
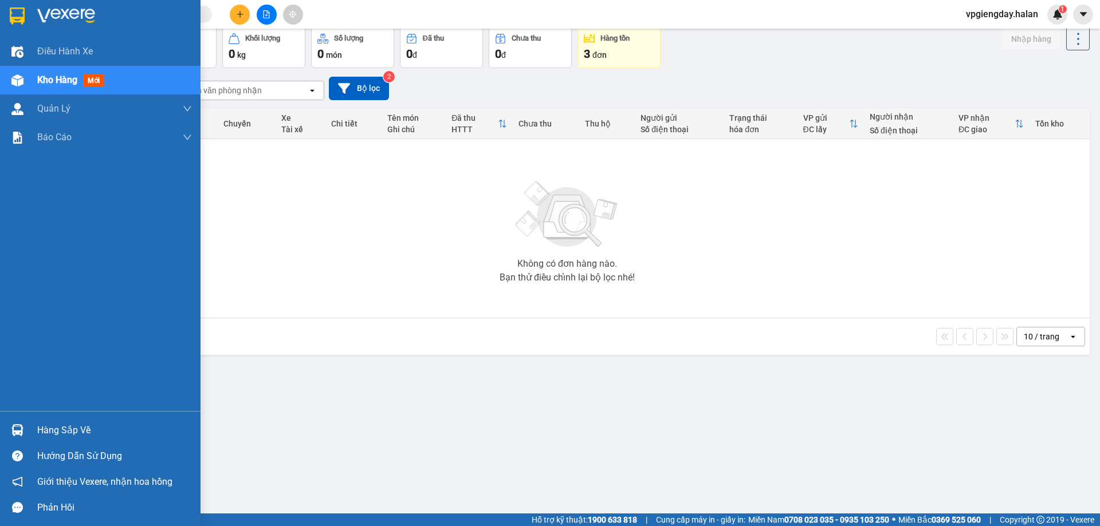
click at [56, 430] on div "Hàng sắp về" at bounding box center [114, 430] width 155 height 17
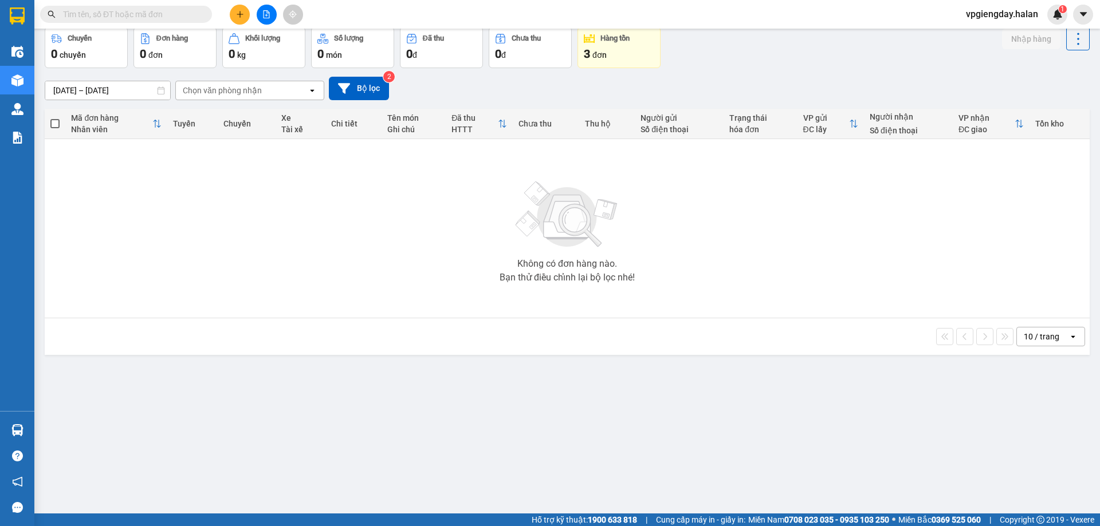
click at [284, 204] on section "Kết quả tìm kiếm ( 0 ) Bộ lọc No Data vpgiengday.halan 1 Điều hành xe Kho hàng …" at bounding box center [550, 263] width 1100 height 526
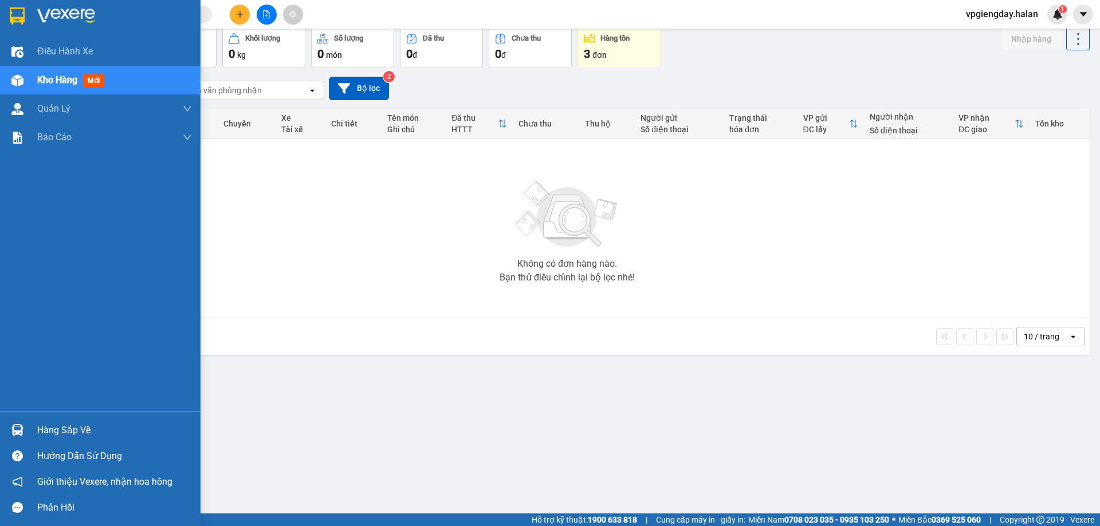
click at [52, 424] on div "Hàng sắp về" at bounding box center [114, 430] width 155 height 17
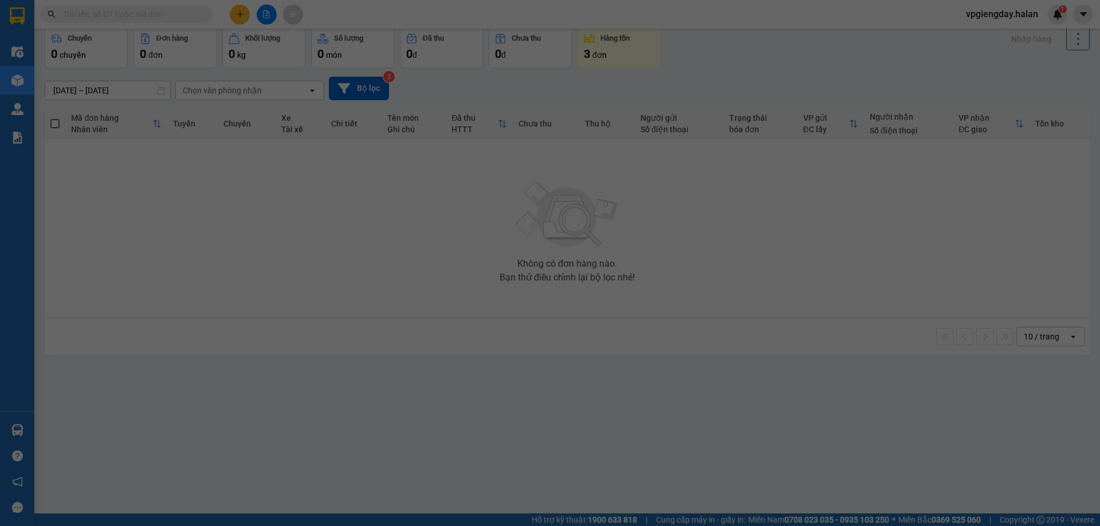
click at [255, 247] on section "Kết quả tìm kiếm ( 0 ) Bộ lọc No Data vpgiengday.halan 1 Điều hành xe Kho hàng …" at bounding box center [550, 263] width 1100 height 526
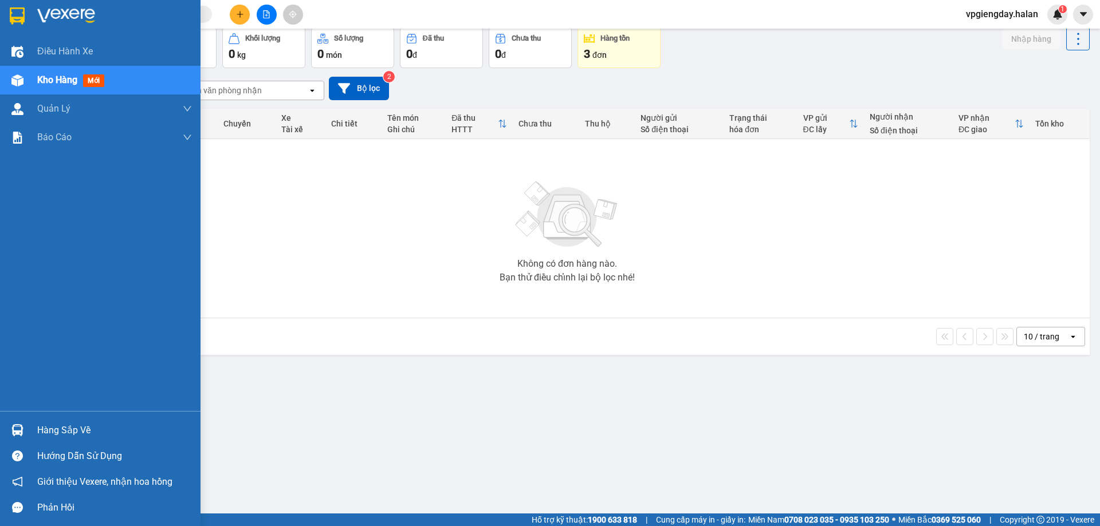
click at [104, 424] on div "Hàng sắp về" at bounding box center [114, 430] width 155 height 17
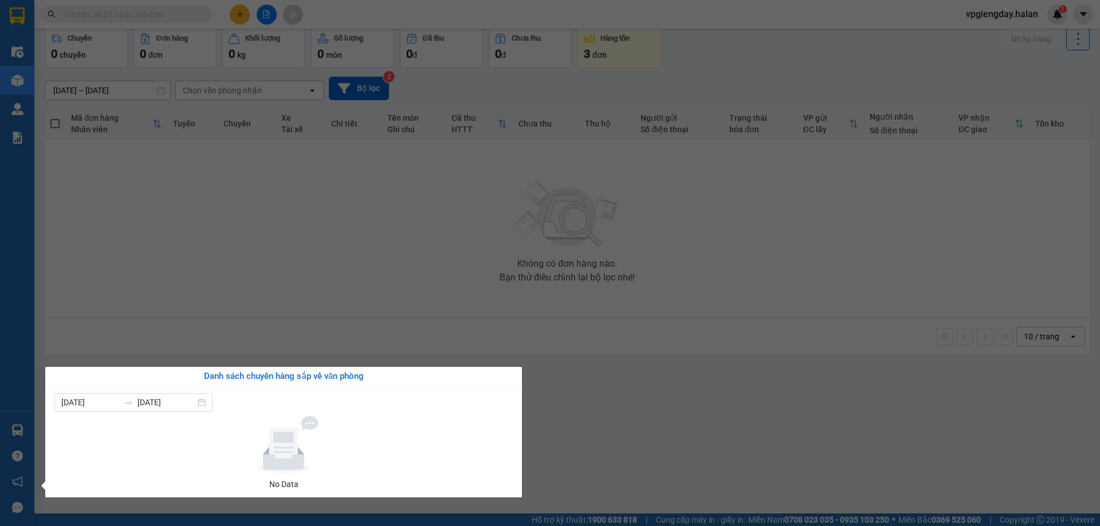
click at [309, 291] on section "Kết quả tìm kiếm ( 0 ) Bộ lọc No Data vpgiengday.halan 1 Điều hành xe Kho hàng …" at bounding box center [550, 263] width 1100 height 526
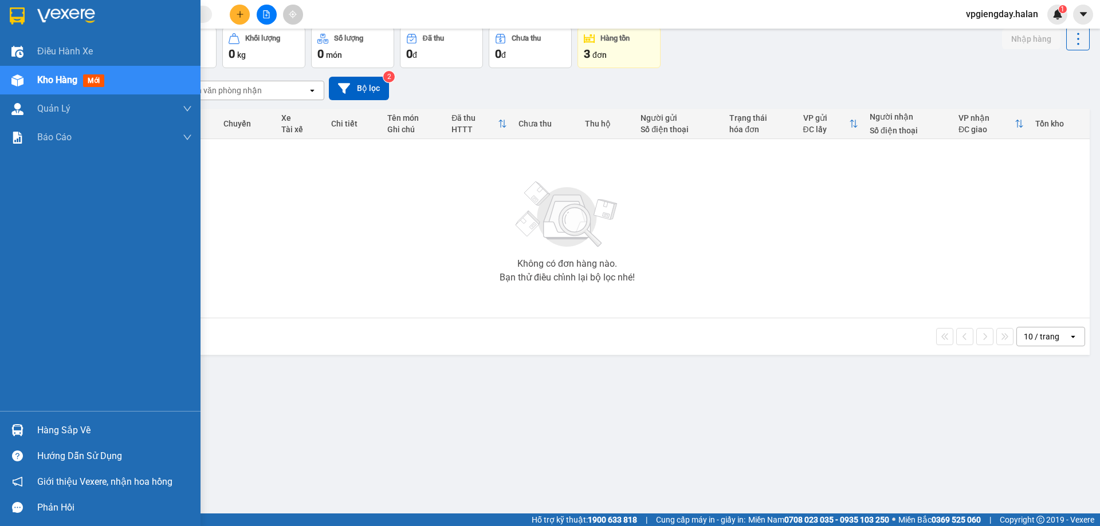
click at [71, 424] on div "Hàng sắp về" at bounding box center [114, 430] width 155 height 17
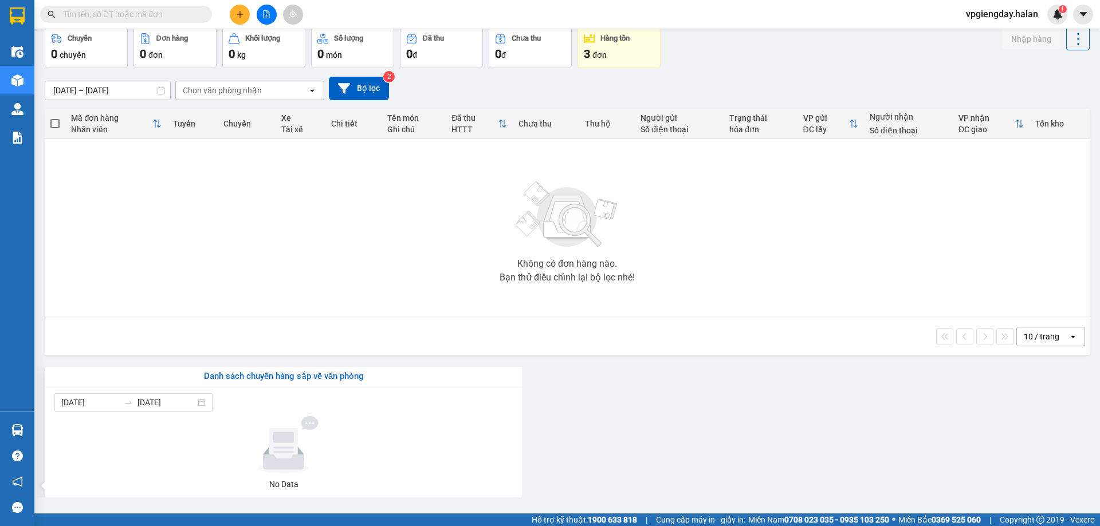
click at [238, 263] on section "Kết quả tìm kiếm ( 0 ) Bộ lọc No Data vpgiengday.halan 1 Điều hành xe Kho hàng …" at bounding box center [550, 263] width 1100 height 526
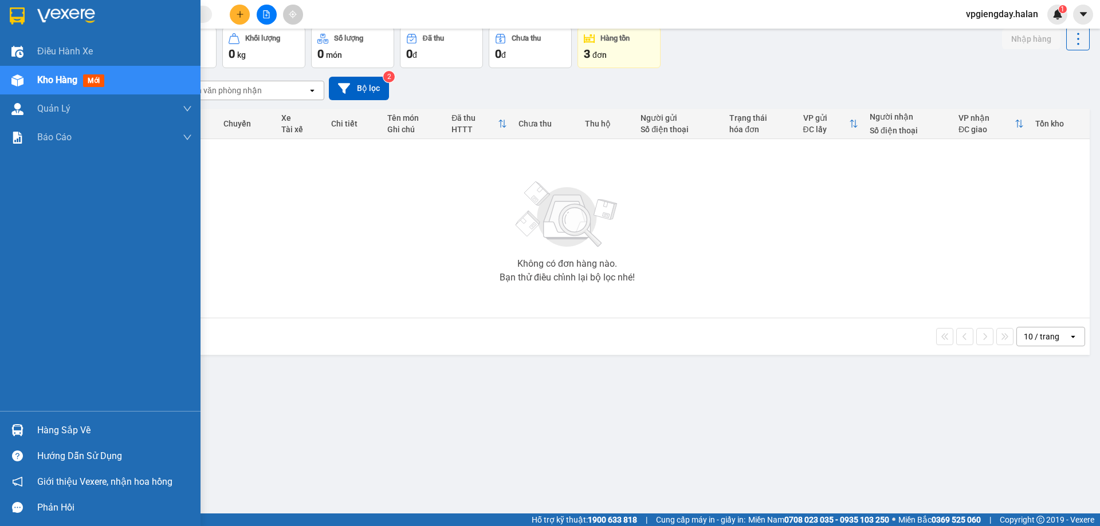
click at [58, 431] on div "Hàng sắp về" at bounding box center [114, 430] width 155 height 17
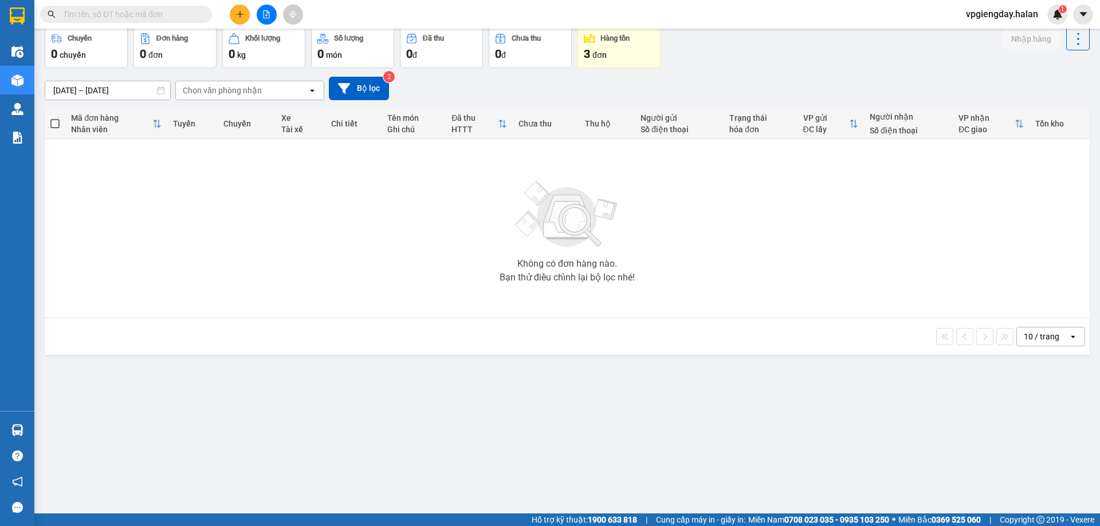
click at [346, 258] on section "Kết quả tìm kiếm ( 0 ) Bộ lọc No Data vpgiengday.halan 1 Điều hành xe Kho hàng …" at bounding box center [550, 263] width 1100 height 526
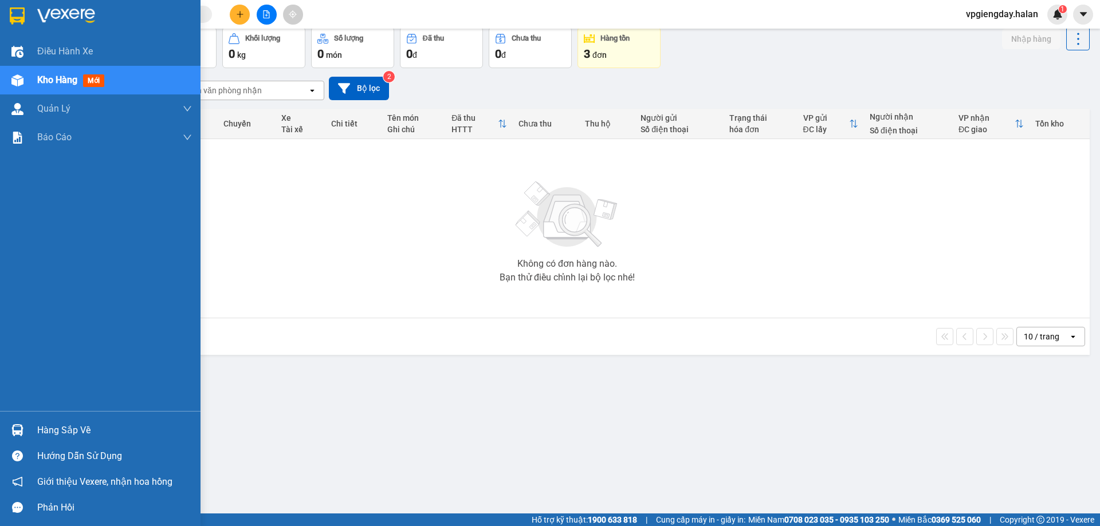
click at [64, 428] on div "Hàng sắp về" at bounding box center [114, 430] width 155 height 17
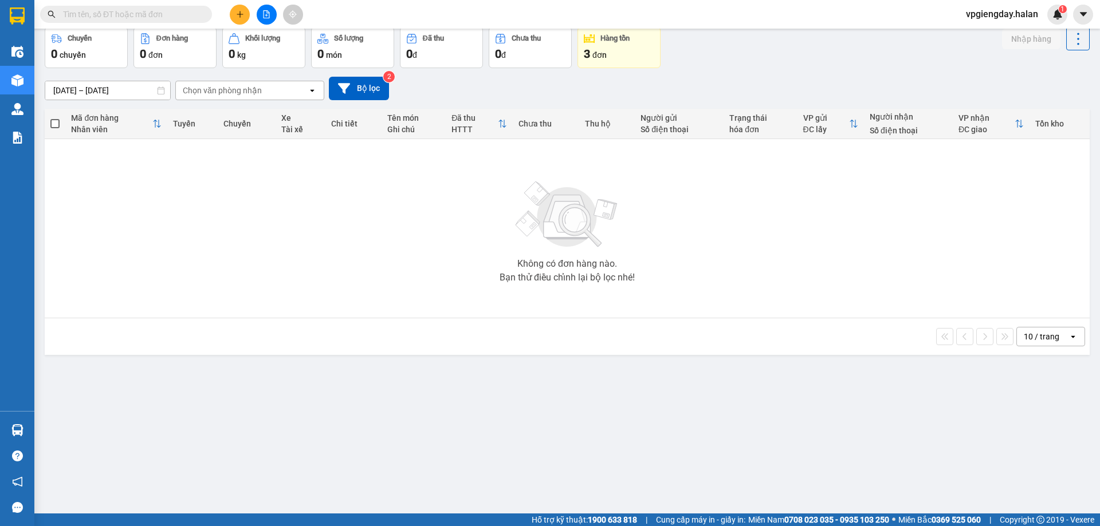
click at [238, 281] on section "Kết quả tìm kiếm ( 0 ) Bộ lọc No Data vpgiengday.halan 1 Điều hành xe Kho hàng …" at bounding box center [550, 263] width 1100 height 526
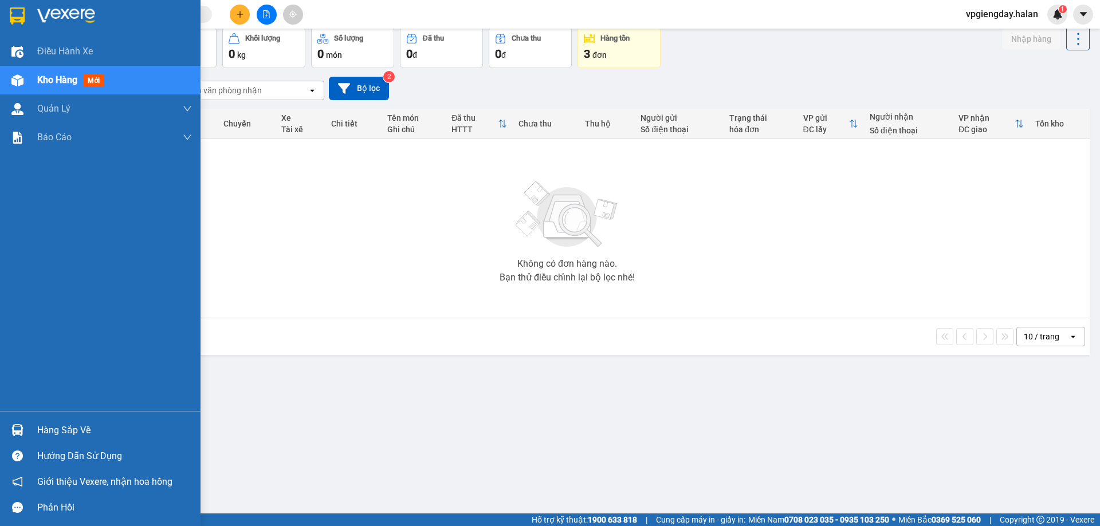
click at [24, 424] on div at bounding box center [17, 430] width 20 height 20
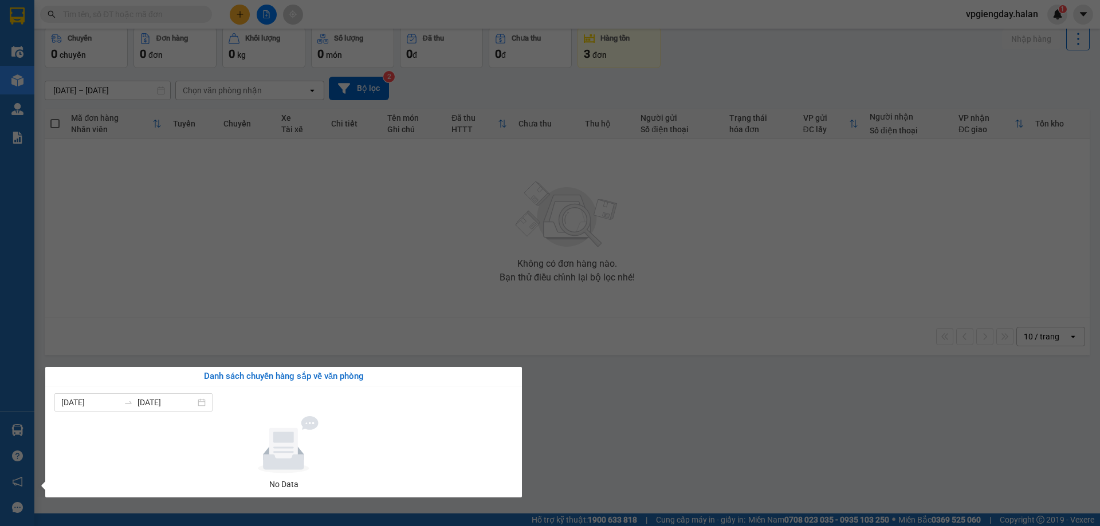
click at [221, 294] on section "Kết quả tìm kiếm ( 0 ) Bộ lọc No Data vpgiengday.halan 1 Điều hành xe Kho hàng …" at bounding box center [550, 263] width 1100 height 526
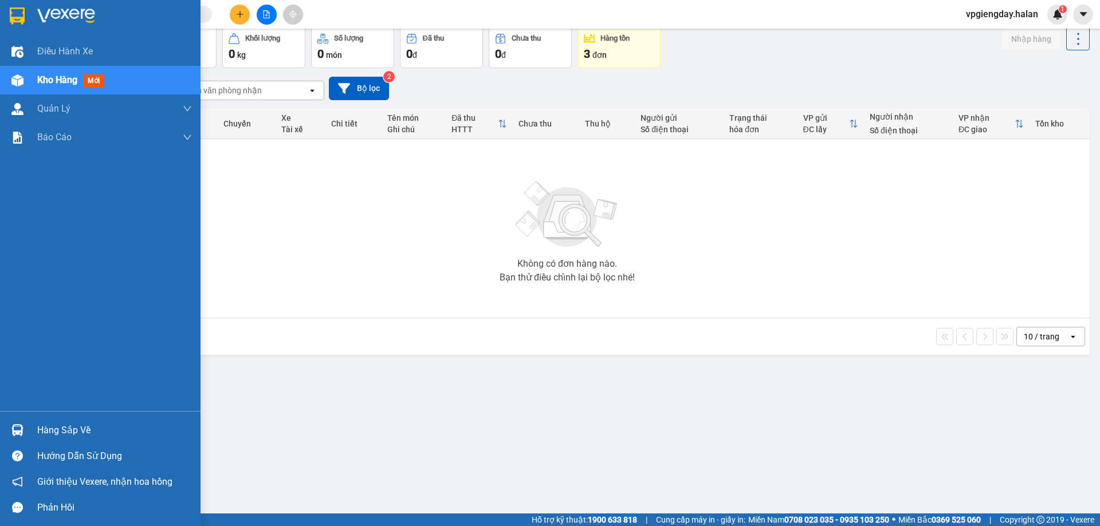
click at [57, 435] on div "Hàng sắp về" at bounding box center [114, 430] width 155 height 17
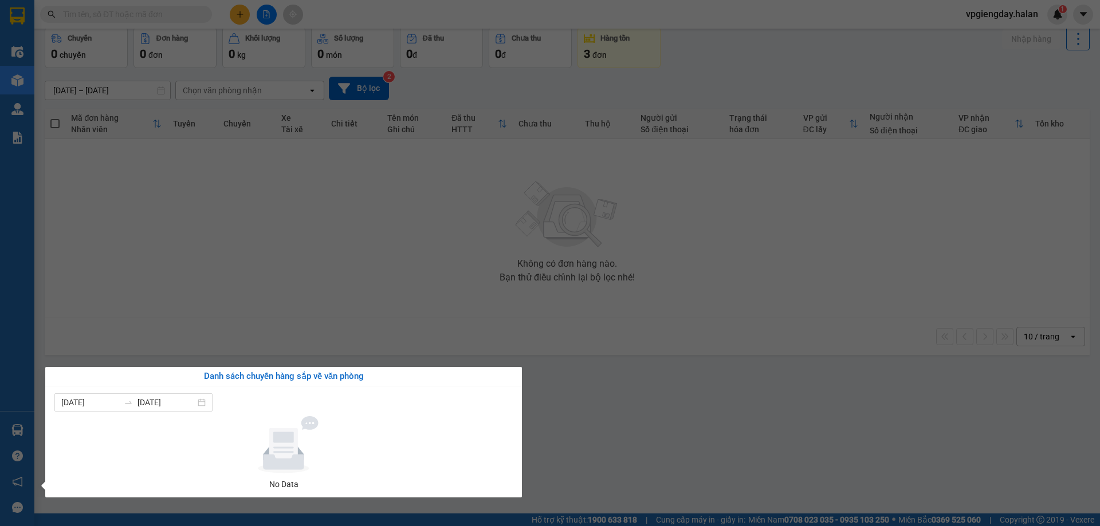
click at [345, 227] on section "Kết quả tìm kiếm ( 0 ) Bộ lọc No Data vpgiengday.halan 1 Điều hành xe Kho hàng …" at bounding box center [550, 263] width 1100 height 526
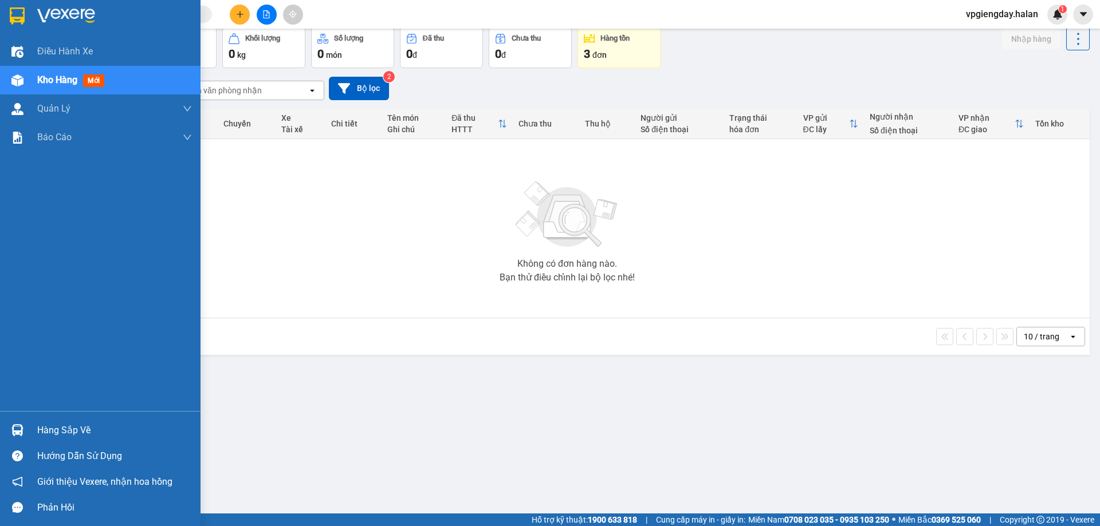
click at [68, 424] on div "Hàng sắp về" at bounding box center [114, 430] width 155 height 17
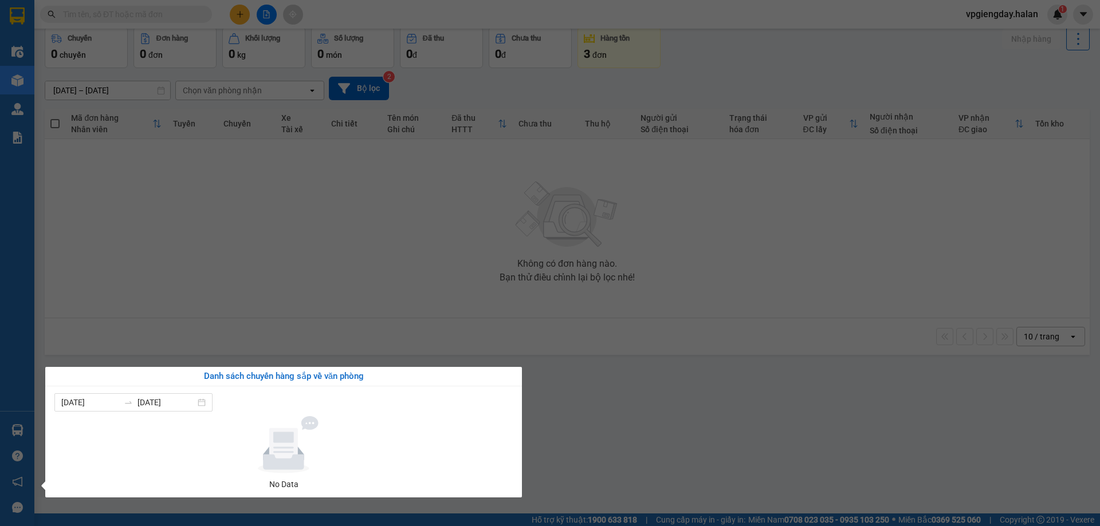
click at [243, 299] on section "Kết quả tìm kiếm ( 0 ) Bộ lọc No Data vpgiengday.halan 1 Điều hành xe Kho hàng …" at bounding box center [550, 263] width 1100 height 526
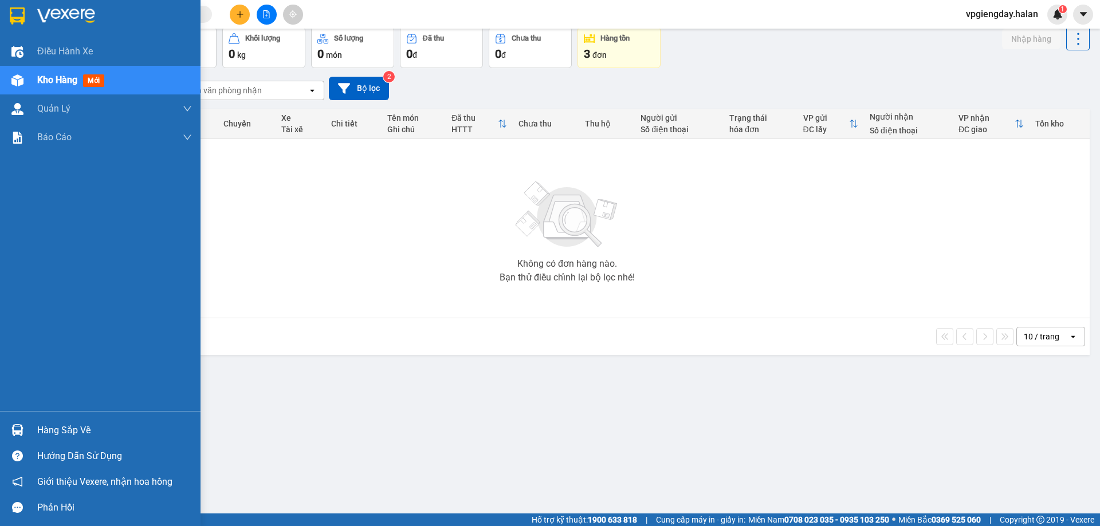
drag, startPoint x: 56, startPoint y: 425, endPoint x: 203, endPoint y: 288, distance: 200.6
click at [57, 424] on div "Hàng sắp về" at bounding box center [114, 430] width 155 height 17
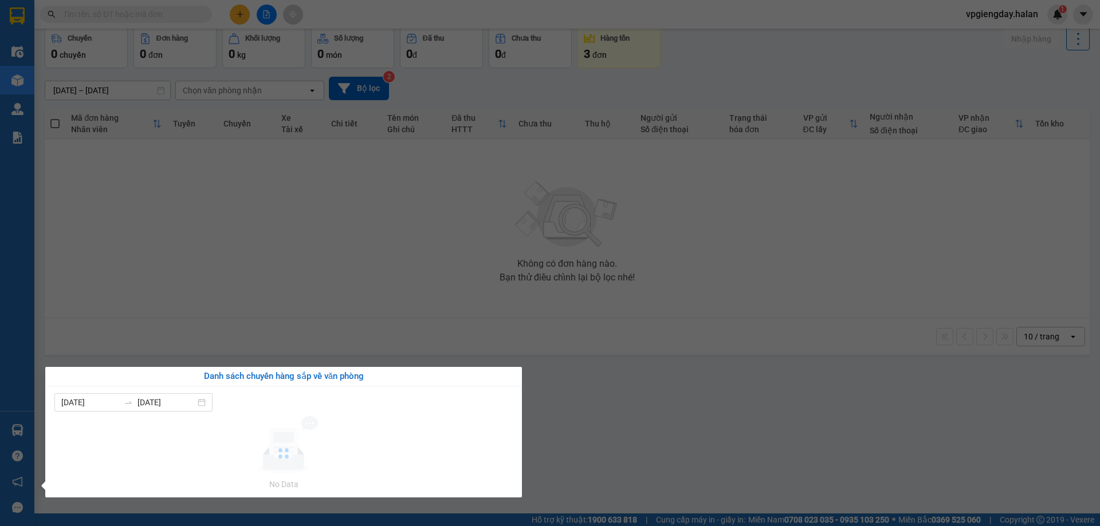
click at [241, 268] on section "Kết quả tìm kiếm ( 0 ) Bộ lọc No Data vpgiengday.halan 1 Điều hành xe Kho hàng …" at bounding box center [550, 263] width 1100 height 526
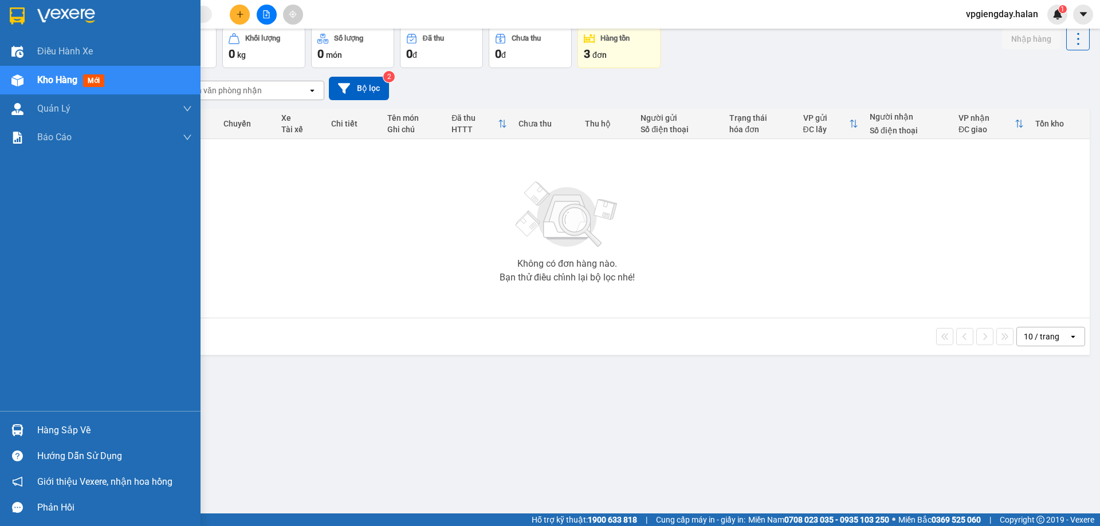
click at [56, 429] on div "Hàng sắp về" at bounding box center [114, 430] width 155 height 17
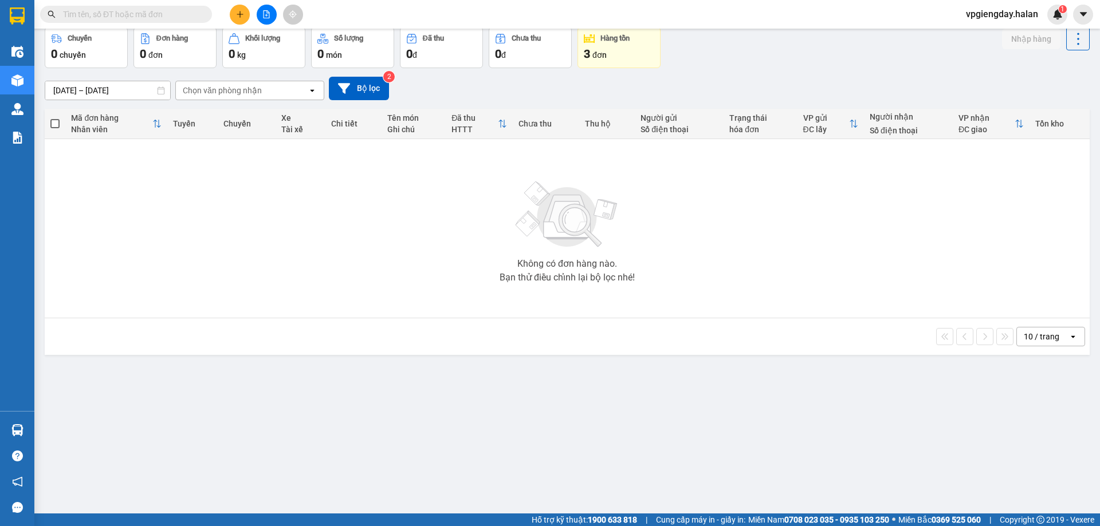
click at [168, 249] on section "Kết quả tìm kiếm ( 0 ) Bộ lọc No Data vpgiengday.halan 1 Điều hành xe Kho hàng …" at bounding box center [550, 263] width 1100 height 526
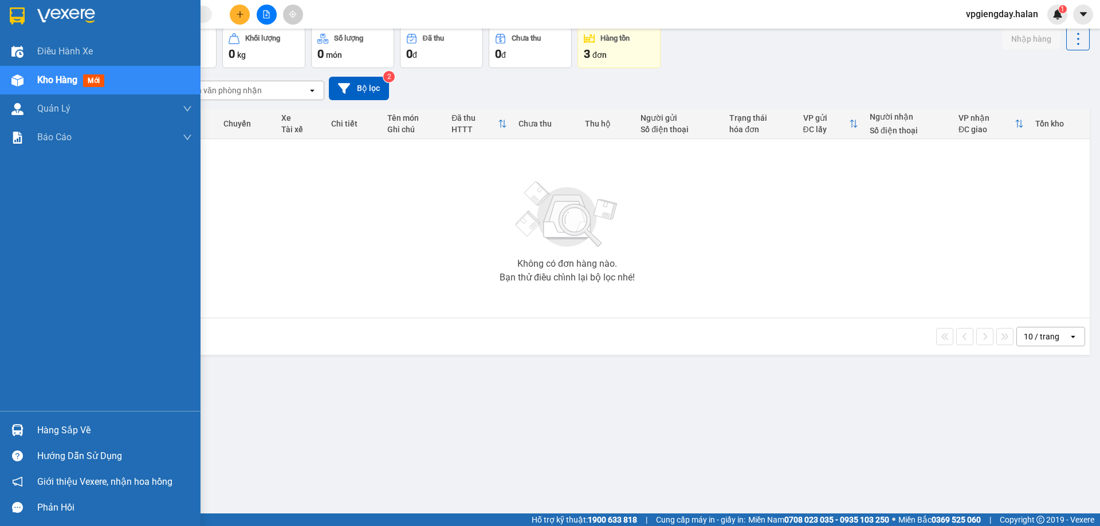
drag, startPoint x: 86, startPoint y: 425, endPoint x: 215, endPoint y: 301, distance: 178.6
click at [89, 423] on div "Hàng sắp về" at bounding box center [114, 430] width 155 height 17
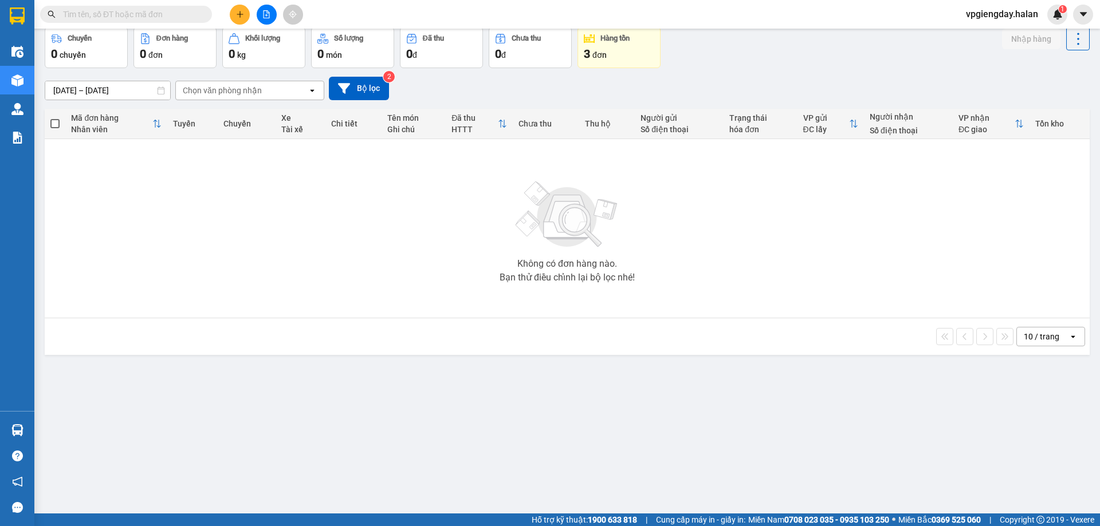
click at [308, 237] on section "Kết quả tìm kiếm ( 0 ) Bộ lọc No Data vpgiengday.halan 1 Điều hành xe Kho hàng …" at bounding box center [550, 263] width 1100 height 526
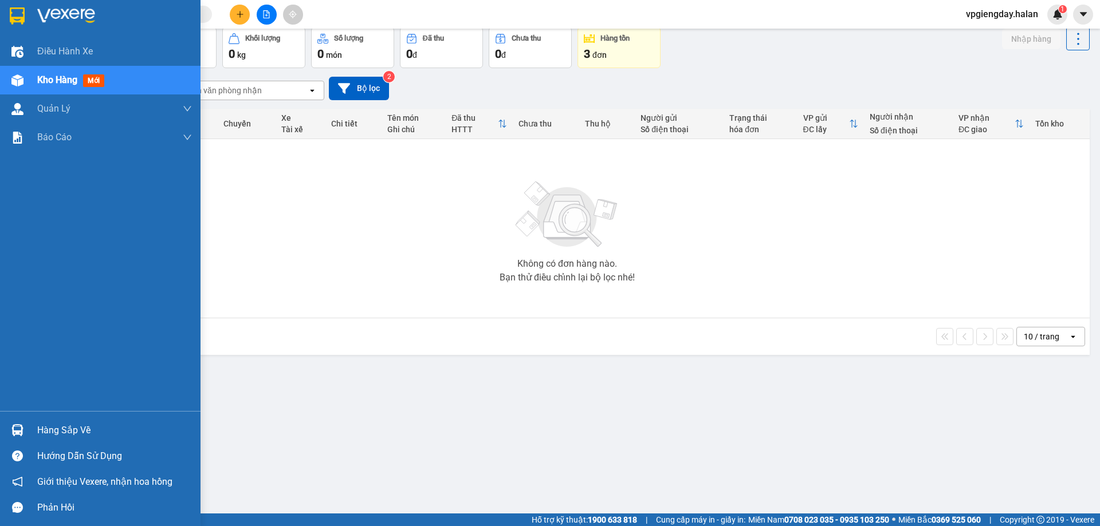
click at [85, 431] on div "Hàng sắp về" at bounding box center [114, 430] width 155 height 17
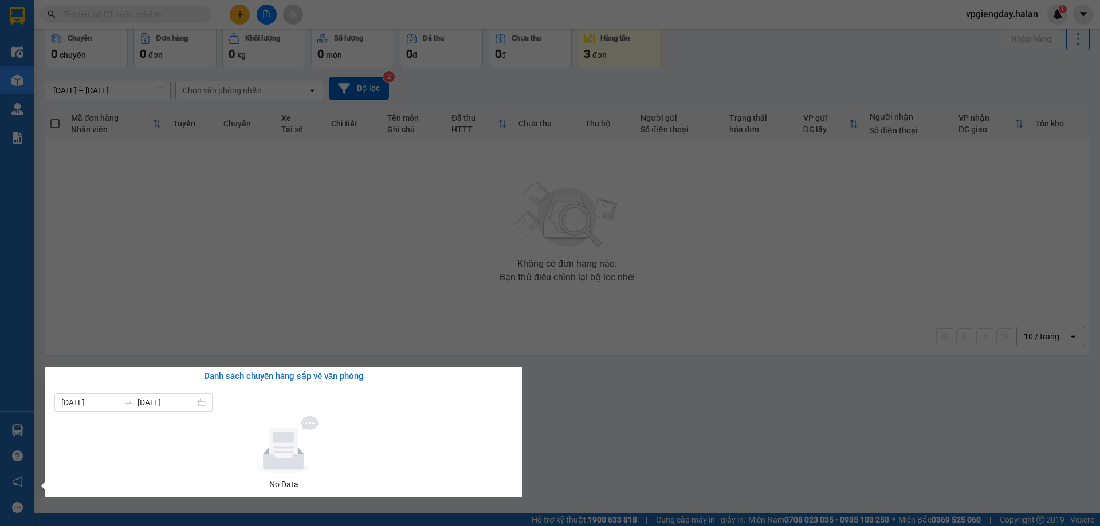
drag, startPoint x: 372, startPoint y: 195, endPoint x: 270, endPoint y: 261, distance: 121.4
click at [373, 195] on section "Kết quả tìm kiếm ( 0 ) Bộ lọc No Data vpgiengday.halan 1 Điều hành xe Kho hàng …" at bounding box center [550, 263] width 1100 height 526
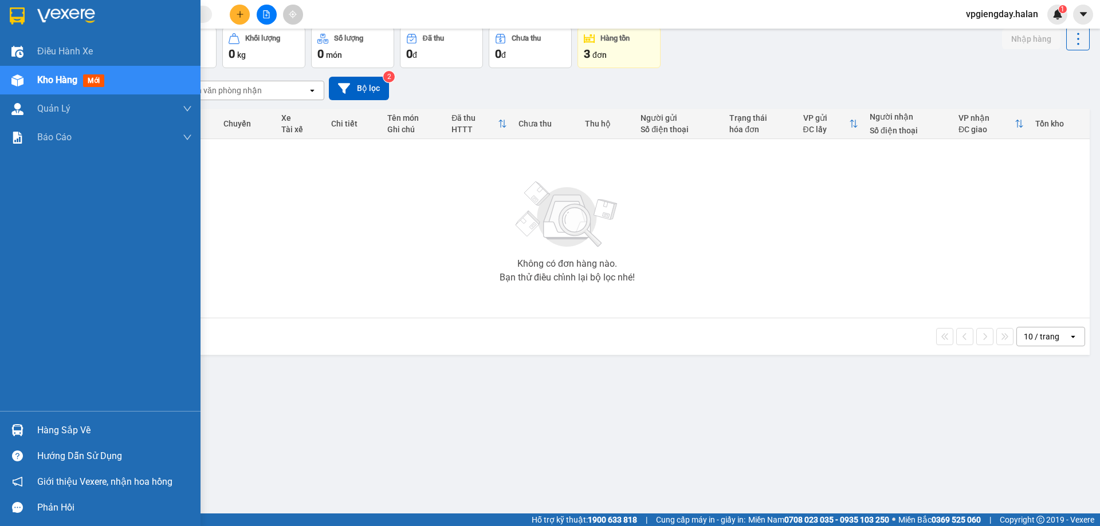
click at [67, 426] on div "Hàng sắp về" at bounding box center [114, 430] width 155 height 17
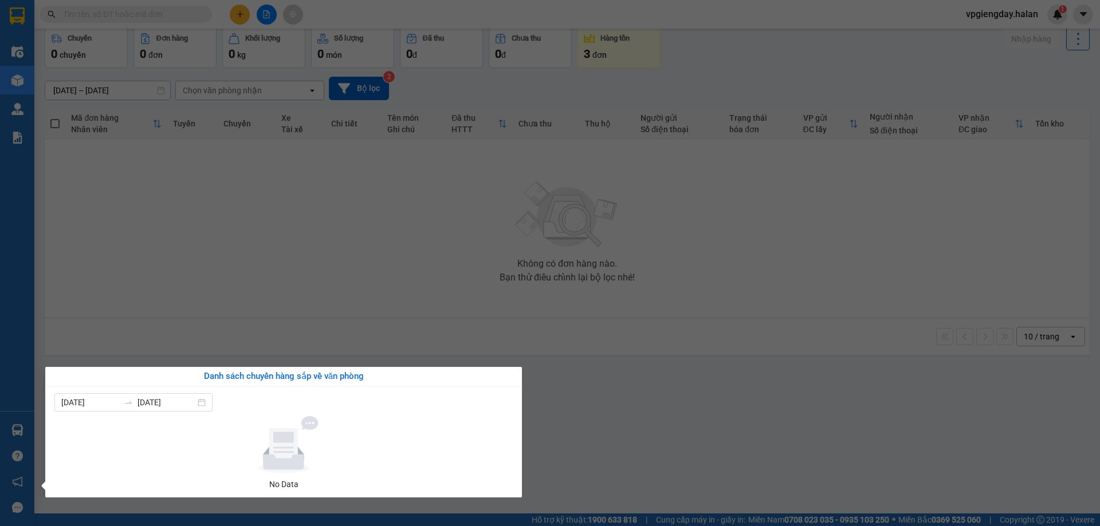
click at [330, 232] on section "Kết quả tìm kiếm ( 0 ) Bộ lọc No Data vpgiengday.halan 1 Điều hành xe Kho hàng …" at bounding box center [550, 263] width 1100 height 526
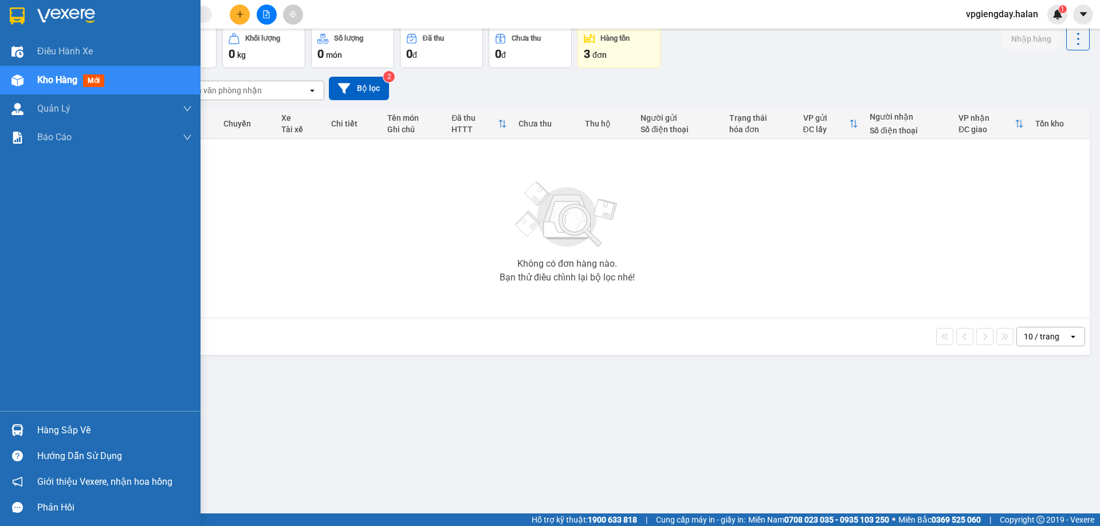
click at [83, 423] on div "Hàng sắp về" at bounding box center [114, 430] width 155 height 17
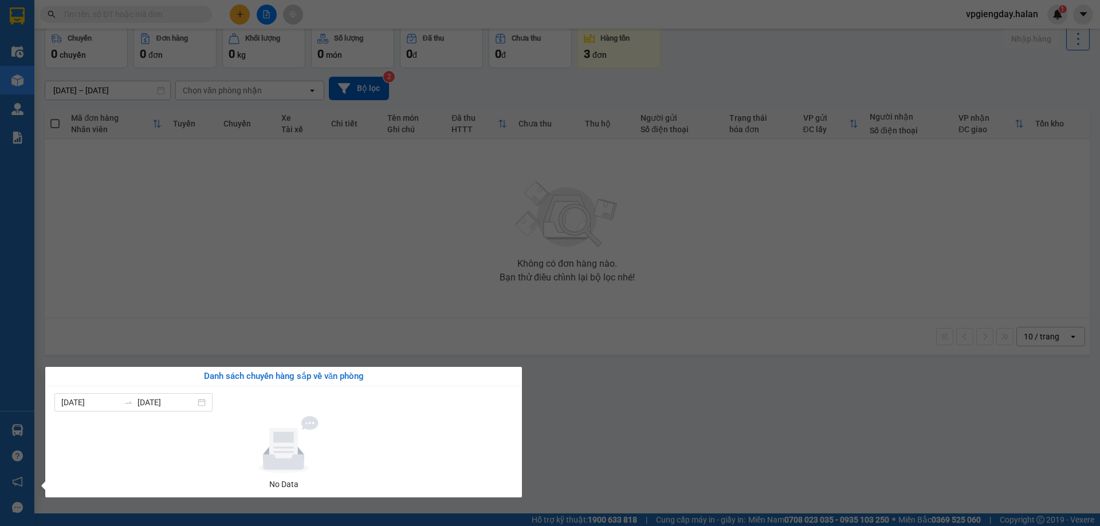
click at [275, 269] on section "Kết quả tìm kiếm ( 0 ) Bộ lọc No Data vpgiengday.halan 1 Điều hành xe Kho hàng …" at bounding box center [550, 263] width 1100 height 526
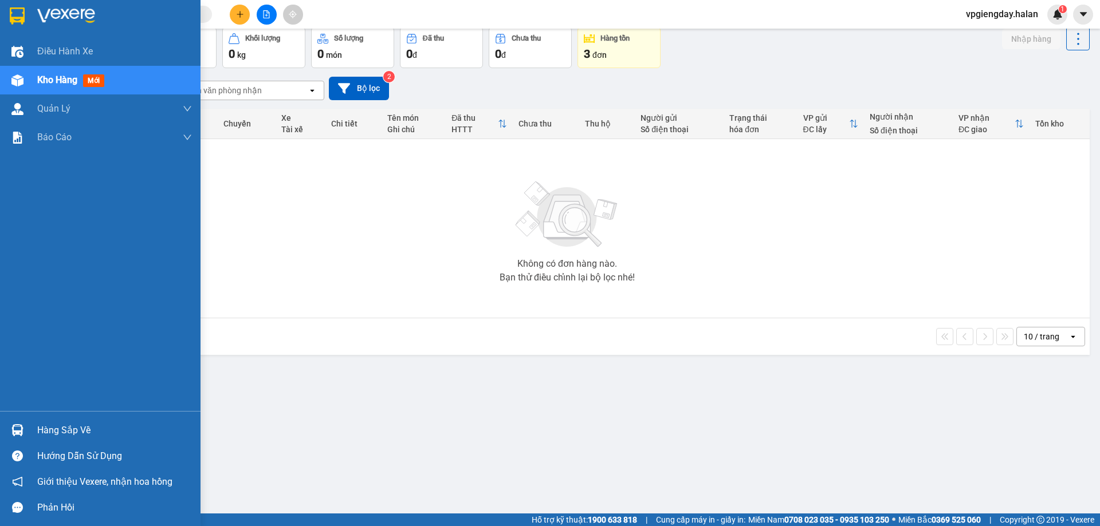
click at [73, 433] on div "Hàng sắp về" at bounding box center [114, 430] width 155 height 17
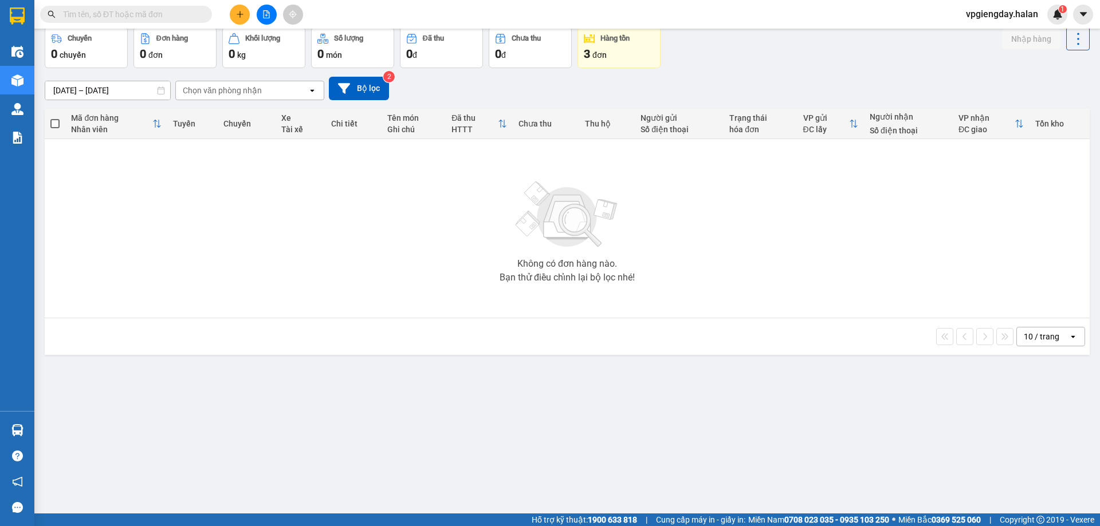
click at [360, 256] on section "Kết quả tìm kiếm ( 0 ) Bộ lọc No Data vpgiengday.halan 1 Điều hành xe Kho hàng …" at bounding box center [550, 263] width 1100 height 526
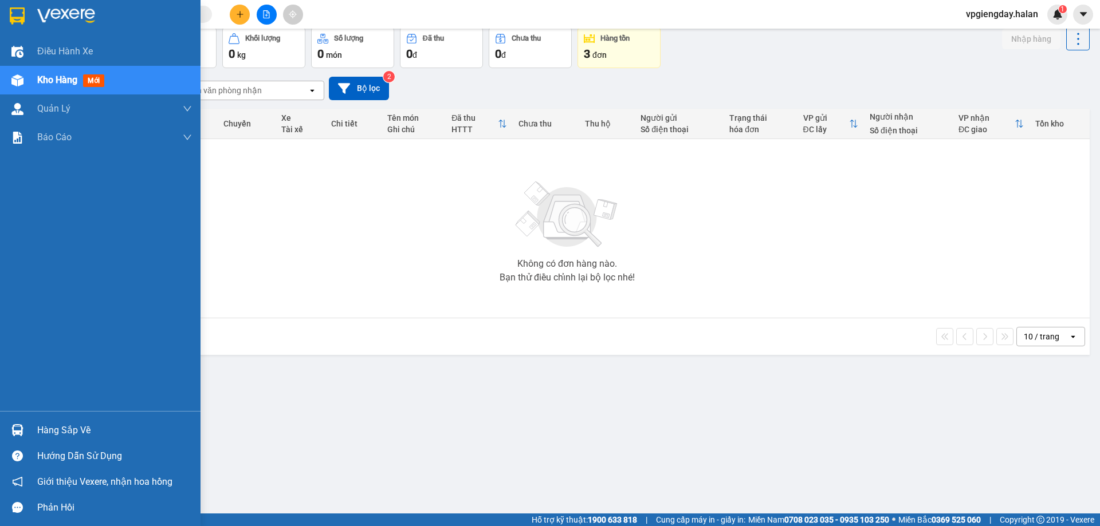
click at [82, 432] on div "Hàng sắp về" at bounding box center [114, 430] width 155 height 17
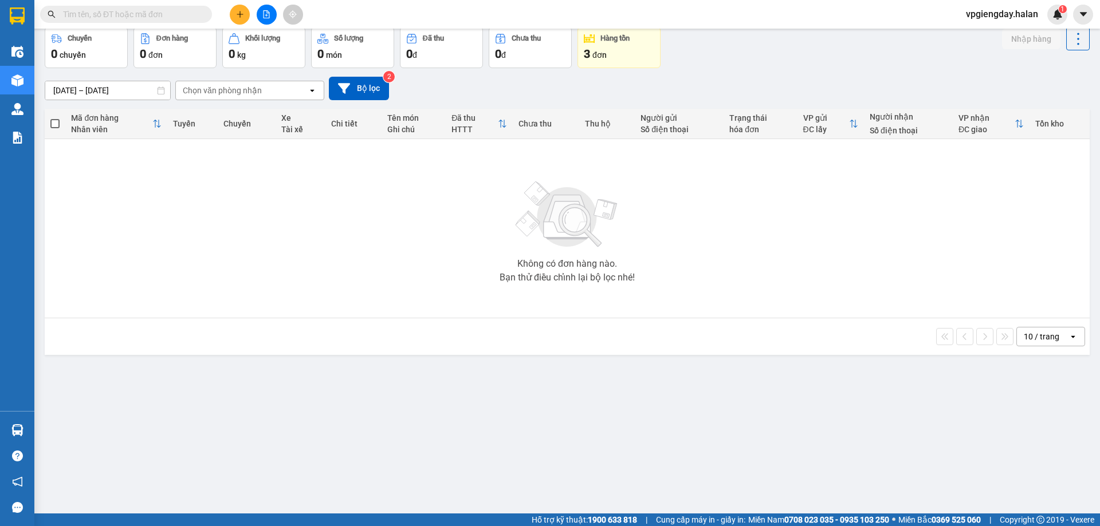
drag, startPoint x: 293, startPoint y: 245, endPoint x: 0, endPoint y: 412, distance: 337.6
click at [292, 245] on section "Kết quả tìm kiếm ( 0 ) Bộ lọc No Data vpgiengday.halan 1 Điều hành xe Kho hàng …" at bounding box center [550, 263] width 1100 height 526
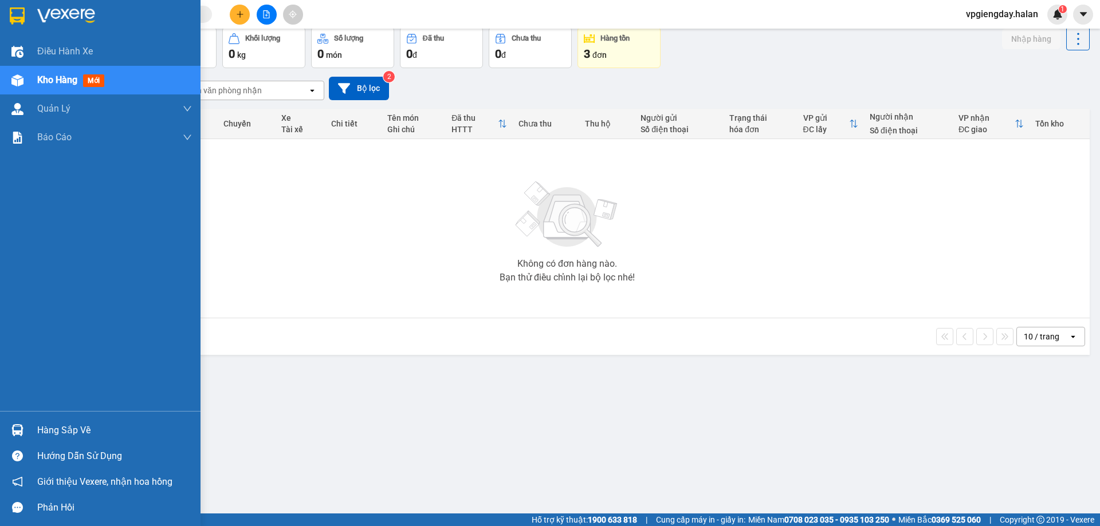
click at [76, 433] on div "Hàng sắp về" at bounding box center [114, 430] width 155 height 17
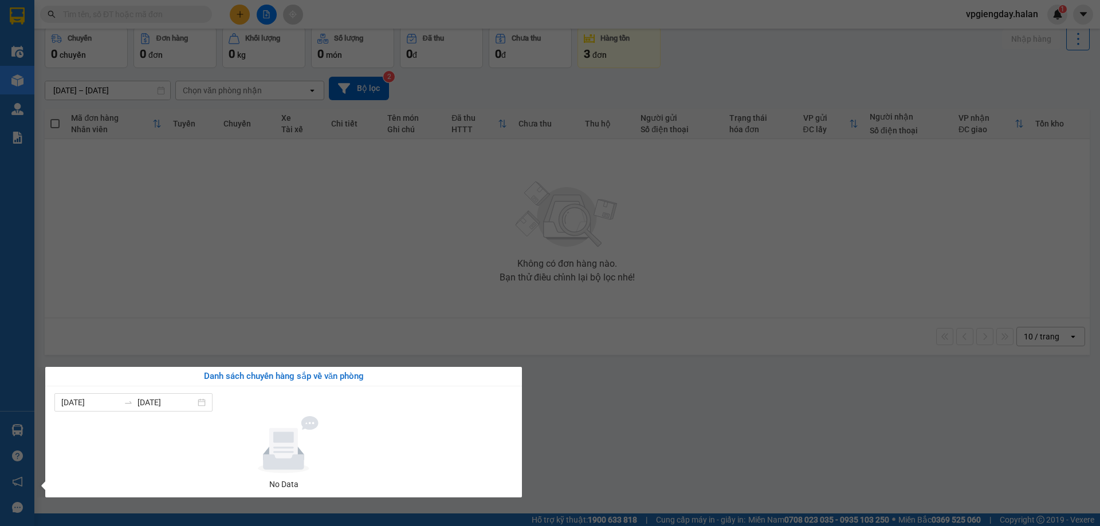
click at [345, 258] on section "Kết quả tìm kiếm ( 0 ) Bộ lọc No Data vpgiengday.halan 1 Điều hành xe Kho hàng …" at bounding box center [550, 263] width 1100 height 526
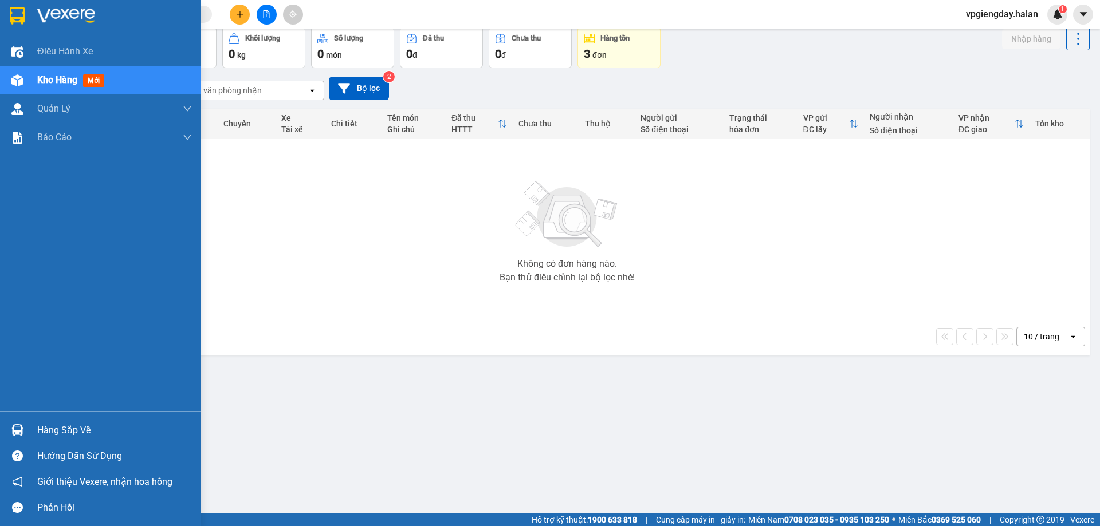
click at [57, 431] on div "Hàng sắp về" at bounding box center [114, 430] width 155 height 17
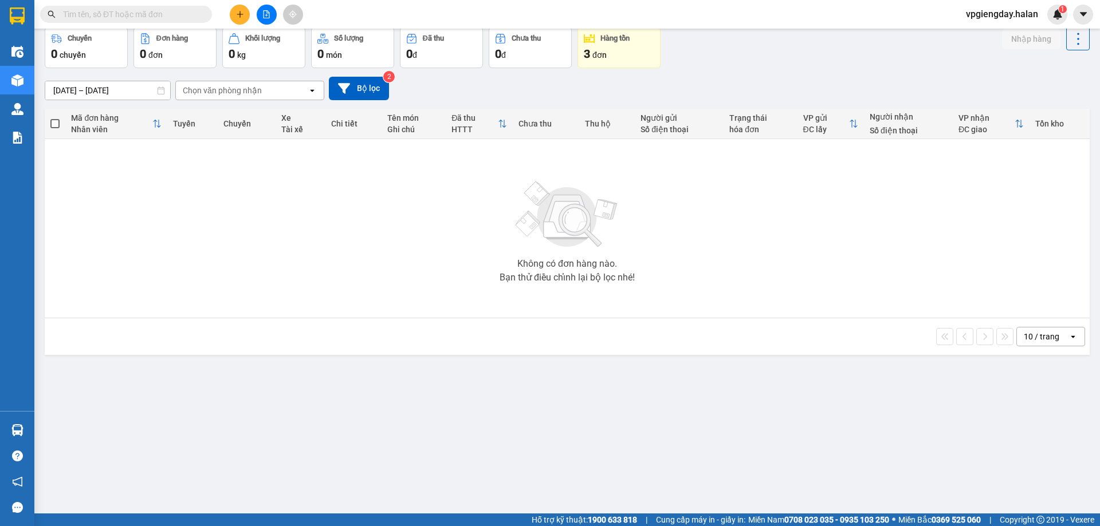
drag, startPoint x: 360, startPoint y: 242, endPoint x: 0, endPoint y: 384, distance: 386.7
click at [348, 242] on section "Kết quả tìm kiếm ( 0 ) Bộ lọc No Data vpgiengday.halan 1 Điều hành xe Kho hàng …" at bounding box center [550, 263] width 1100 height 526
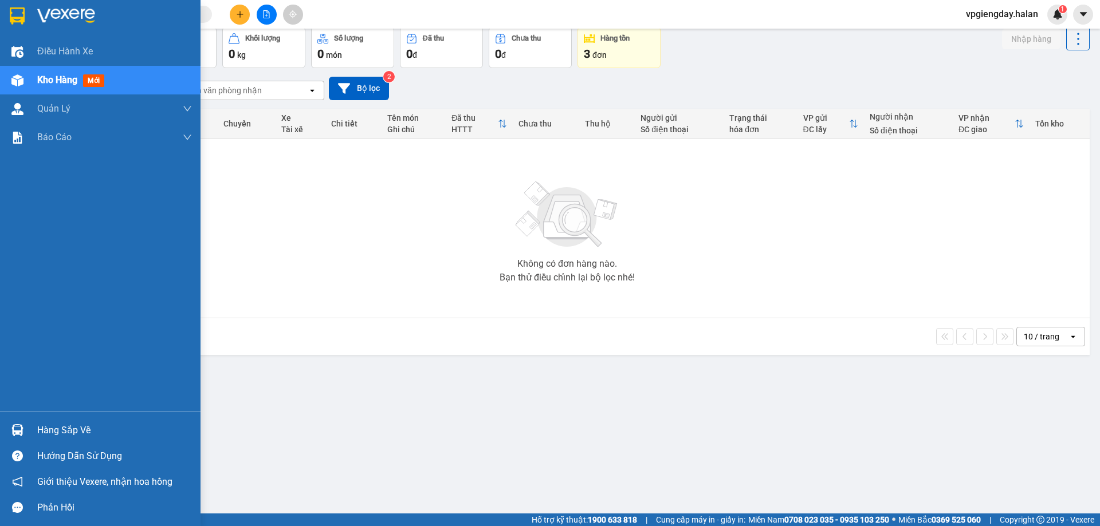
click at [74, 436] on div "Hàng sắp về" at bounding box center [114, 430] width 155 height 17
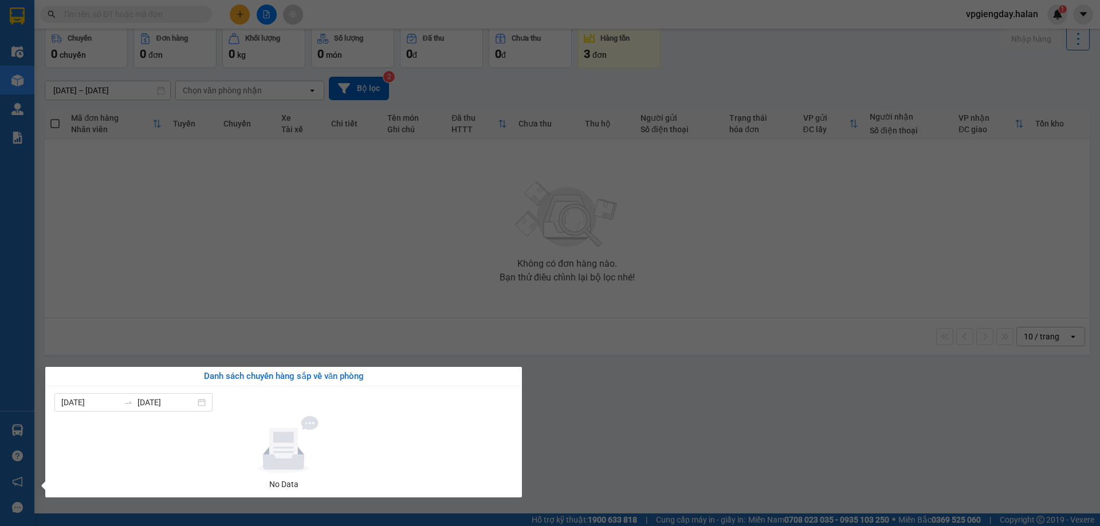
click at [174, 267] on section "Kết quả tìm kiếm ( 0 ) Bộ lọc No Data vpgiengday.halan 1 Điều hành xe Kho hàng …" at bounding box center [550, 263] width 1100 height 526
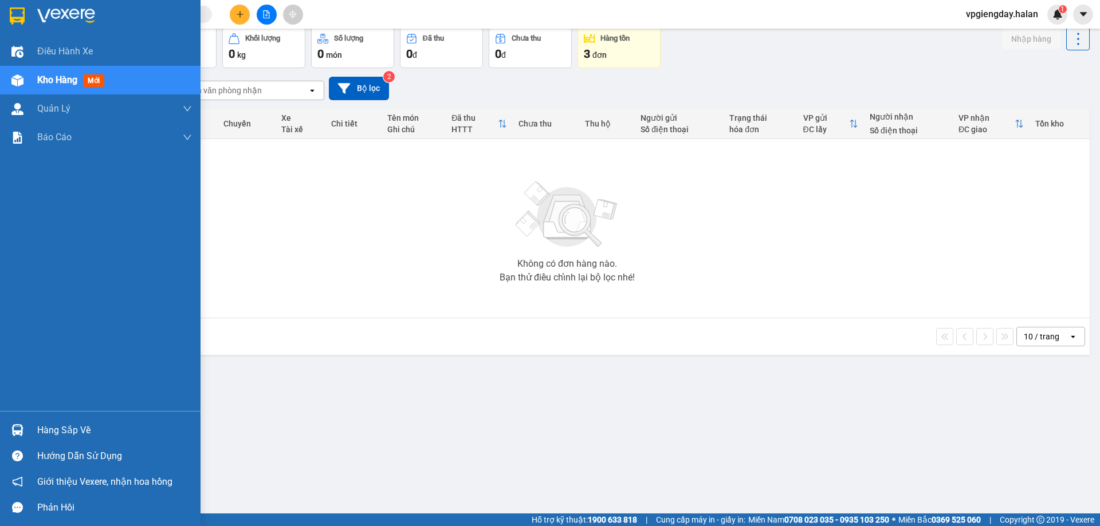
drag, startPoint x: 69, startPoint y: 423, endPoint x: 75, endPoint y: 420, distance: 6.7
click at [72, 421] on div "Hàng sắp về" at bounding box center [100, 430] width 200 height 26
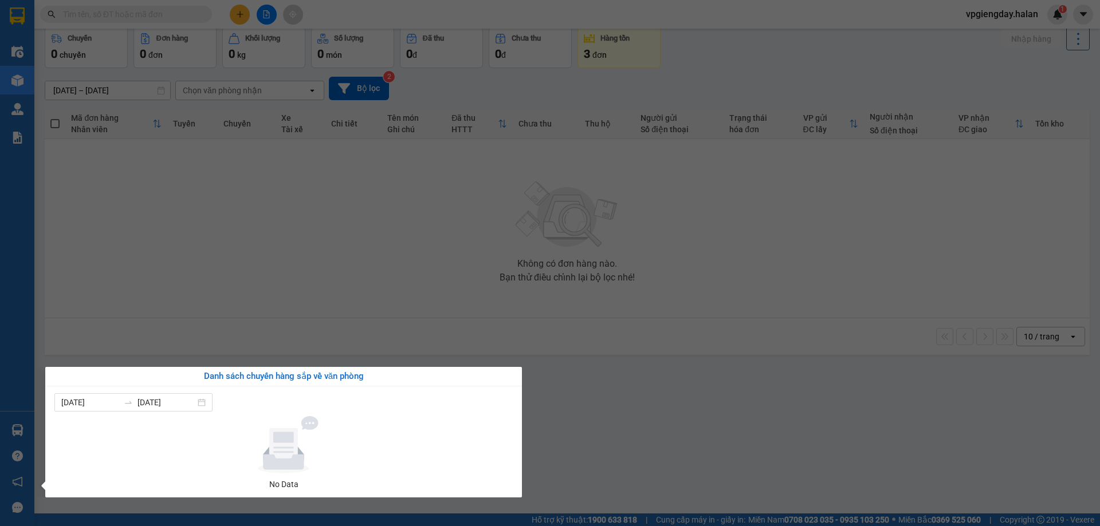
click at [312, 268] on section "Kết quả tìm kiếm ( 0 ) Bộ lọc No Data vpgiengday.halan 1 Điều hành xe Kho hàng …" at bounding box center [550, 263] width 1100 height 526
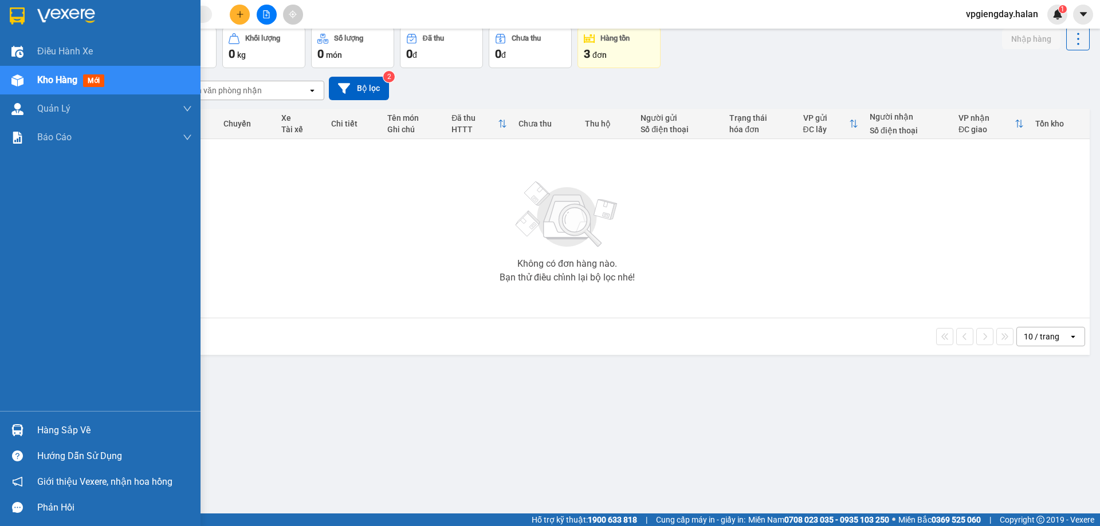
click at [67, 421] on div "Hàng sắp về" at bounding box center [100, 430] width 200 height 26
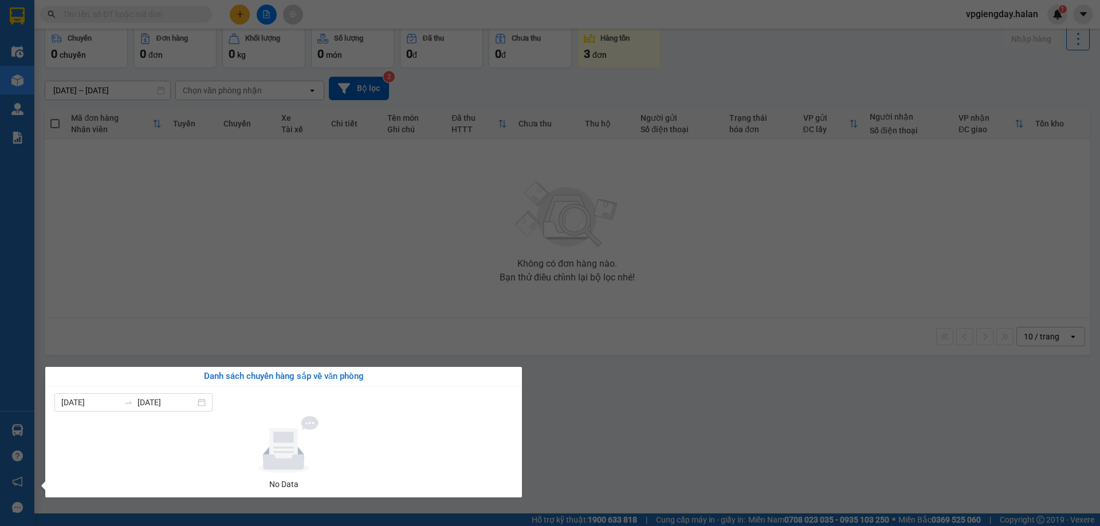
click at [241, 241] on section "Kết quả tìm kiếm ( 0 ) Bộ lọc No Data vpgiengday.halan 1 Điều hành xe Kho hàng …" at bounding box center [550, 263] width 1100 height 526
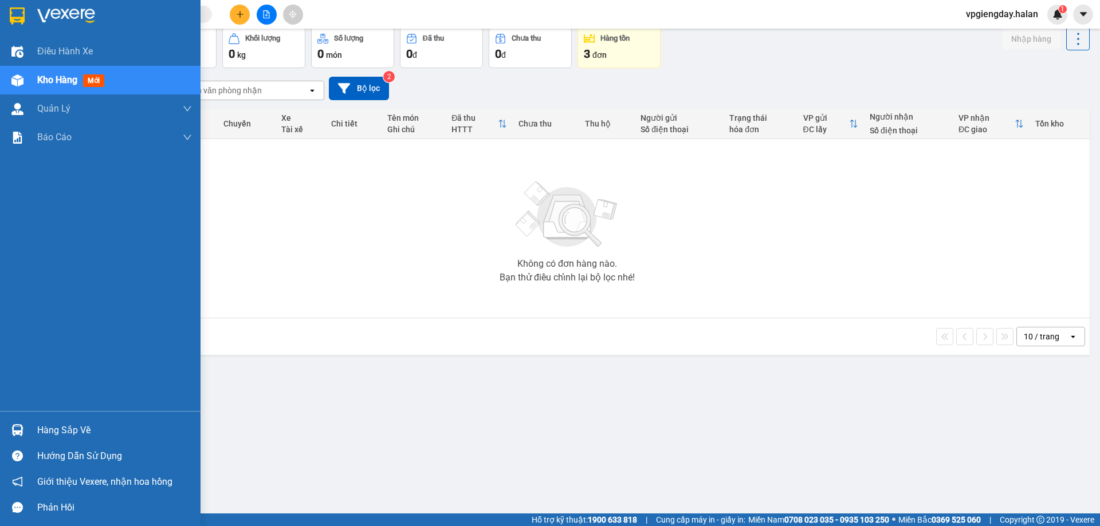
click at [58, 421] on div "Hàng sắp về" at bounding box center [100, 430] width 200 height 26
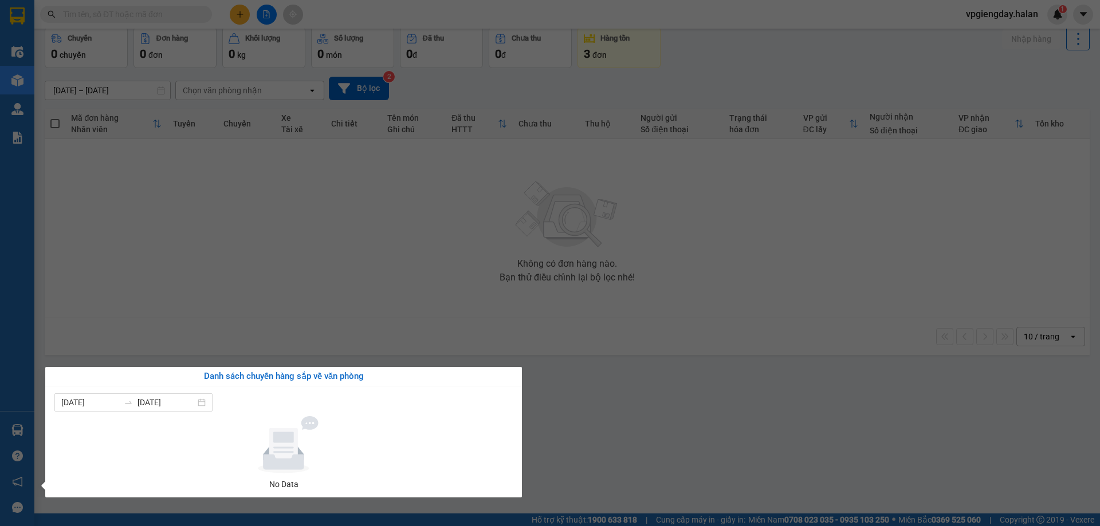
click at [282, 297] on section "Kết quả tìm kiếm ( 0 ) Bộ lọc No Data vpgiengday.halan 1 Điều hành xe Kho hàng …" at bounding box center [550, 263] width 1100 height 526
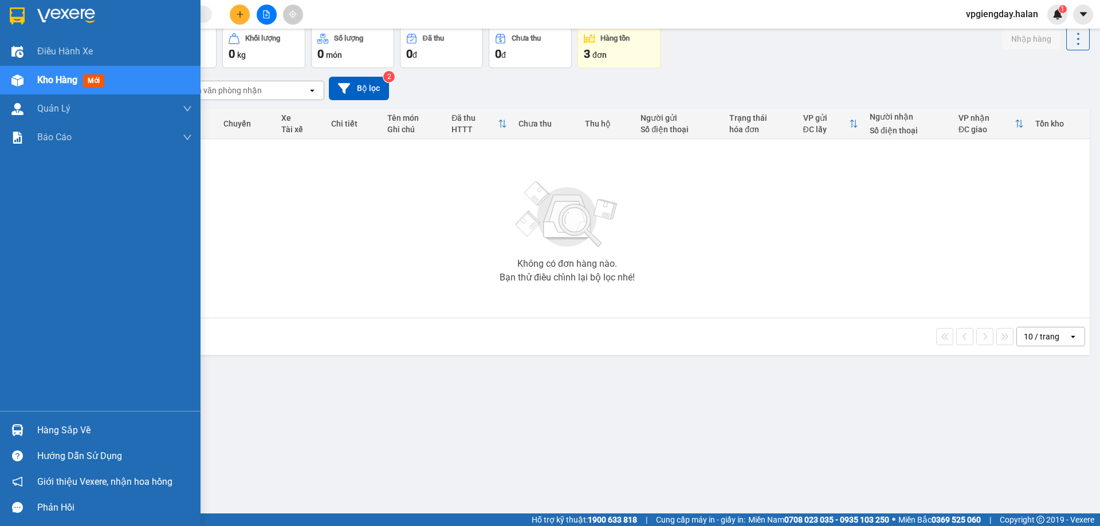
drag, startPoint x: 65, startPoint y: 437, endPoint x: 113, endPoint y: 399, distance: 62.0
click at [65, 436] on div "Hàng sắp về" at bounding box center [114, 430] width 155 height 17
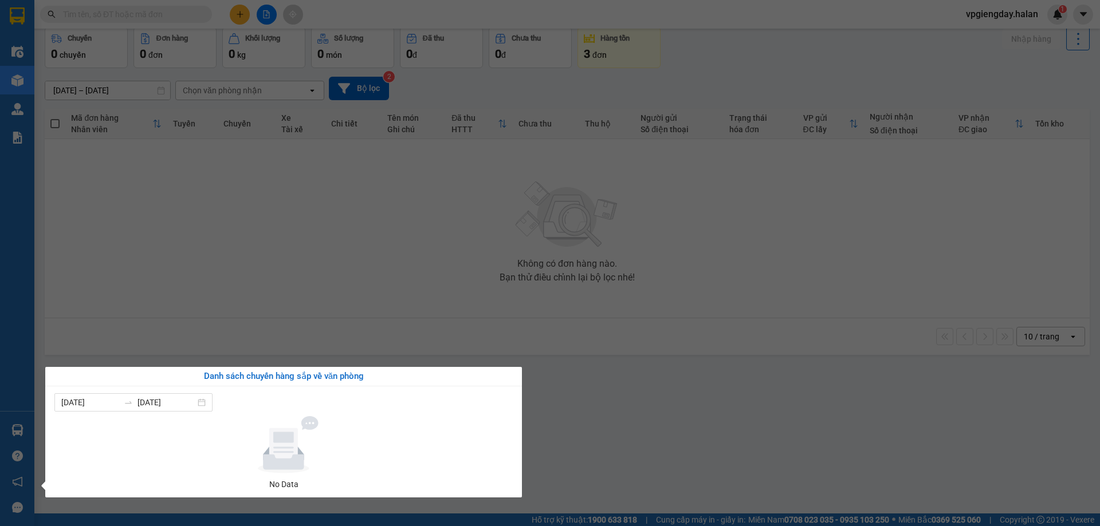
click at [362, 201] on section "Kết quả tìm kiếm ( 0 ) Bộ lọc No Data vpgiengday.halan 1 Điều hành xe Kho hàng …" at bounding box center [550, 263] width 1100 height 526
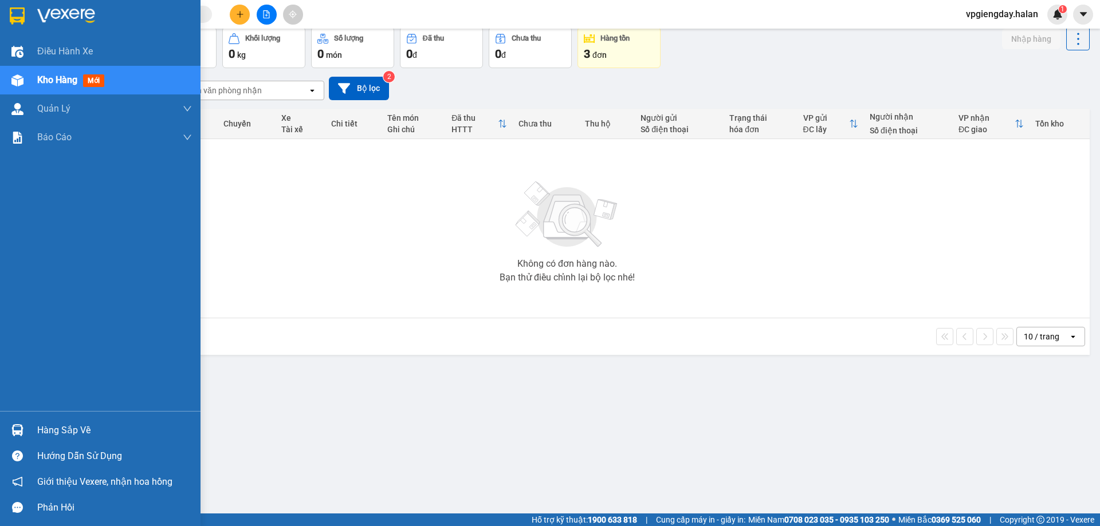
click at [50, 427] on div "Hàng sắp về" at bounding box center [114, 430] width 155 height 17
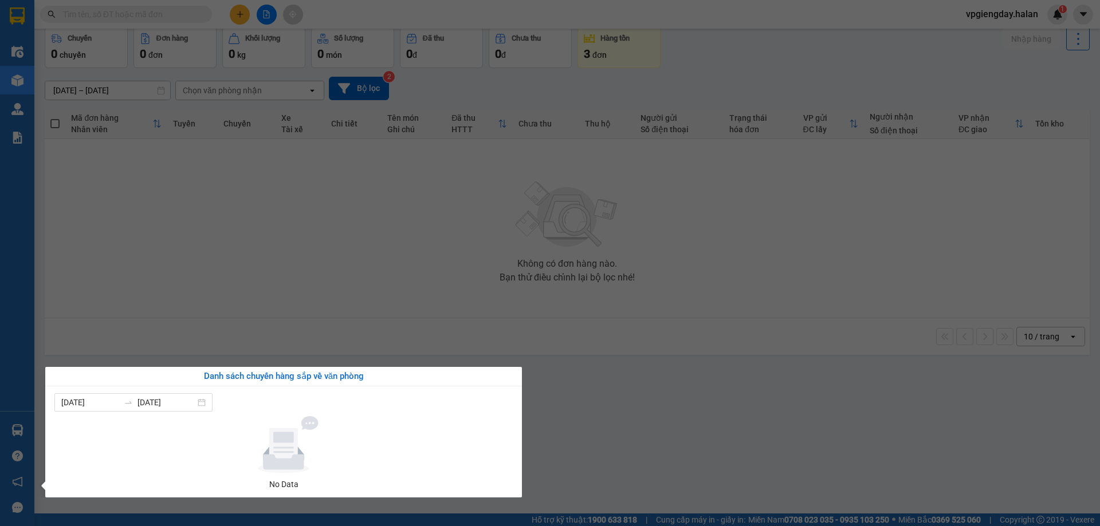
click at [298, 306] on section "Kết quả tìm kiếm ( 0 ) Bộ lọc No Data vpgiengday.halan 1 Điều hành xe Kho hàng …" at bounding box center [550, 263] width 1100 height 526
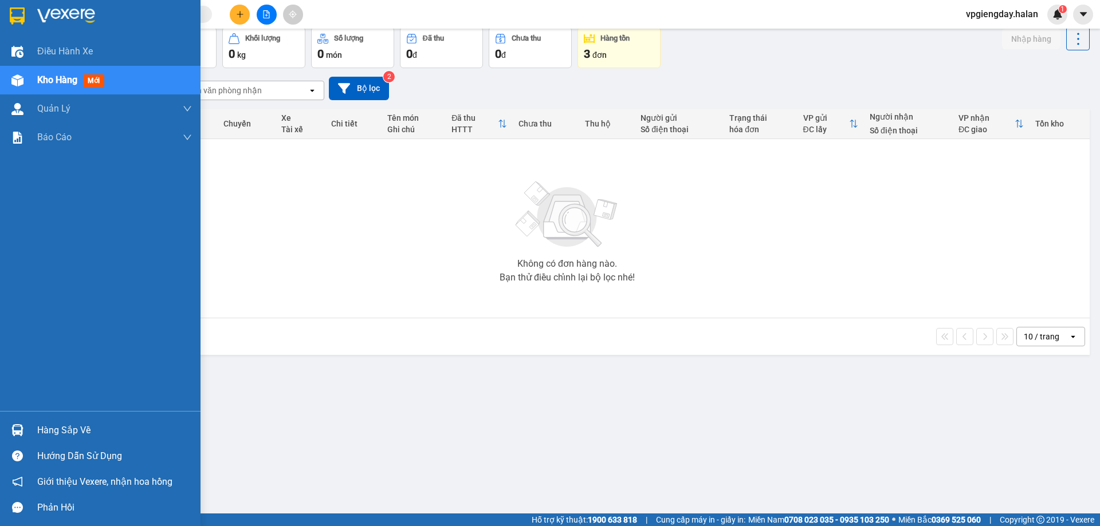
click at [80, 427] on div "Hàng sắp về" at bounding box center [114, 430] width 155 height 17
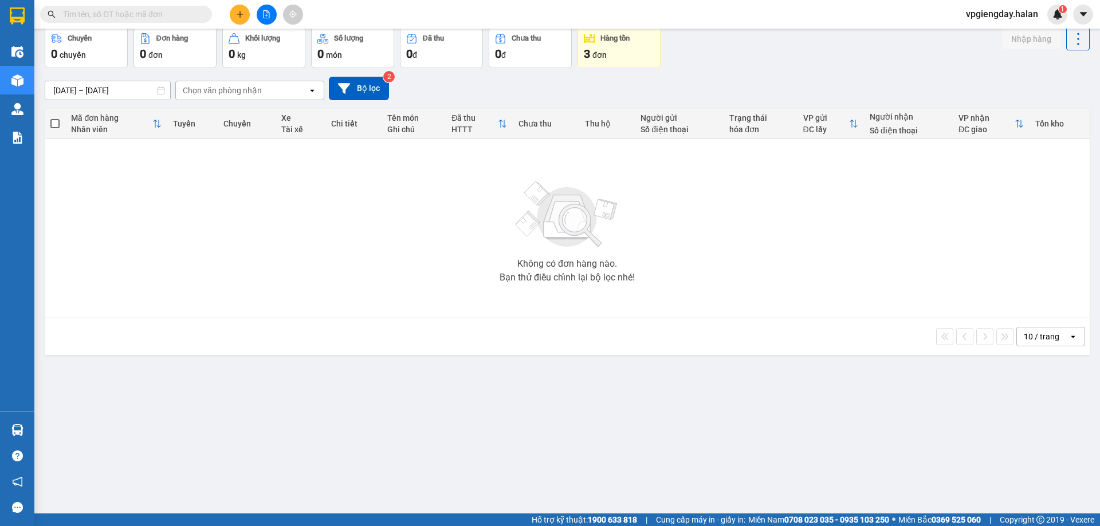
click at [277, 292] on section "Kết quả tìm kiếm ( 0 ) Bộ lọc No Data vpgiengday.halan 1 Điều hành xe Kho hàng …" at bounding box center [550, 263] width 1100 height 526
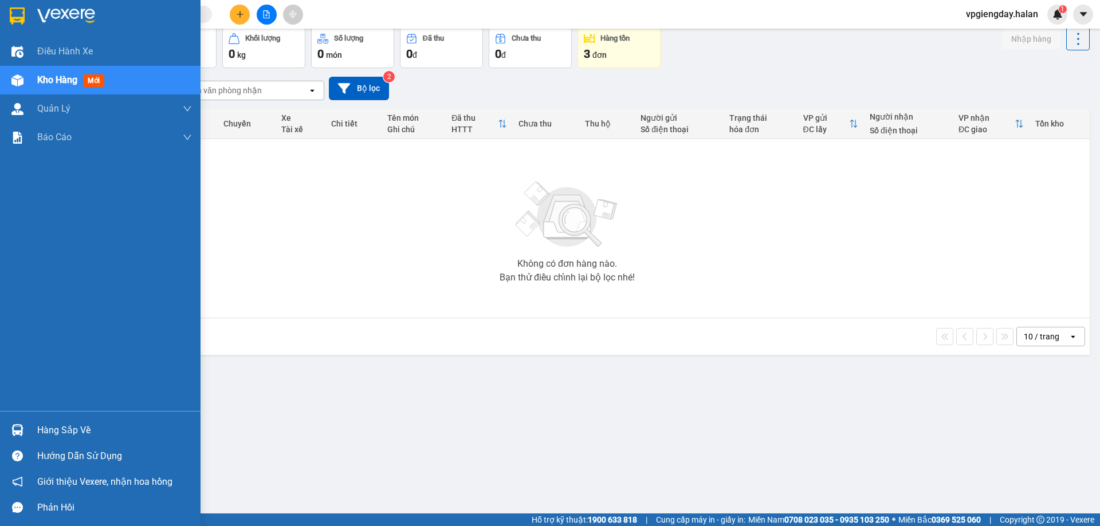
click at [101, 431] on div "Hàng sắp về" at bounding box center [114, 430] width 155 height 17
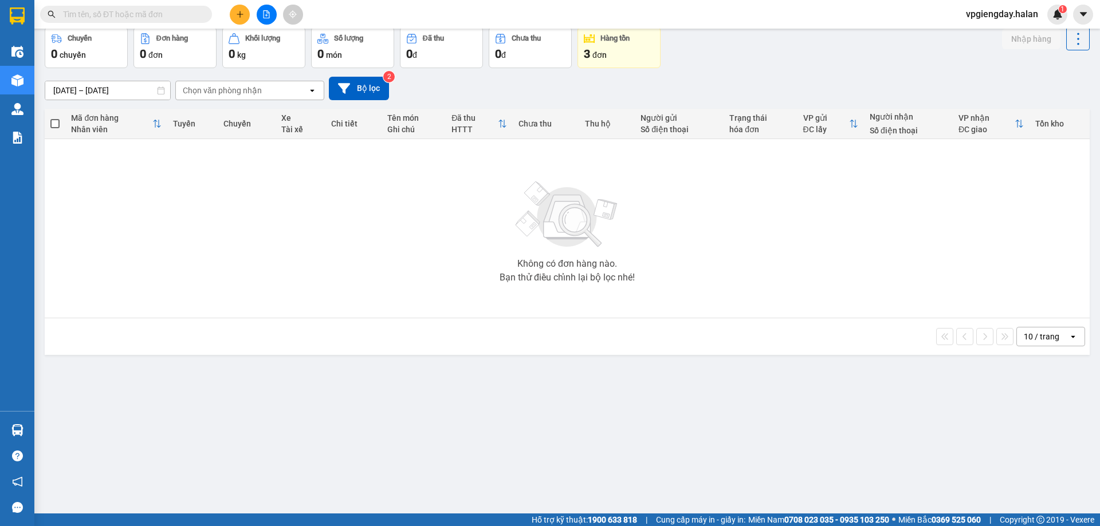
click at [305, 248] on section "Kết quả tìm kiếm ( 0 ) Bộ lọc No Data vpgiengday.halan 1 Điều hành xe Kho hàng …" at bounding box center [550, 263] width 1100 height 526
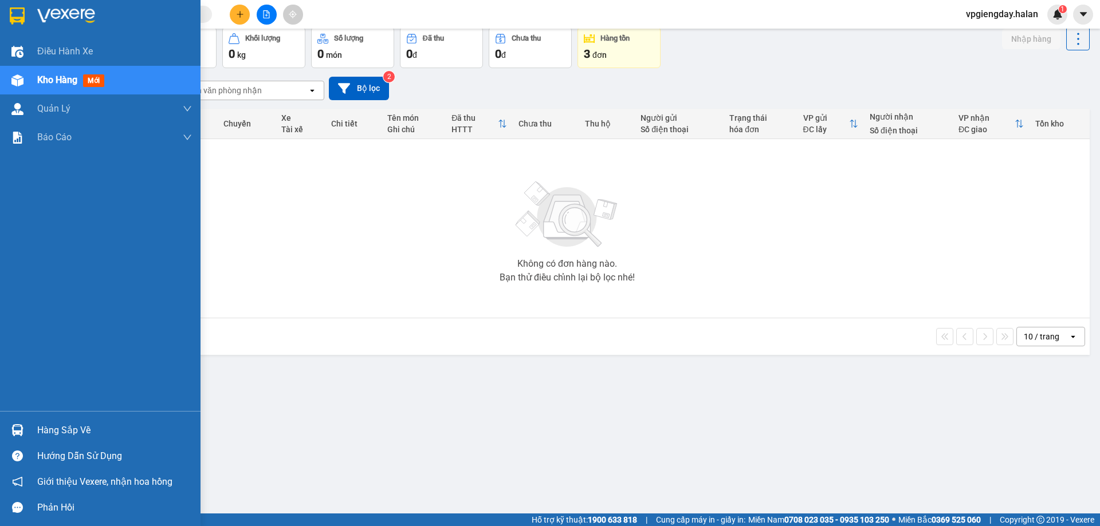
click at [62, 425] on div "Hàng sắp về" at bounding box center [114, 430] width 155 height 17
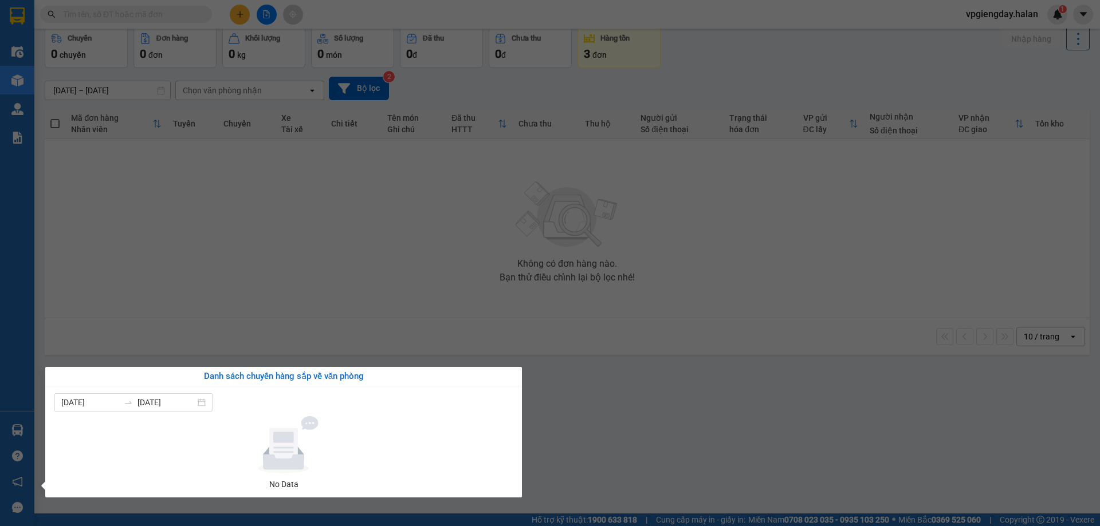
click at [330, 278] on section "Kết quả tìm kiếm ( 0 ) Bộ lọc No Data vpgiengday.halan 1 Điều hành xe Kho hàng …" at bounding box center [550, 263] width 1100 height 526
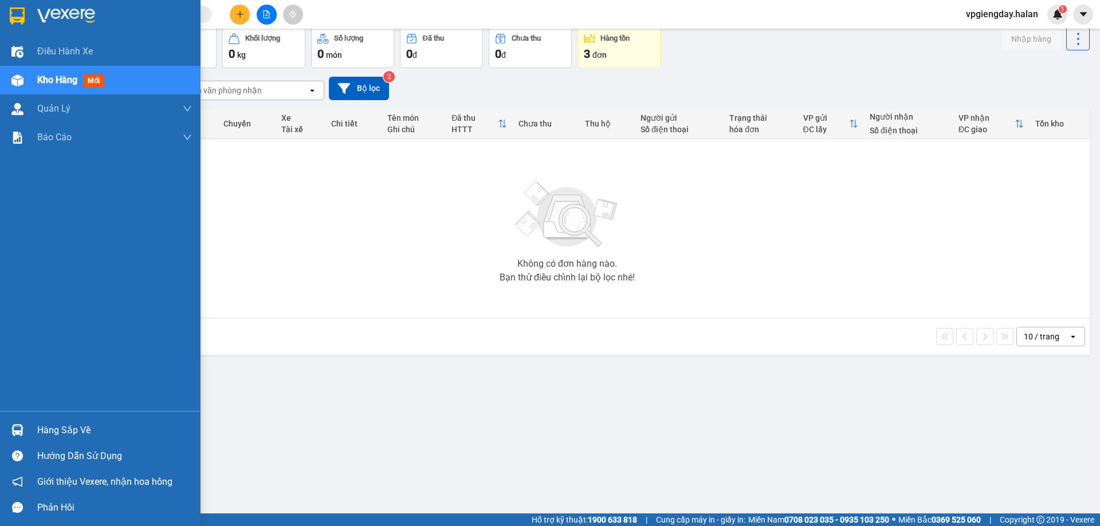
click at [66, 420] on div "Hàng sắp về" at bounding box center [100, 430] width 200 height 26
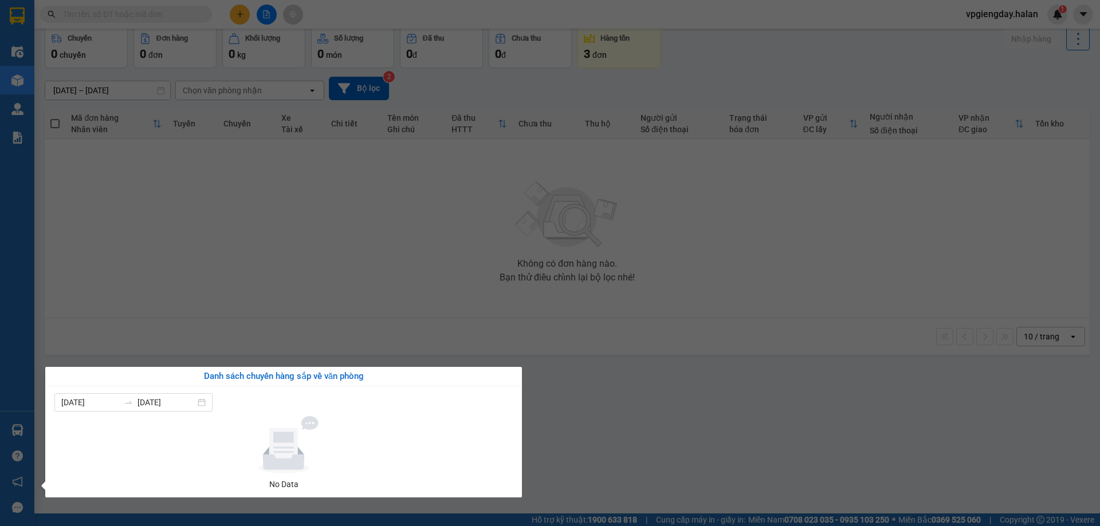
click at [382, 179] on section "Kết quả tìm kiếm ( 0 ) Bộ lọc No Data vpgiengday.halan 1 Điều hành xe Kho hàng …" at bounding box center [550, 263] width 1100 height 526
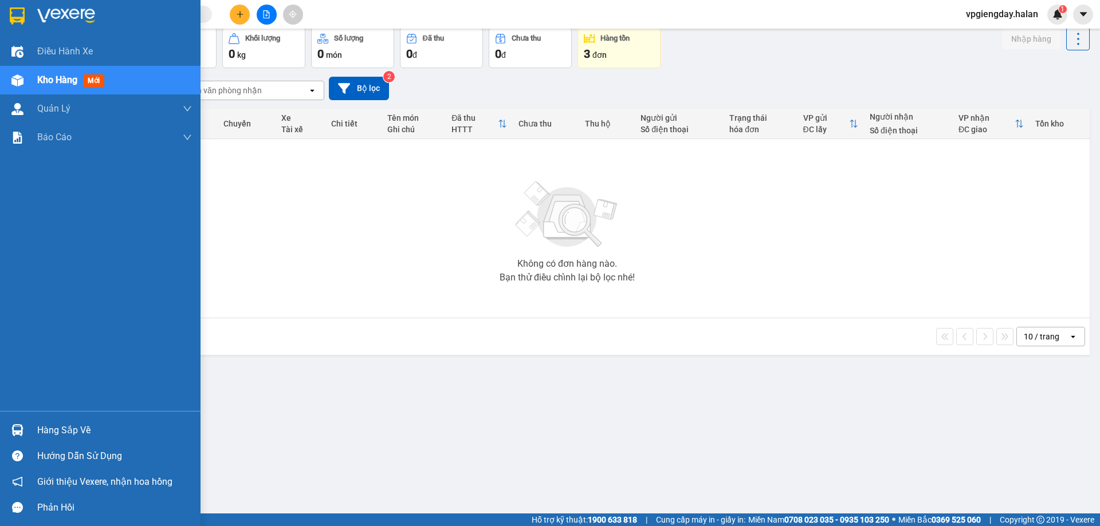
click at [68, 430] on div "Hàng sắp về" at bounding box center [114, 430] width 155 height 17
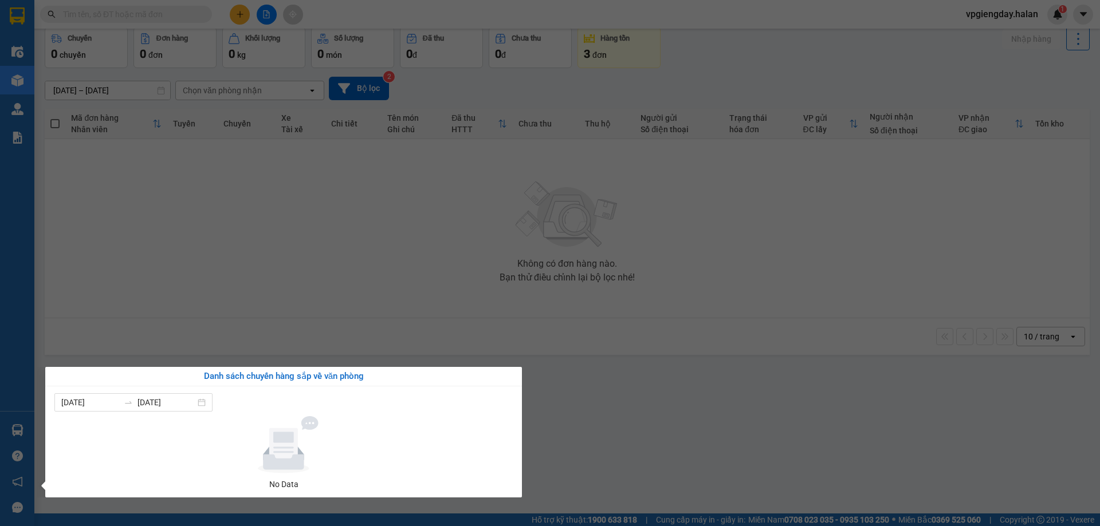
click at [212, 321] on section "Kết quả tìm kiếm ( 0 ) Bộ lọc No Data vpgiengday.halan 1 Điều hành xe Kho hàng …" at bounding box center [550, 263] width 1100 height 526
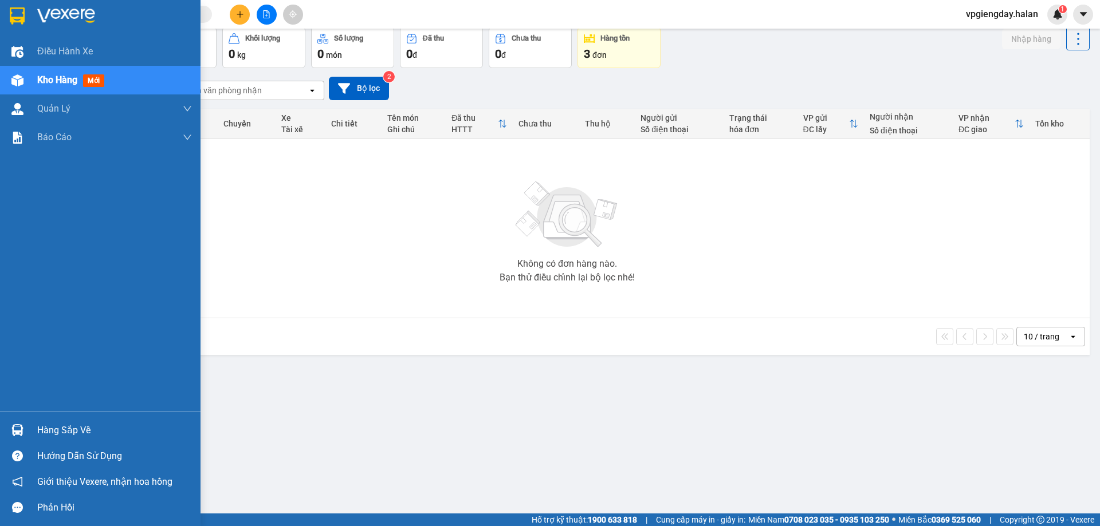
click at [56, 424] on div "Hàng sắp về" at bounding box center [114, 430] width 155 height 17
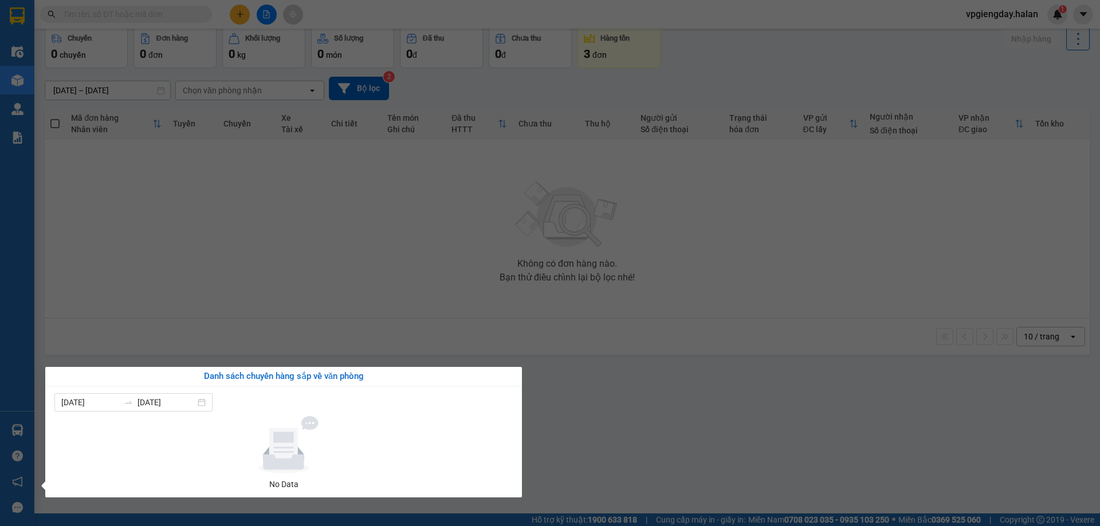
click at [250, 290] on section "Kết quả tìm kiếm ( 0 ) Bộ lọc No Data vpgiengday.halan 1 Điều hành xe Kho hàng …" at bounding box center [550, 263] width 1100 height 526
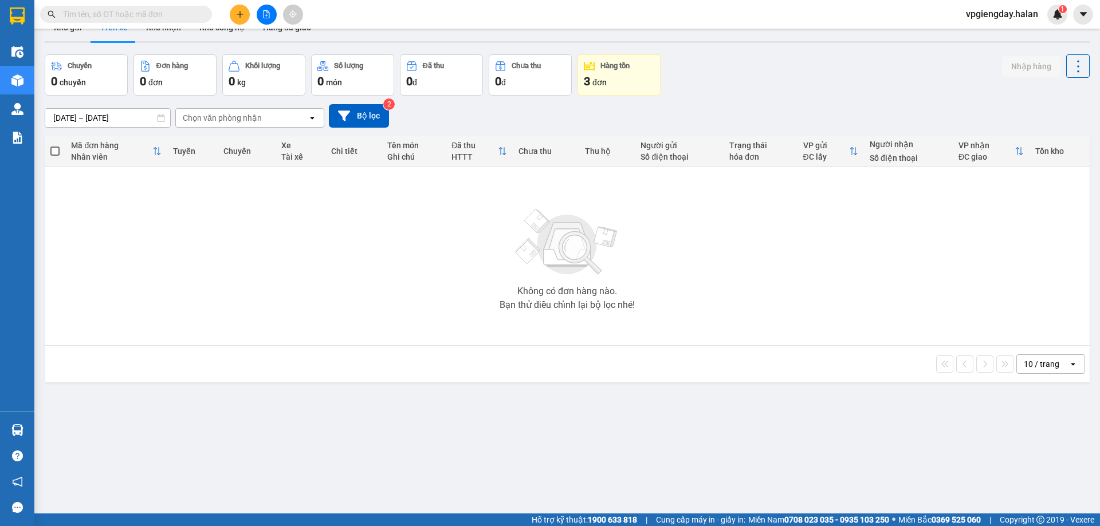
scroll to position [0, 0]
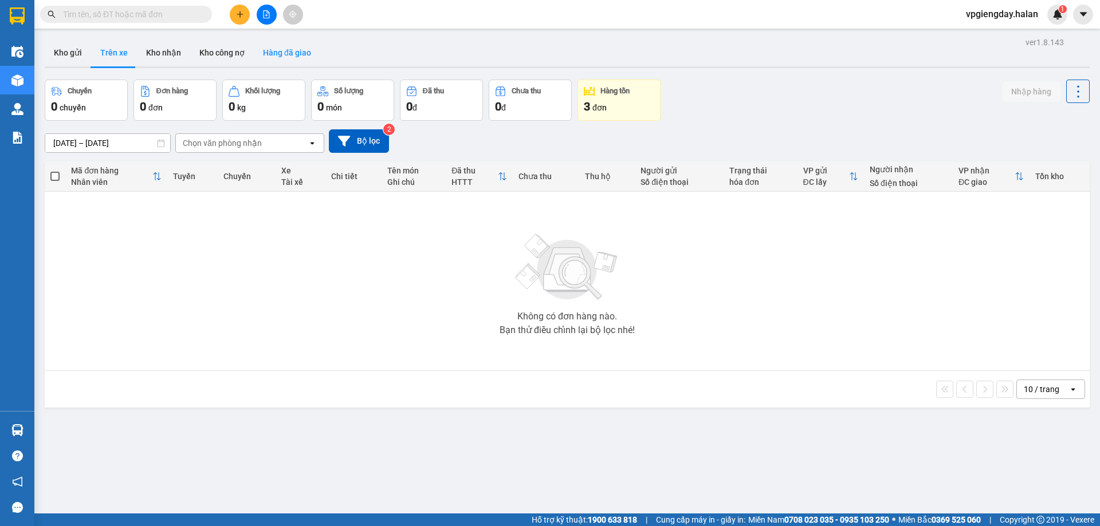
drag, startPoint x: 285, startPoint y: 53, endPoint x: 274, endPoint y: 64, distance: 15.0
click at [285, 53] on button "Hàng đã giao" at bounding box center [287, 52] width 66 height 27
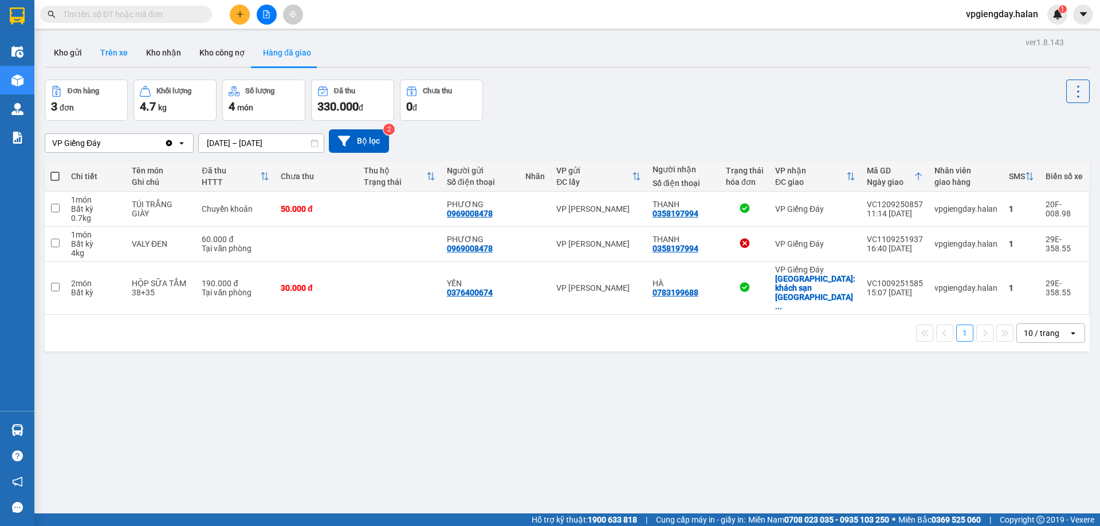
click at [98, 50] on button "Trên xe" at bounding box center [114, 52] width 46 height 27
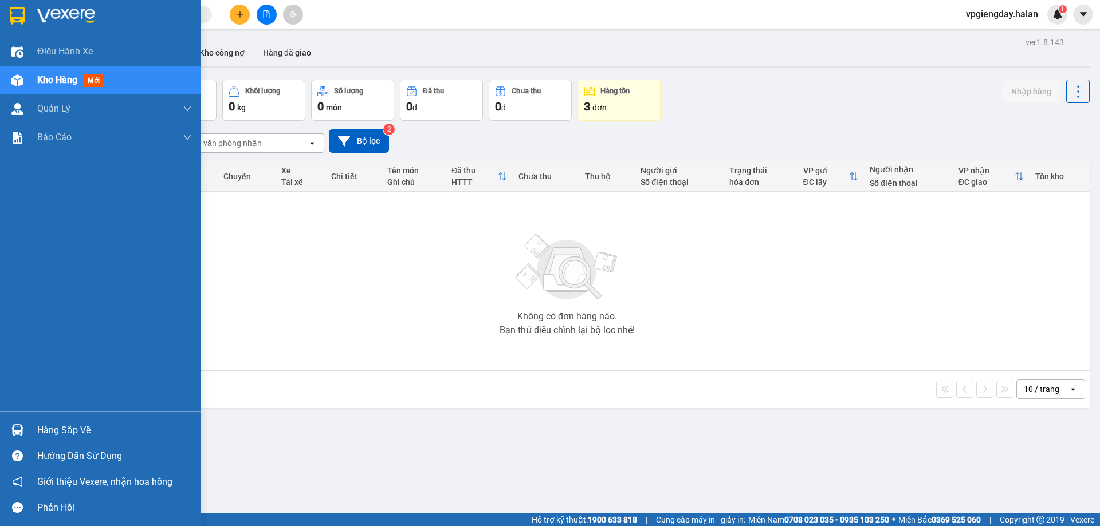
click at [48, 421] on div "Hàng sắp về" at bounding box center [100, 430] width 200 height 26
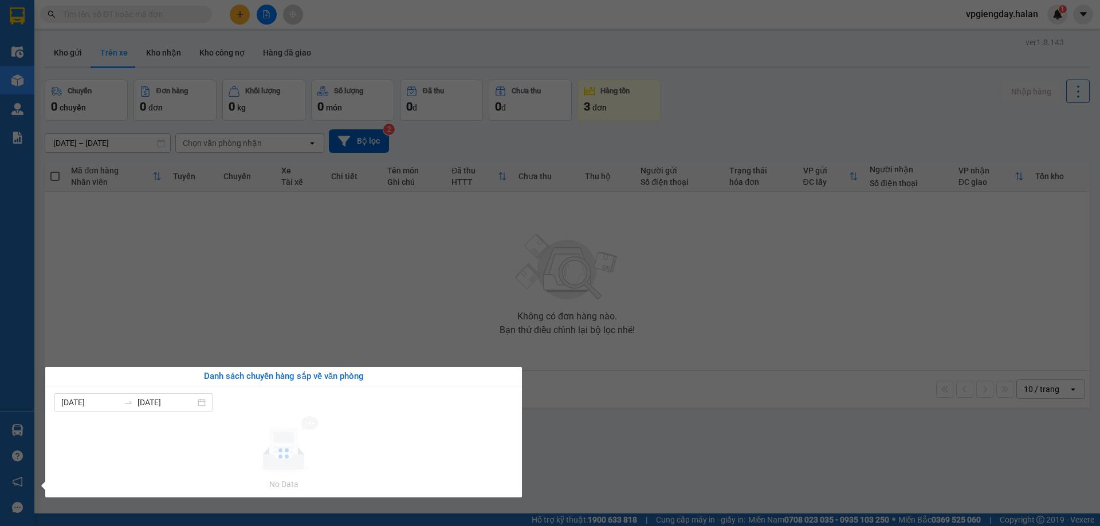
click at [305, 289] on section "Kết quả tìm kiếm ( 0 ) Bộ lọc No Data vpgiengday.halan 1 Điều hành xe Kho hàng …" at bounding box center [550, 263] width 1100 height 526
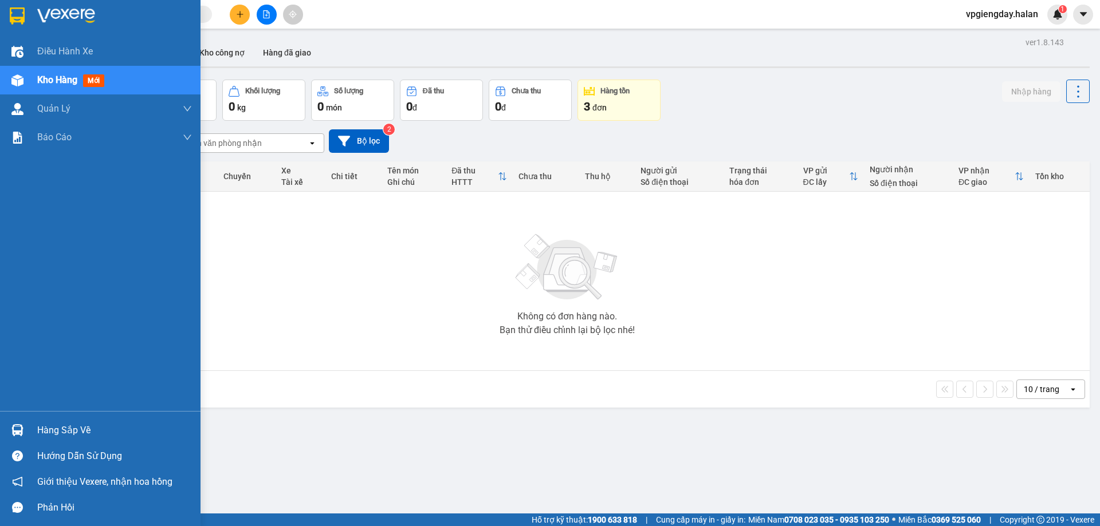
click at [62, 431] on div "Hàng sắp về" at bounding box center [114, 430] width 155 height 17
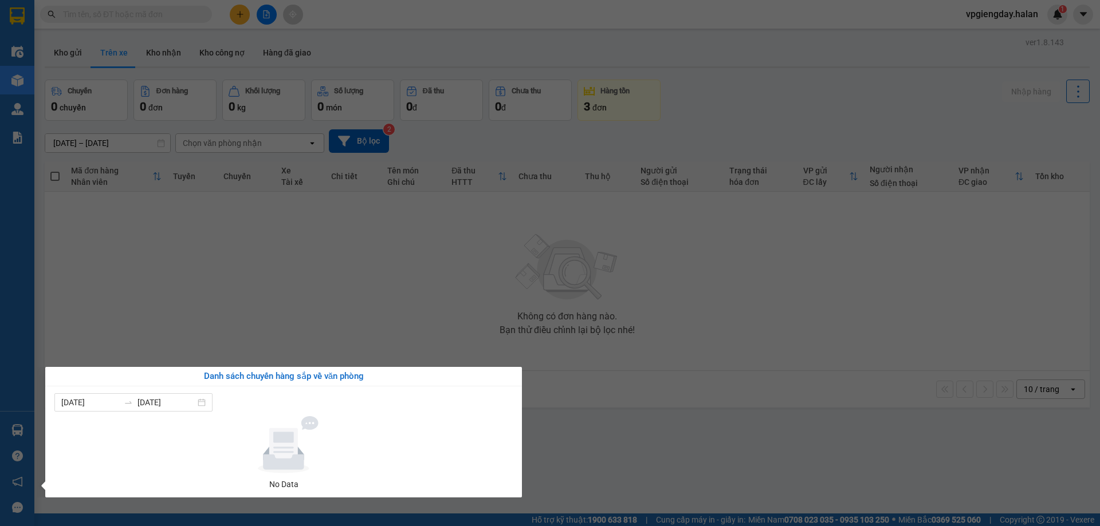
click at [270, 313] on section "Kết quả tìm kiếm ( 0 ) Bộ lọc No Data vpgiengday.halan 1 Điều hành xe Kho hàng …" at bounding box center [550, 263] width 1100 height 526
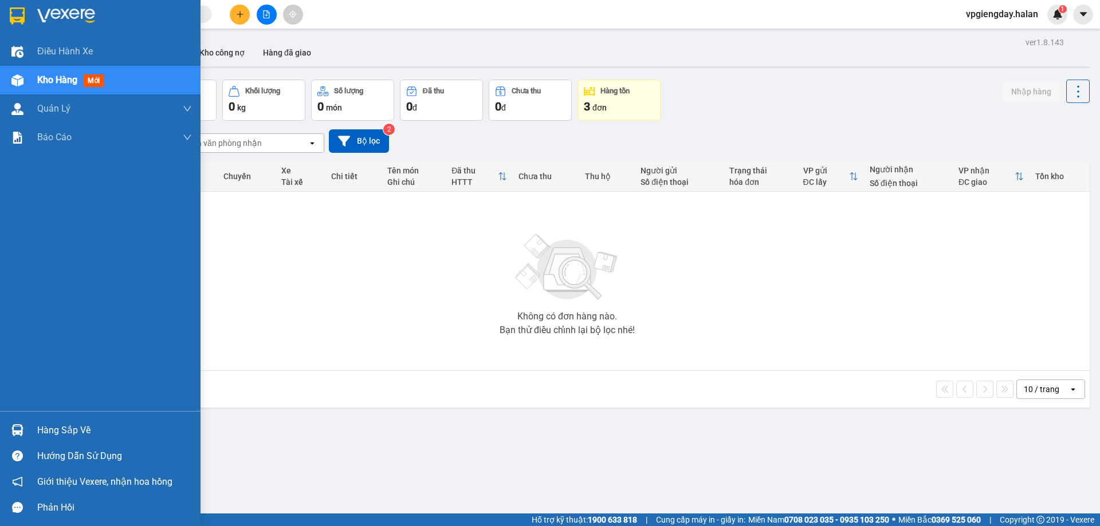
click at [58, 437] on div "Hàng sắp về" at bounding box center [114, 430] width 155 height 17
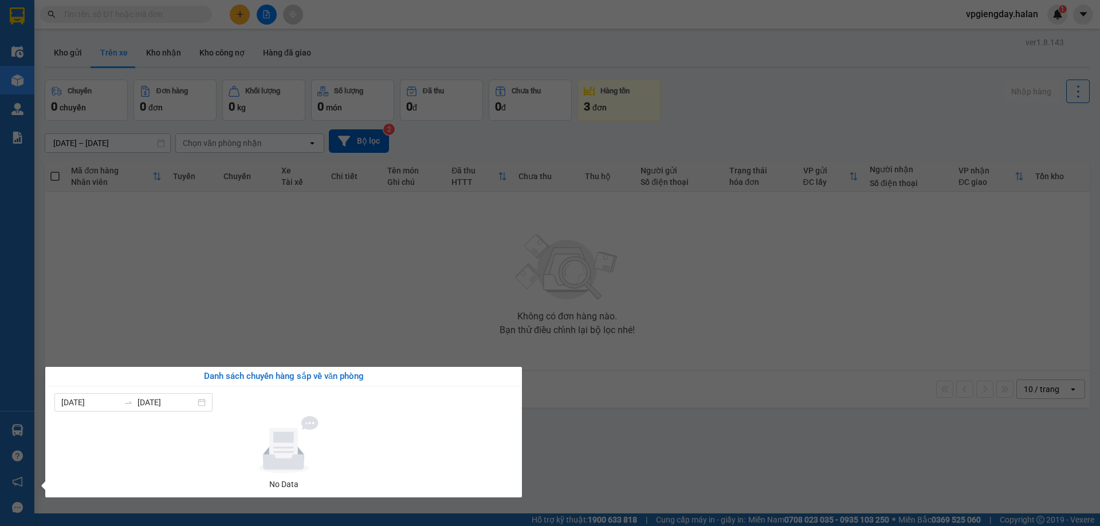
click at [281, 250] on section "Kết quả tìm kiếm ( 0 ) Bộ lọc No Data vpgiengday.halan 1 Điều hành xe Kho hàng …" at bounding box center [550, 263] width 1100 height 526
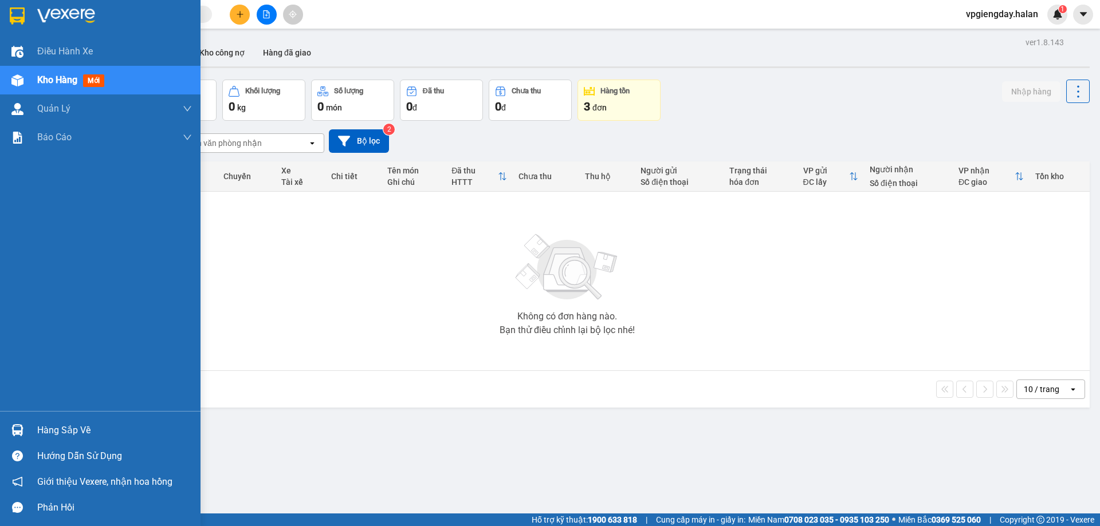
click at [59, 426] on div "Hàng sắp về" at bounding box center [114, 430] width 155 height 17
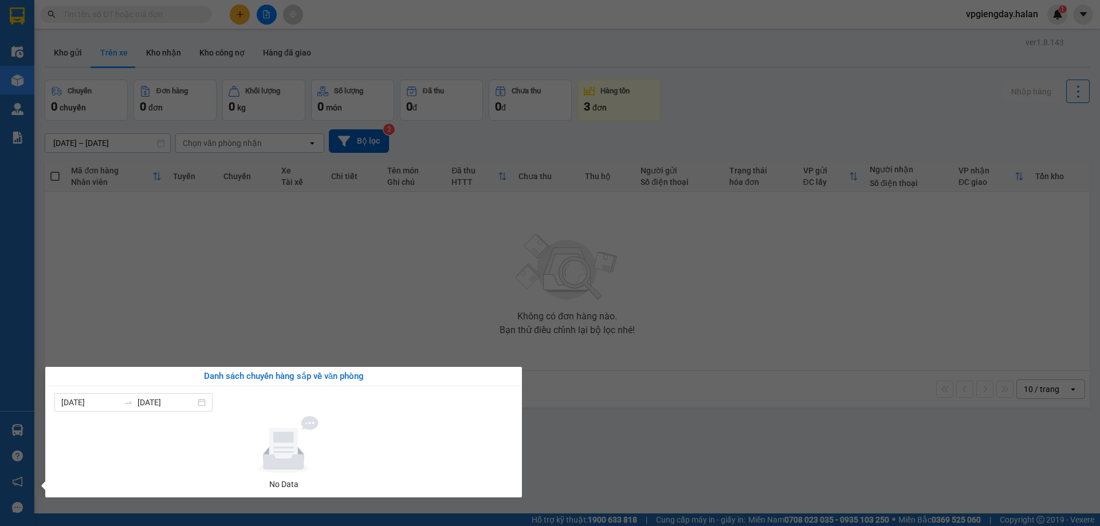
click at [207, 337] on section "Kết quả tìm kiếm ( 0 ) Bộ lọc No Data vpgiengday.halan 1 Điều hành xe Kho hàng …" at bounding box center [550, 263] width 1100 height 526
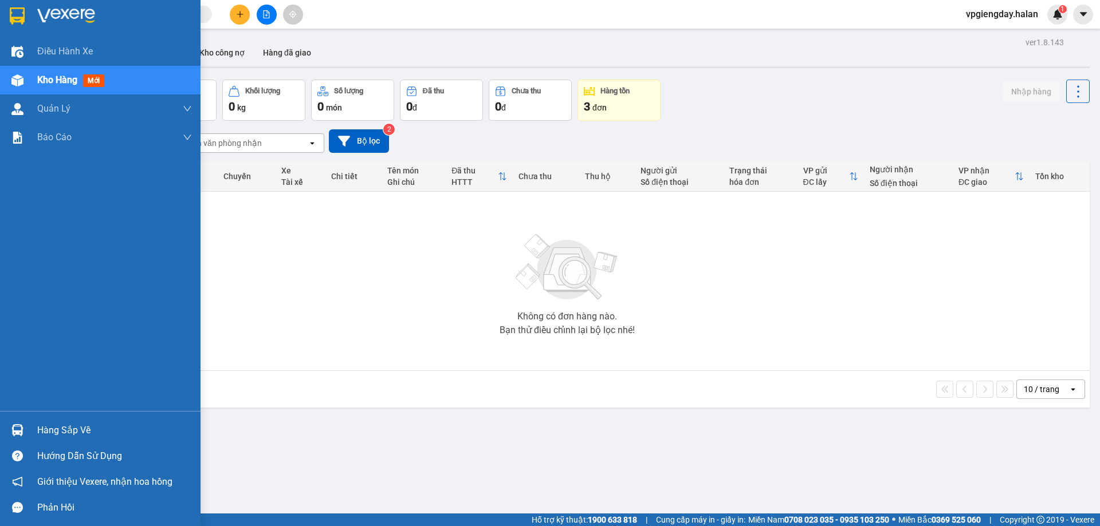
click at [51, 430] on div "Hàng sắp về" at bounding box center [114, 430] width 155 height 17
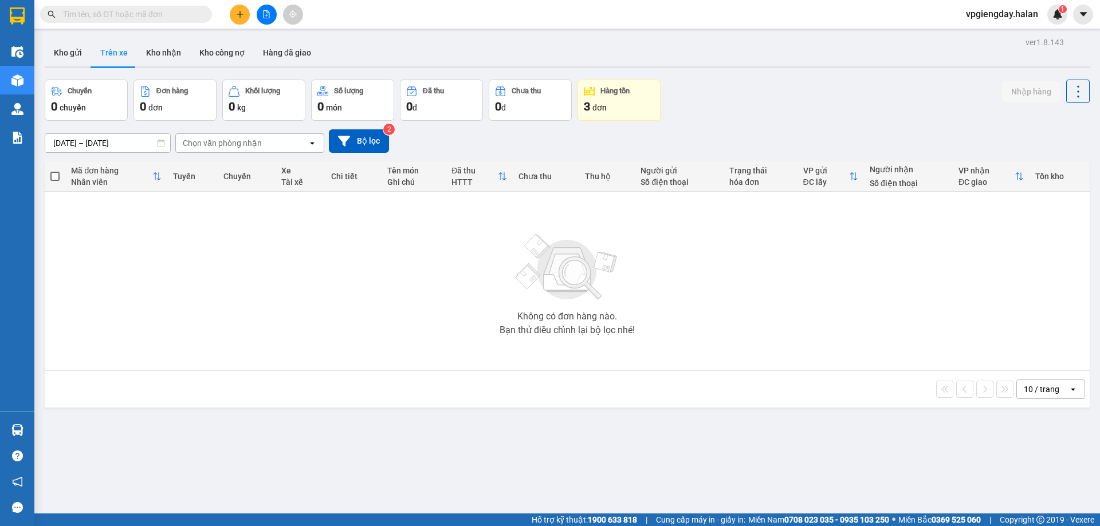
click at [308, 292] on section "Kết quả tìm kiếm ( 0 ) Bộ lọc No Data vpgiengday.halan 1 Điều hành xe Kho hàng …" at bounding box center [550, 263] width 1100 height 526
